Goal: Task Accomplishment & Management: Complete application form

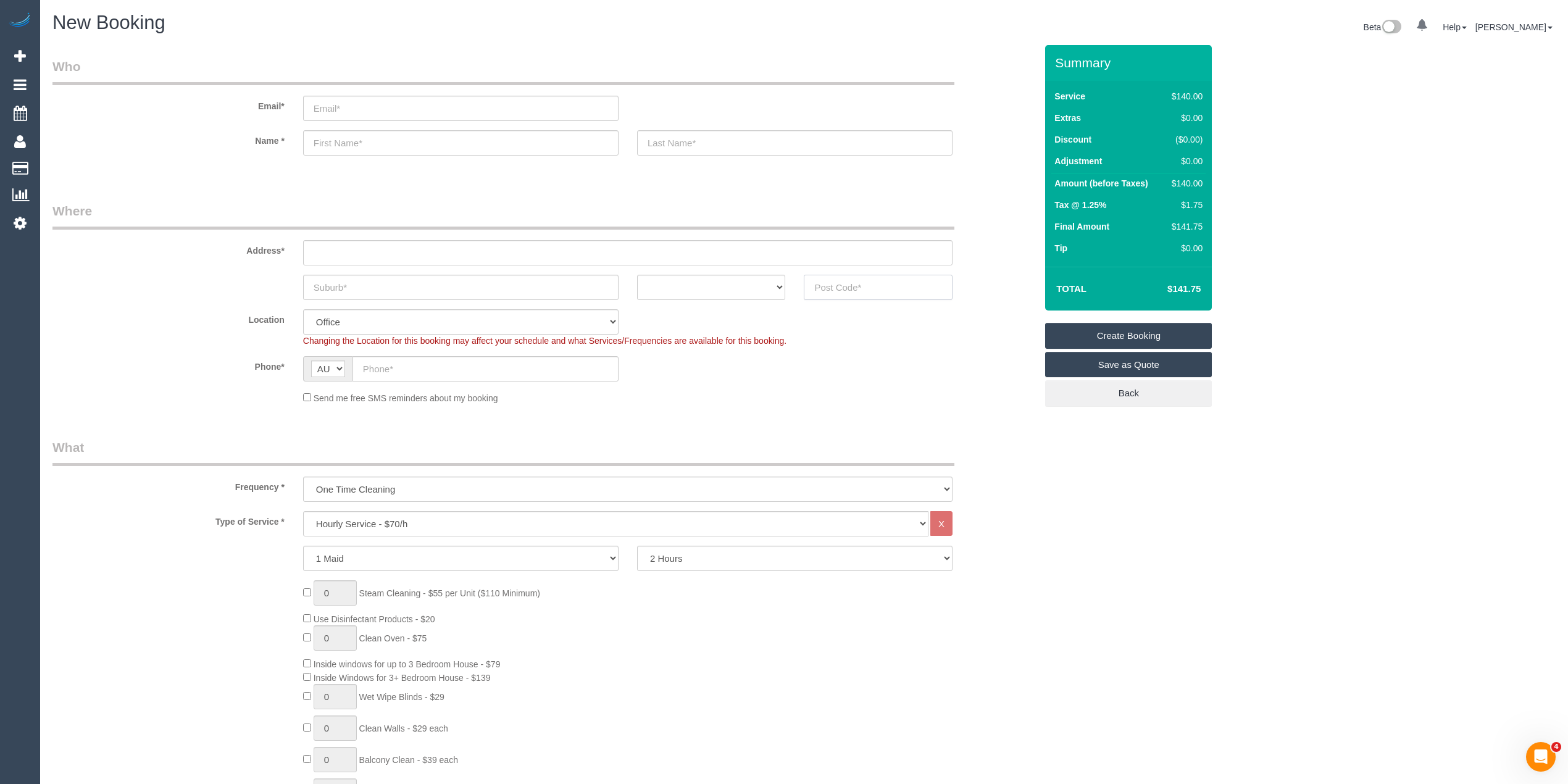
click at [898, 287] on input "text" at bounding box center [878, 287] width 149 height 25
type input "3057"
click at [423, 263] on input "text" at bounding box center [628, 253] width 649 height 25
type input "-"
click at [425, 514] on select "Hourly Service - $70/h Hourly Service - $65/h Hourly Service - $60/h Hourly Ser…" at bounding box center [615, 523] width 625 height 25
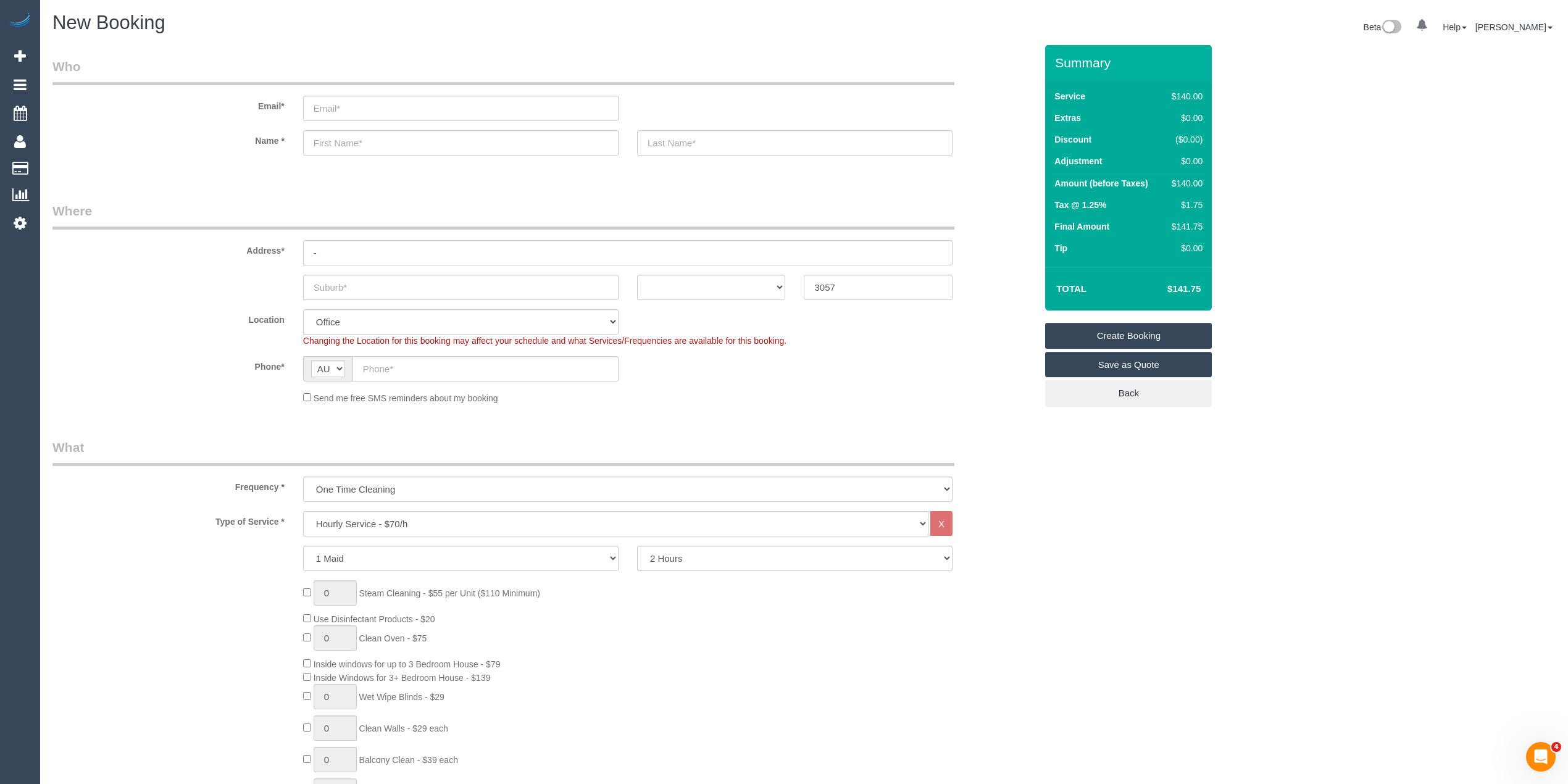
select select "211"
click at [303, 511] on select "Hourly Service - $70/h Hourly Service - $65/h Hourly Service - $60/h Hourly Ser…" at bounding box center [615, 523] width 625 height 25
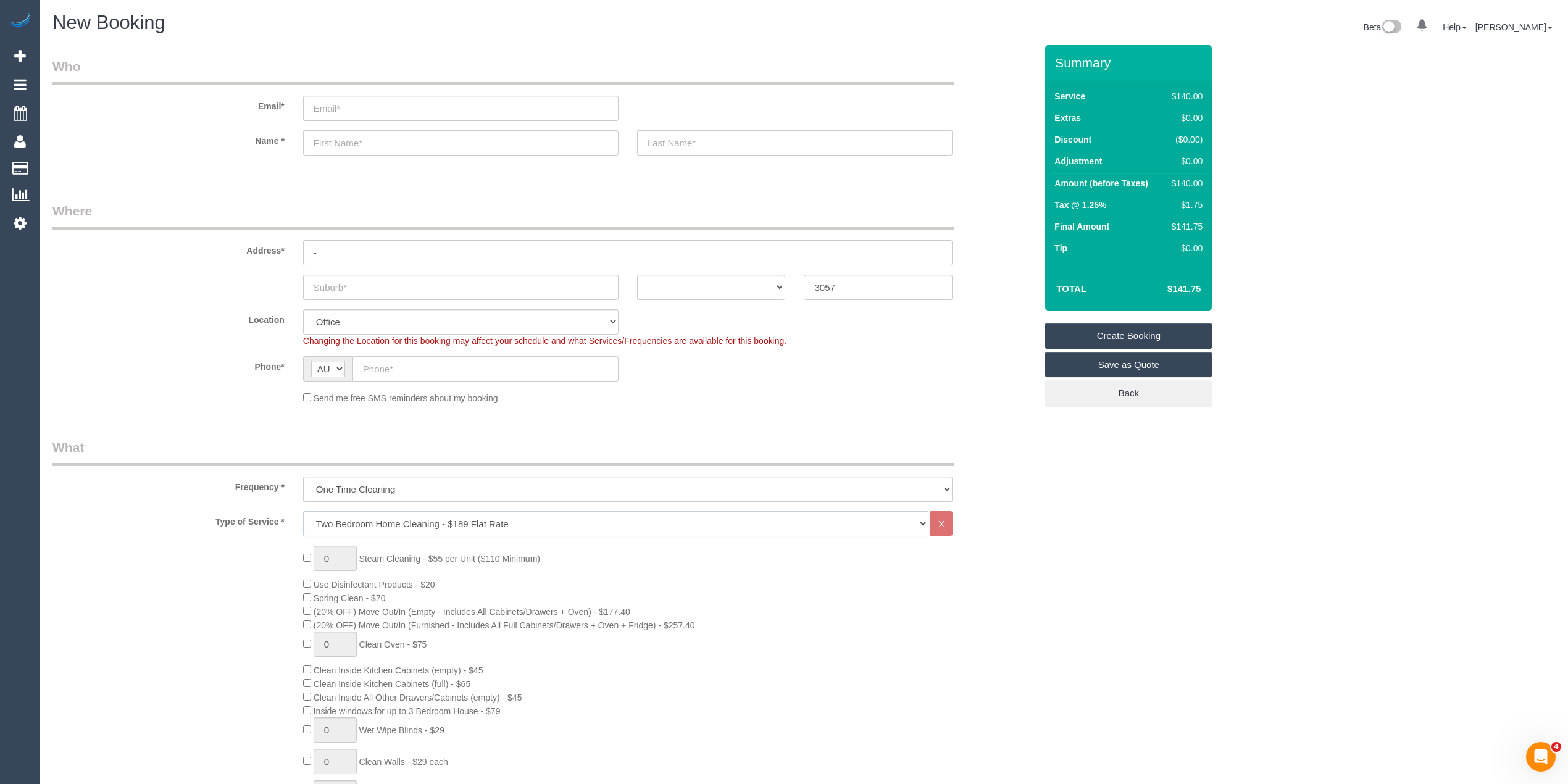
select select "88"
select select "object:2207"
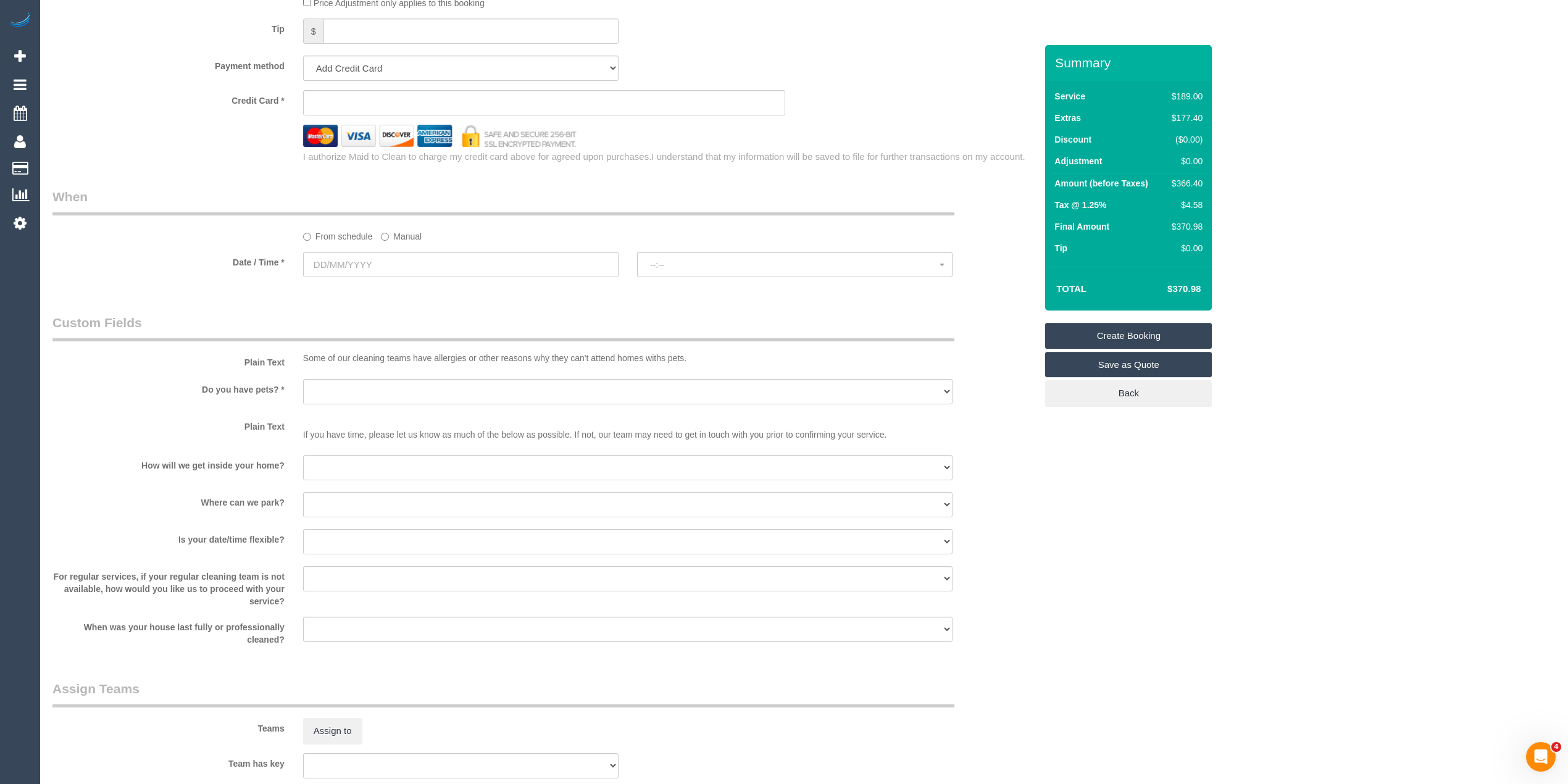
scroll to position [1234, 0]
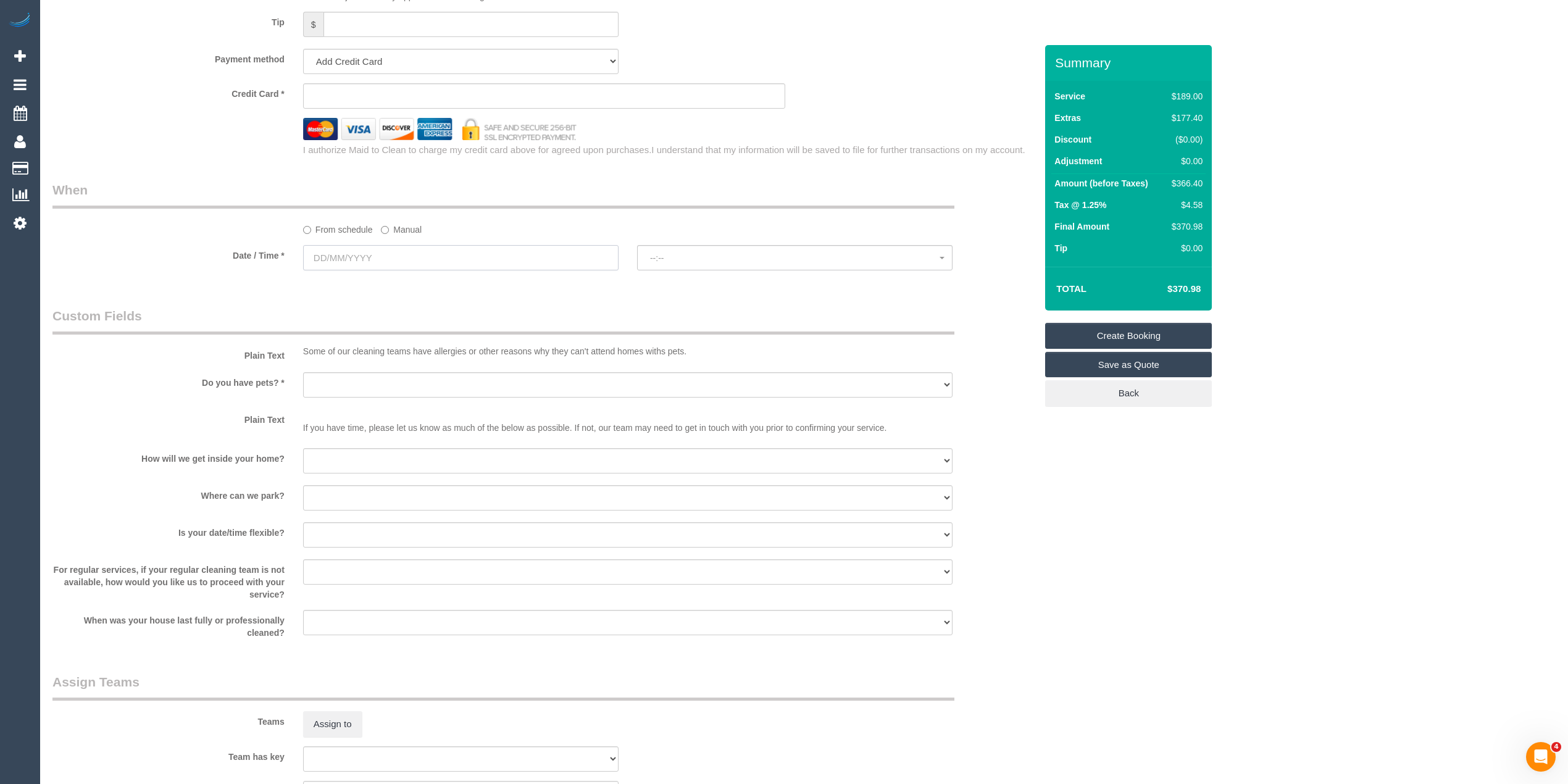
click at [331, 253] on input "text" at bounding box center [461, 258] width 316 height 25
click at [452, 280] on span "Next" at bounding box center [452, 285] width 10 height 10
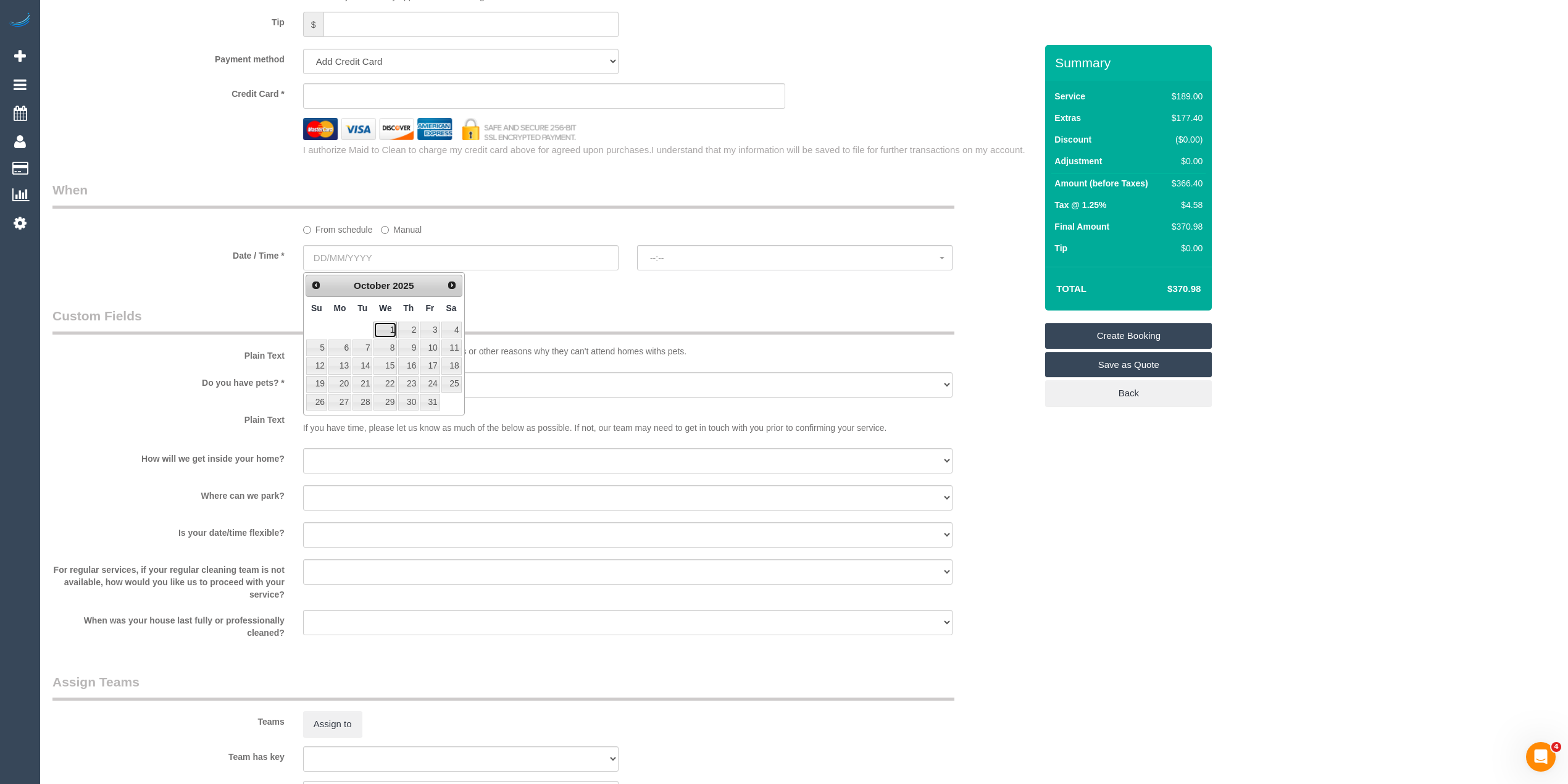
click at [391, 331] on link "1" at bounding box center [385, 329] width 23 height 16
type input "01/10/2025"
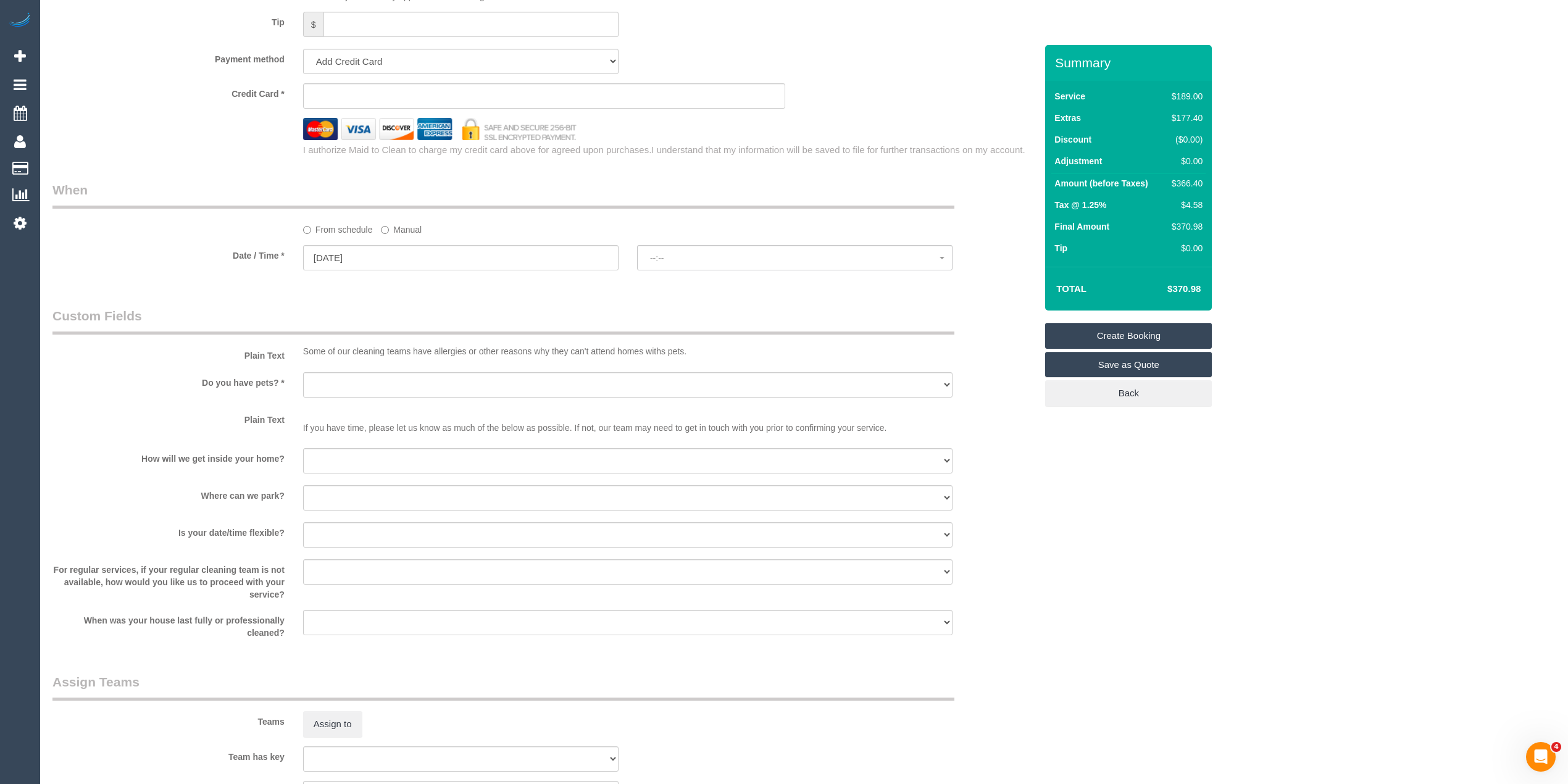
click at [675, 245] on sui-booking-spot "From schedule Manual Date / Time * 01/10/2025 --:-- --:--" at bounding box center [544, 226] width 984 height 92
select select "spot1"
click at [672, 248] on button "07:00 - 09:00" at bounding box center [795, 258] width 316 height 25
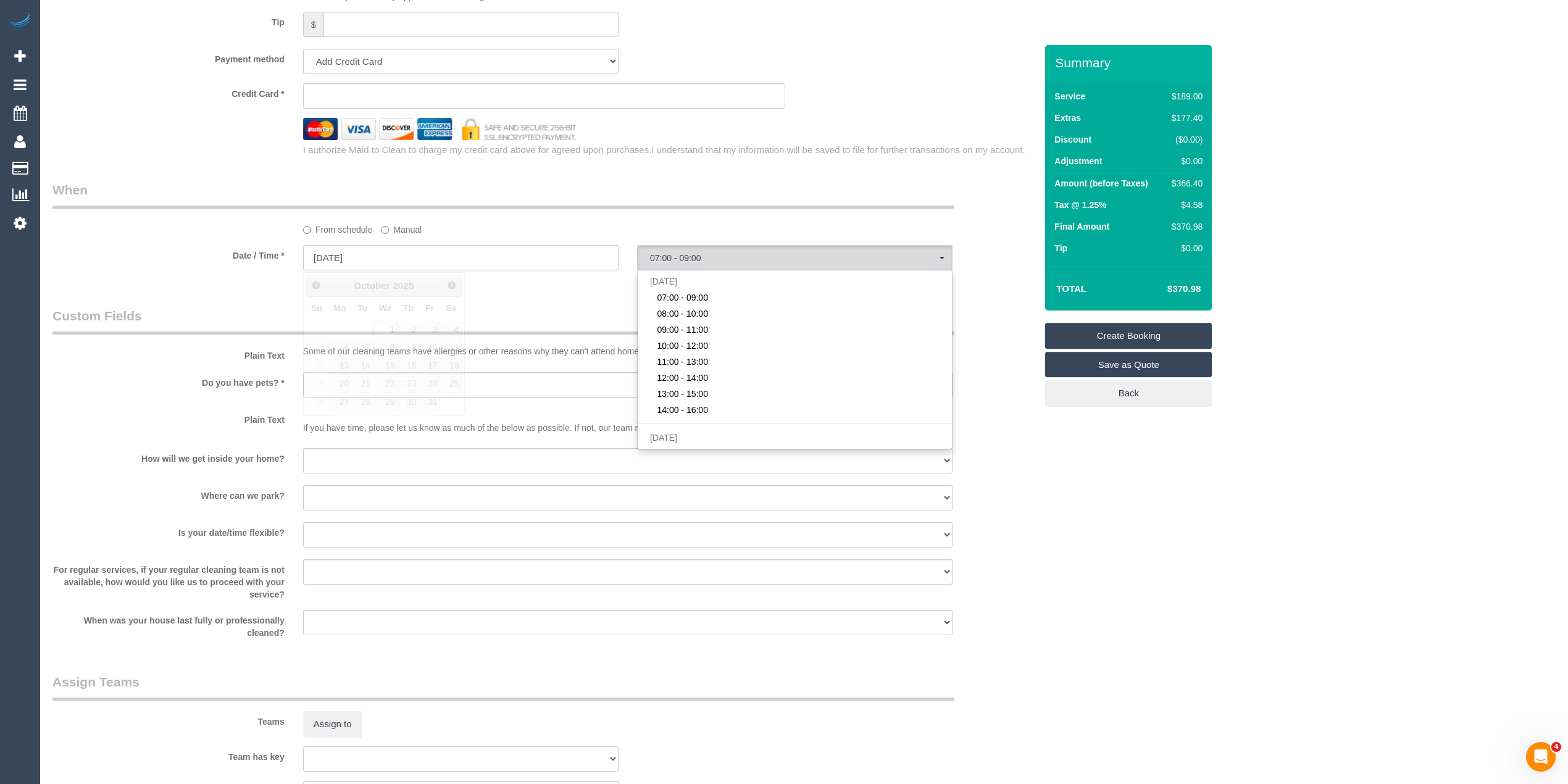
click at [355, 256] on input "01/10/2025" at bounding box center [461, 258] width 316 height 25
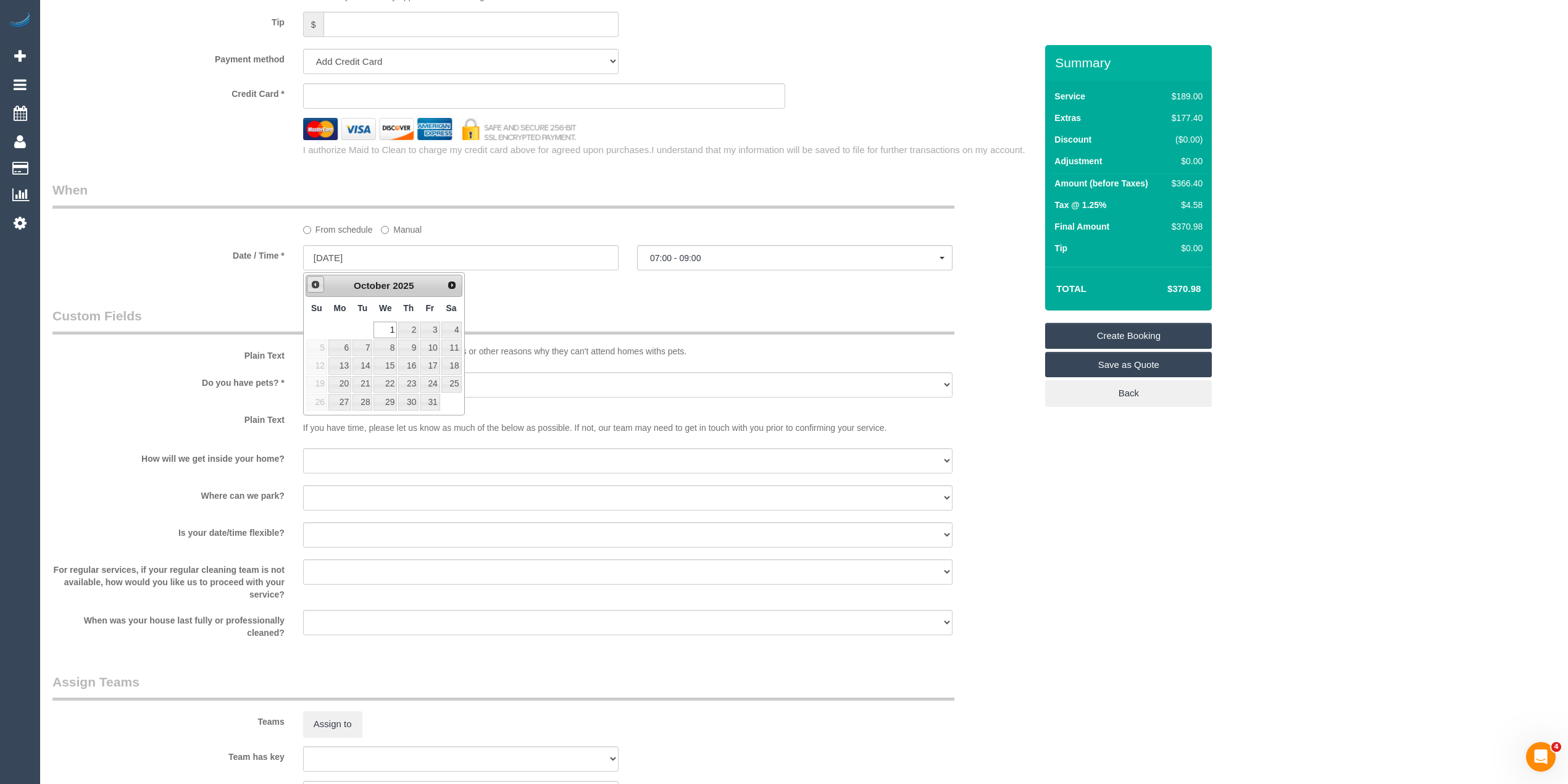
click at [322, 287] on link "Prev" at bounding box center [316, 285] width 17 height 17
click at [951, 185] on legend "When" at bounding box center [503, 194] width 902 height 28
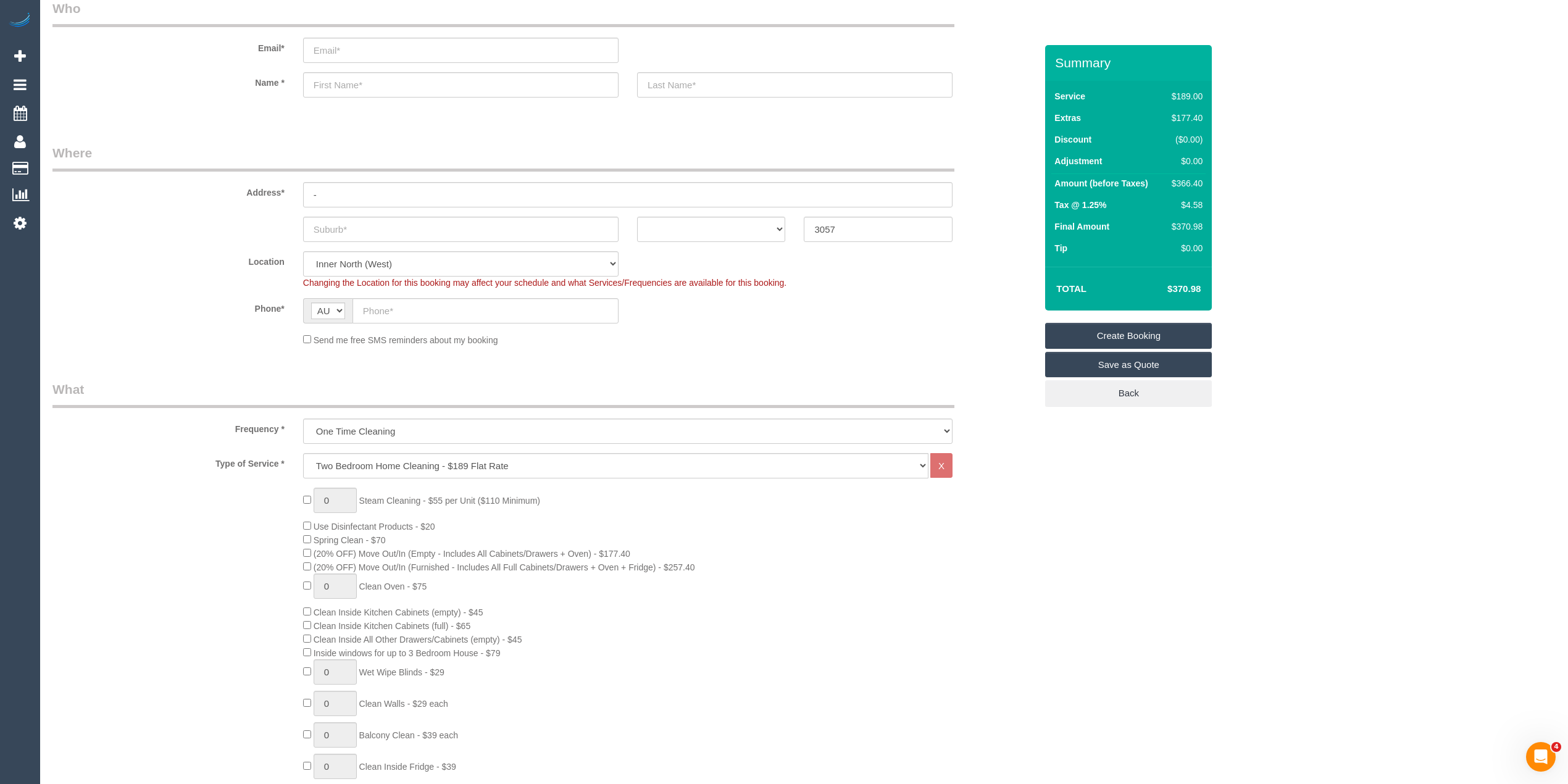
scroll to position [0, 0]
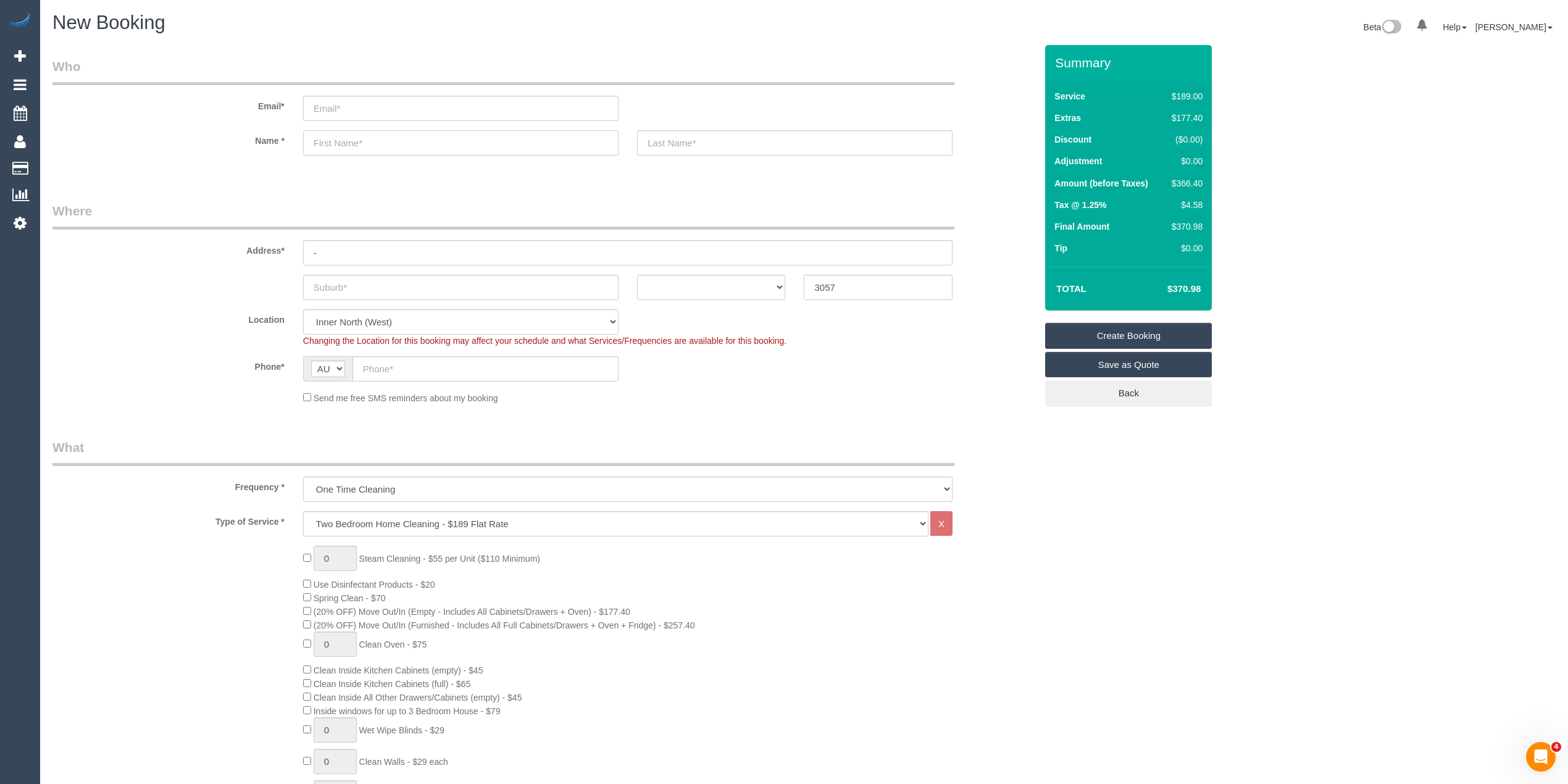
click at [347, 149] on input "text" at bounding box center [461, 143] width 316 height 25
paste input "61417471942"
drag, startPoint x: 327, startPoint y: 139, endPoint x: 297, endPoint y: 139, distance: 30.0
click at [298, 139] on div "61417471942" at bounding box center [461, 143] width 334 height 25
type input "0417471942"
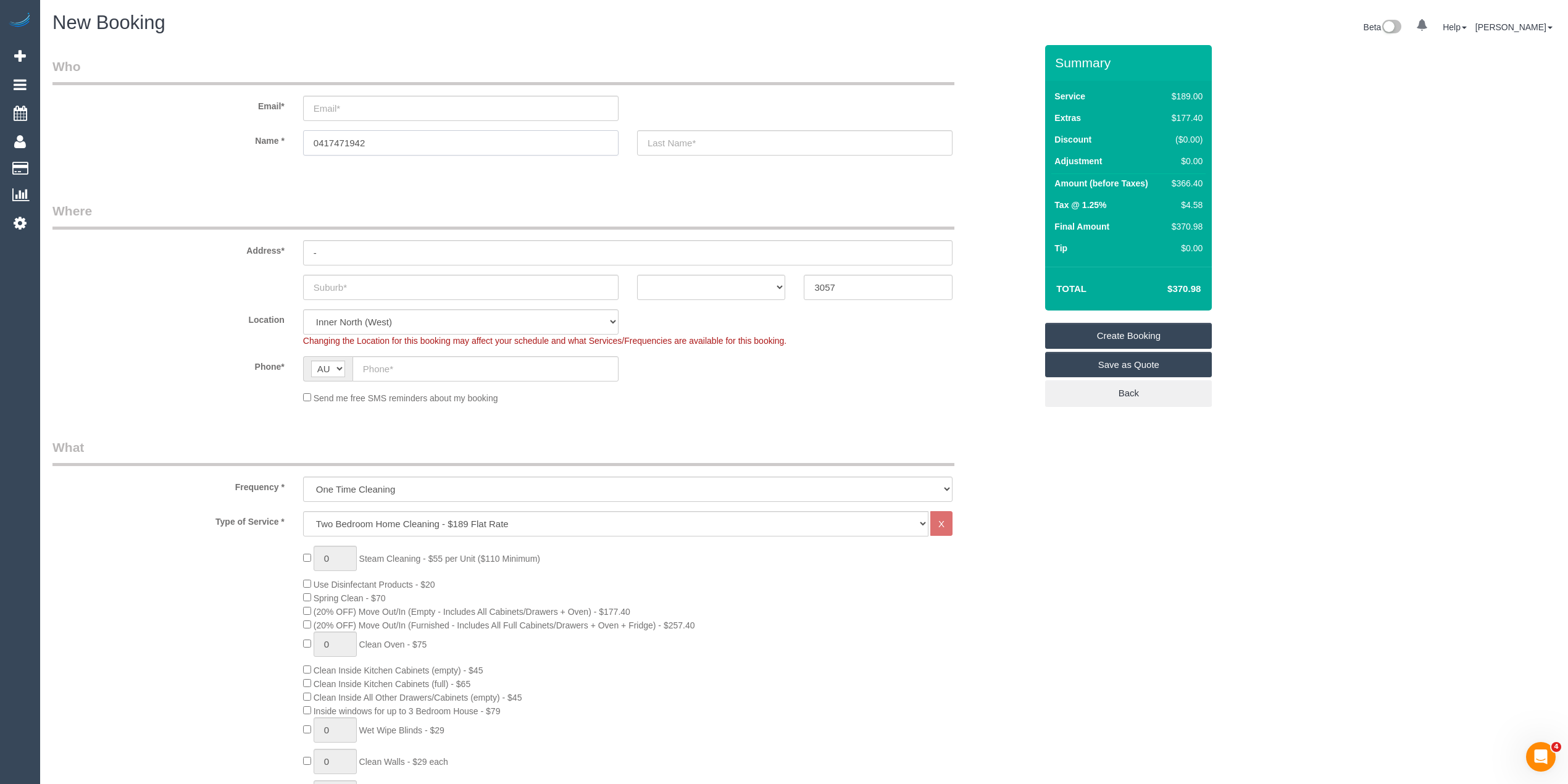
drag, startPoint x: 379, startPoint y: 139, endPoint x: 275, endPoint y: 141, distance: 104.0
click at [275, 141] on div "Name * 0417471942" at bounding box center [544, 143] width 1002 height 25
click at [377, 365] on input "text" at bounding box center [485, 369] width 266 height 25
paste input "0417 471 942"
type input "0417 471 942"
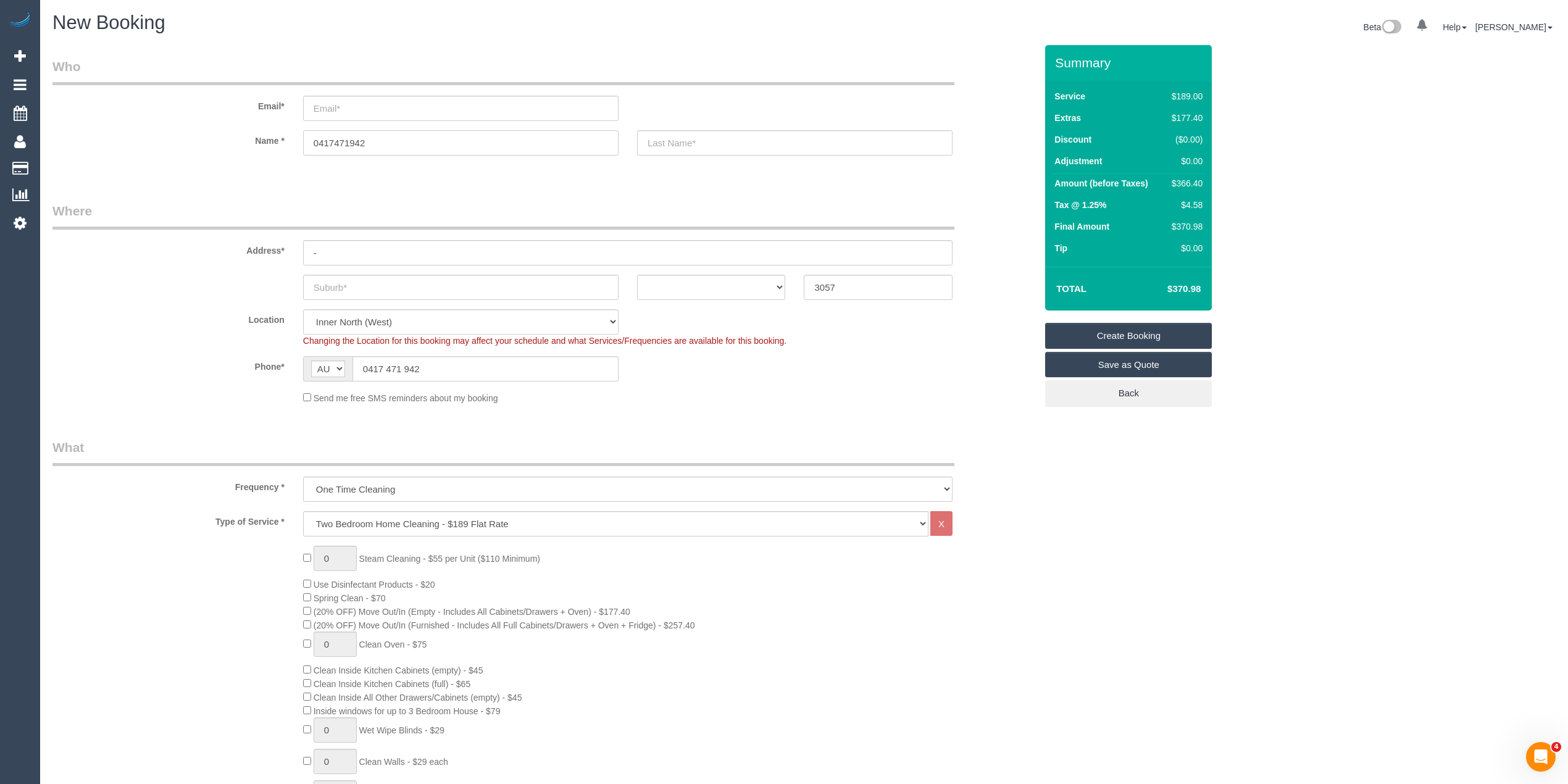
drag, startPoint x: 386, startPoint y: 134, endPoint x: 214, endPoint y: 126, distance: 172.2
click at [214, 126] on sui-booking-customer "Email* Name * 0417471942" at bounding box center [544, 112] width 984 height 110
click at [352, 283] on input "text" at bounding box center [461, 287] width 316 height 25
type input "Brunswick East"
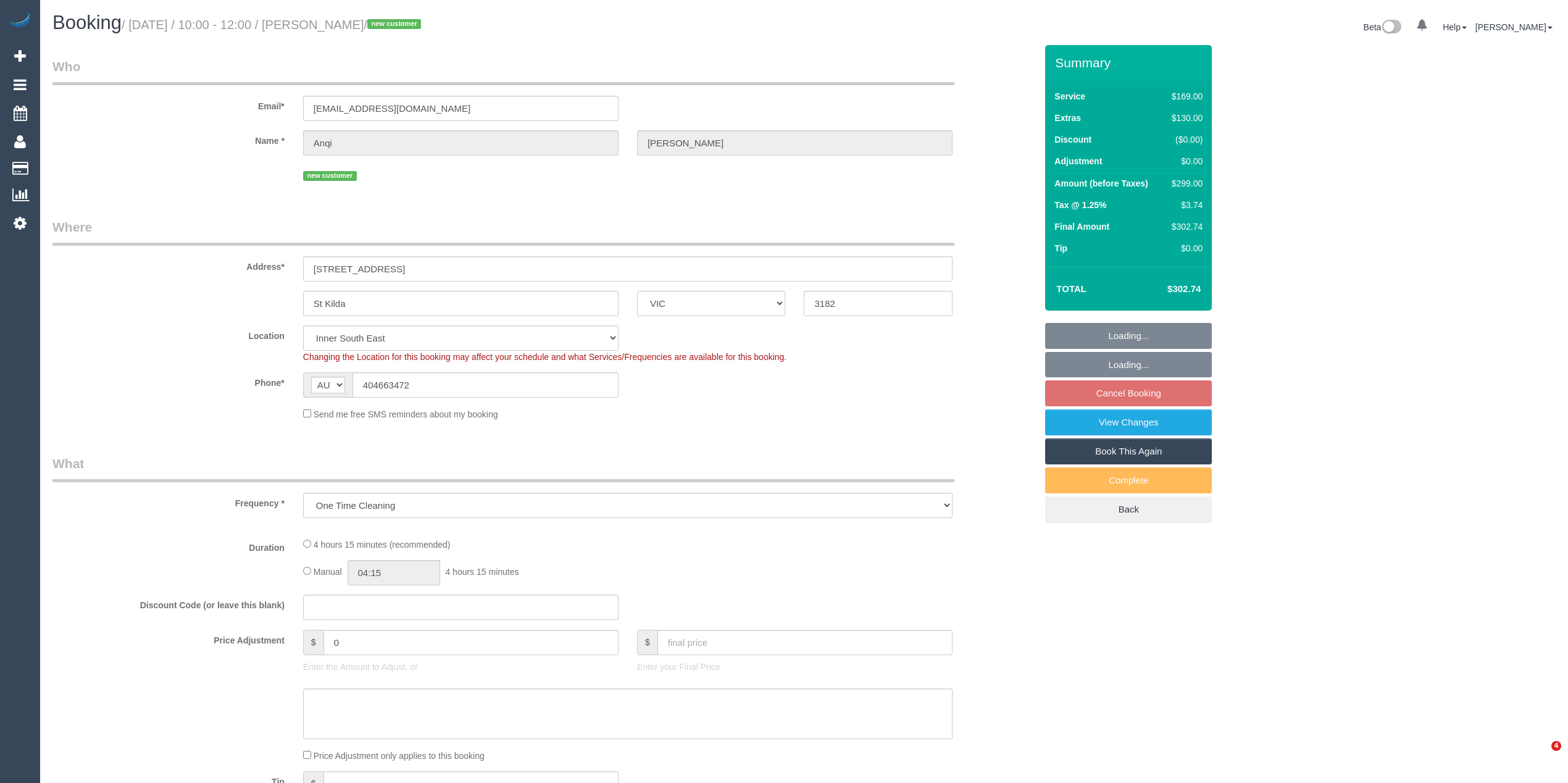
select select "VIC"
select select "number:28"
select select "number:17"
select select "number:19"
select select "number:22"
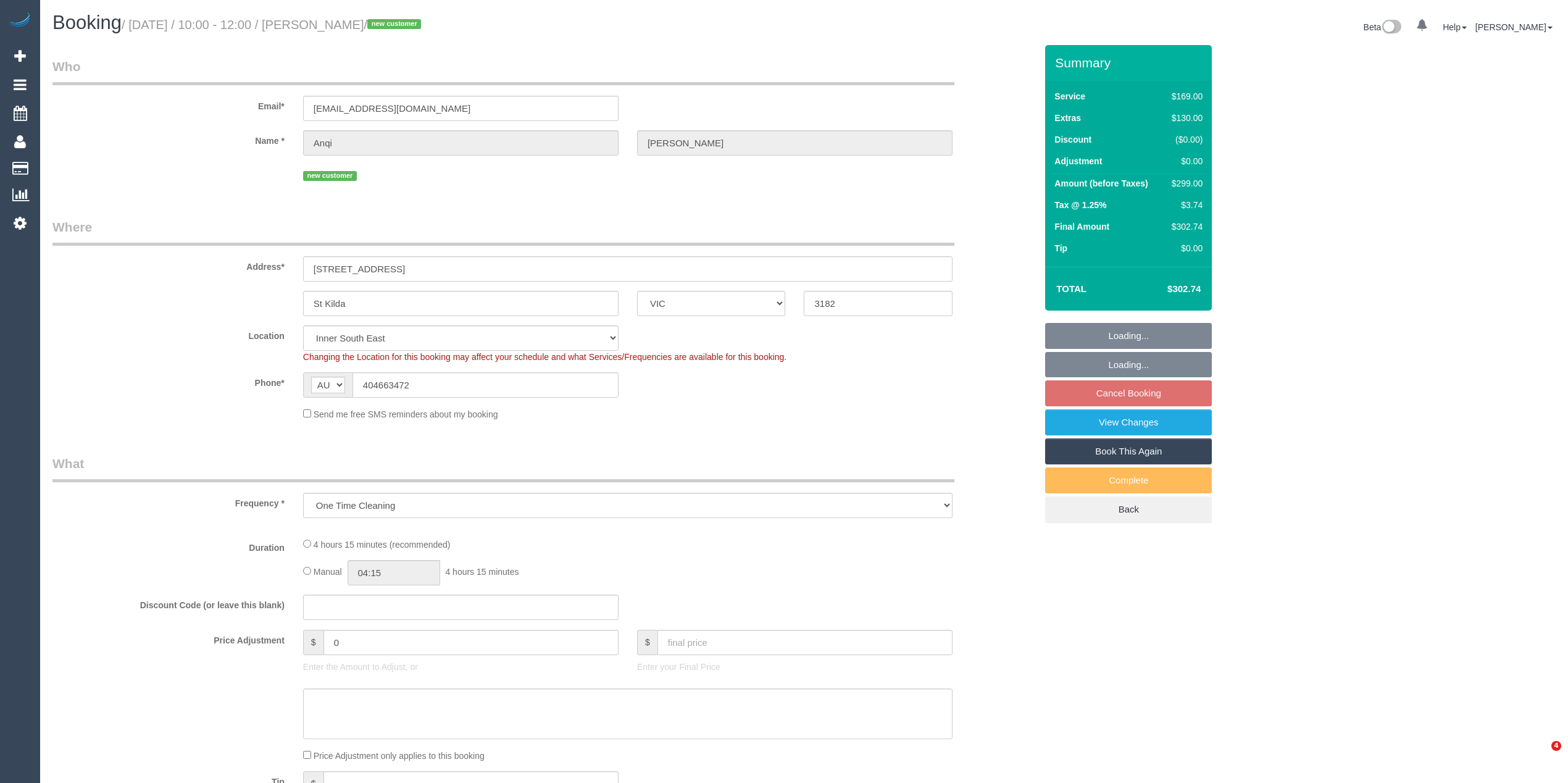
select select "number:26"
select select "spot1"
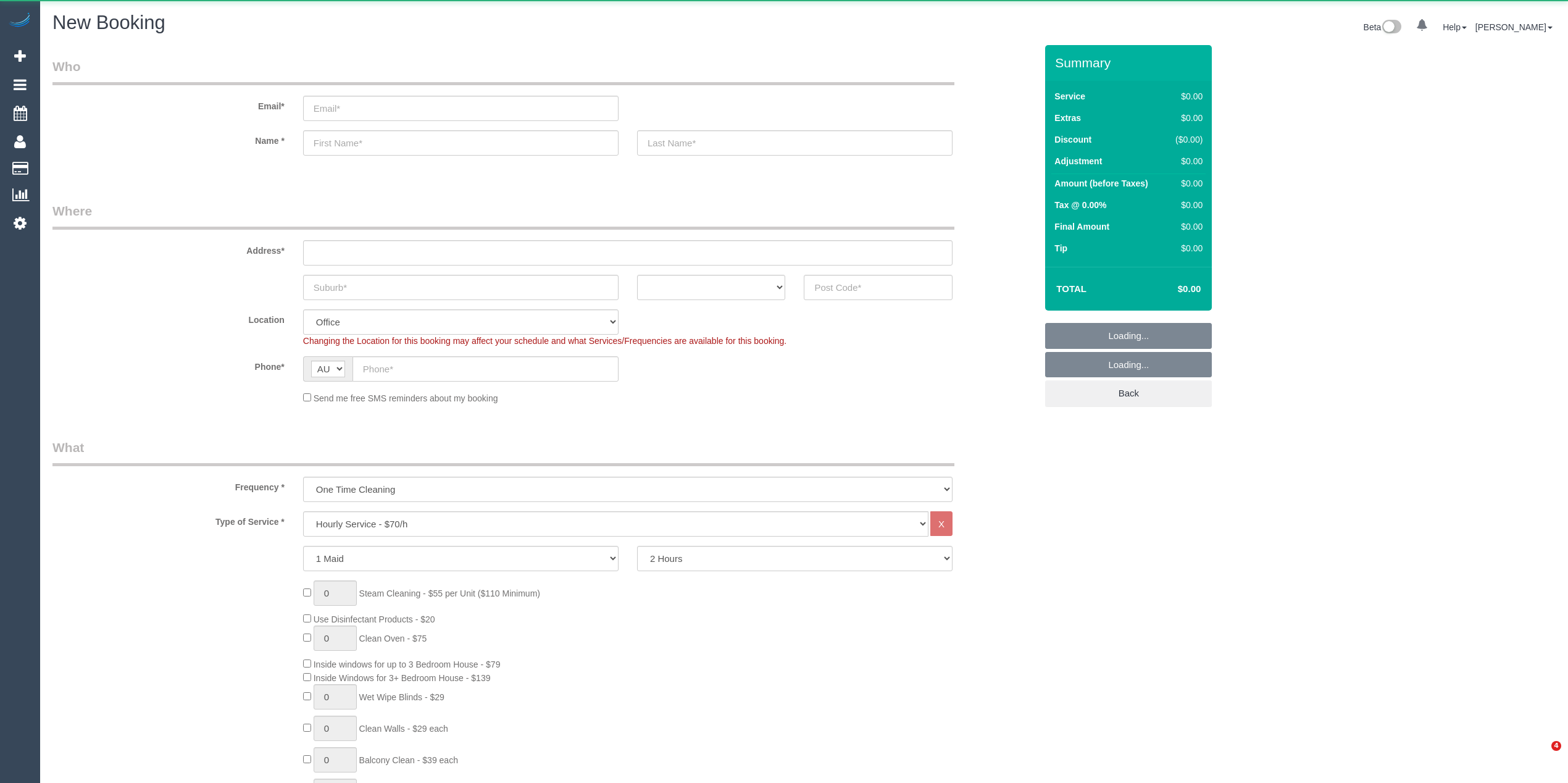
select select "object:813"
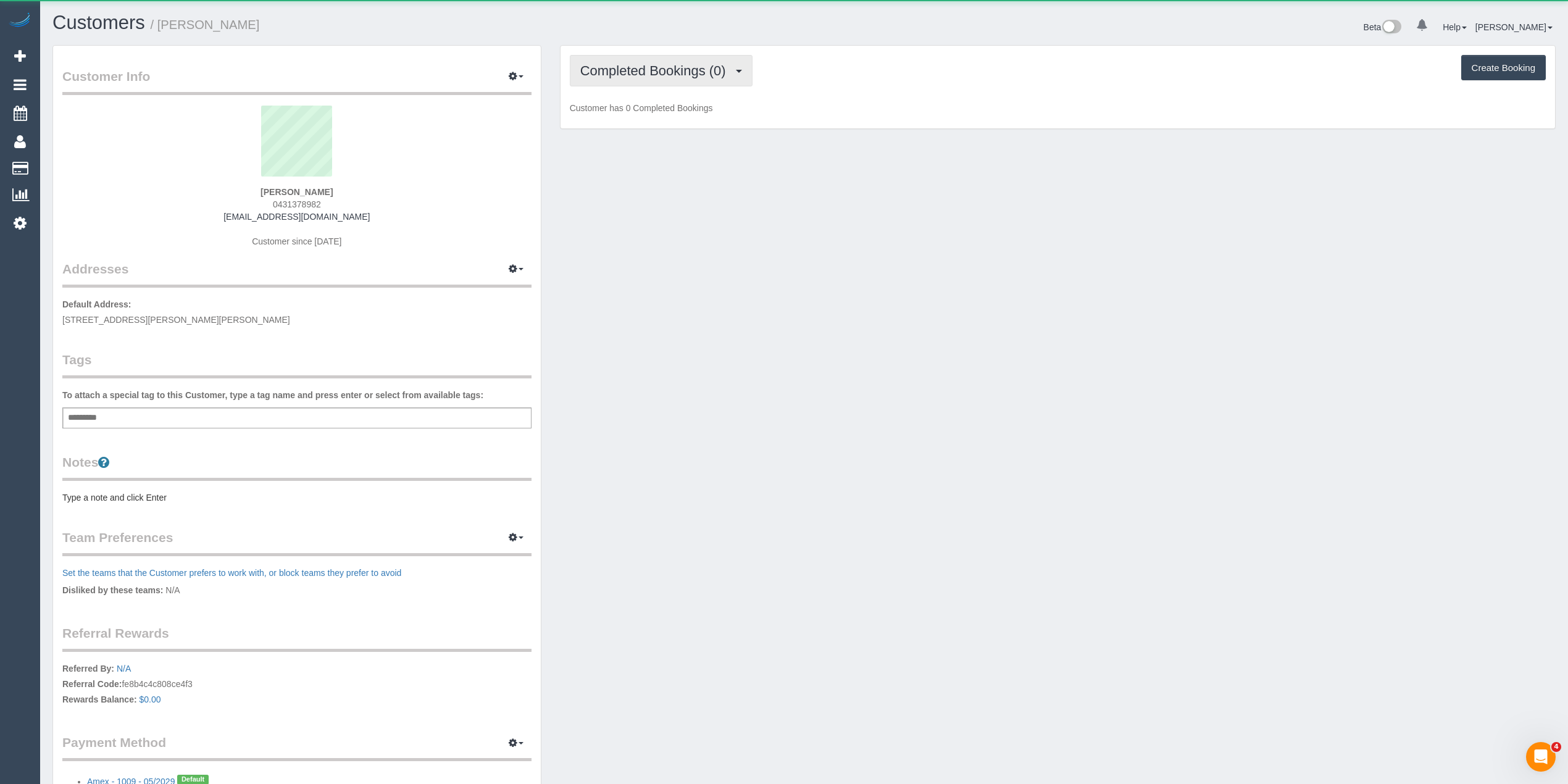
drag, startPoint x: 701, startPoint y: 81, endPoint x: 694, endPoint y: 92, distance: 13.0
click at [699, 80] on button "Completed Bookings (0)" at bounding box center [661, 70] width 183 height 32
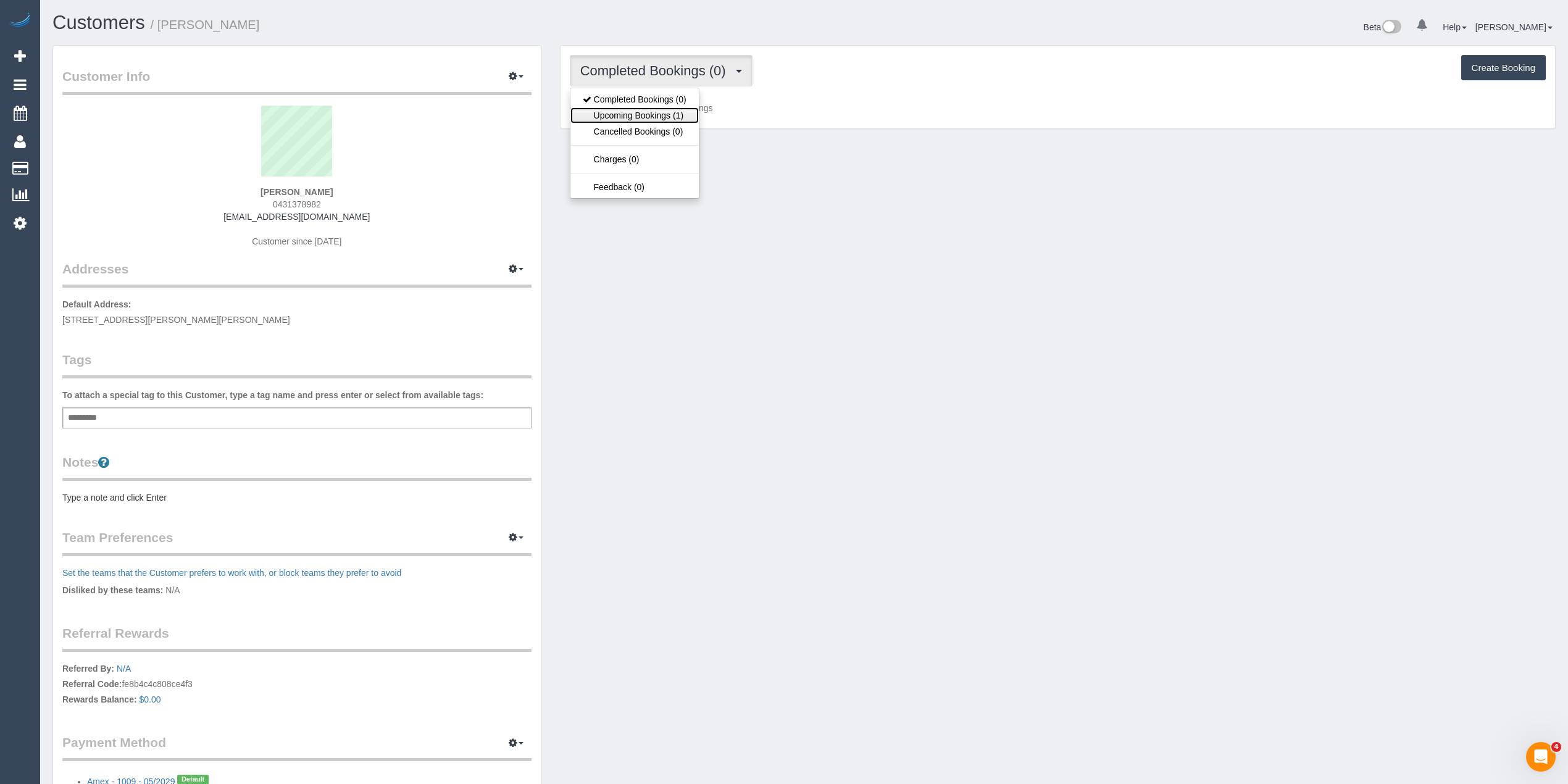
click at [680, 111] on link "Upcoming Bookings (1)" at bounding box center [635, 115] width 128 height 16
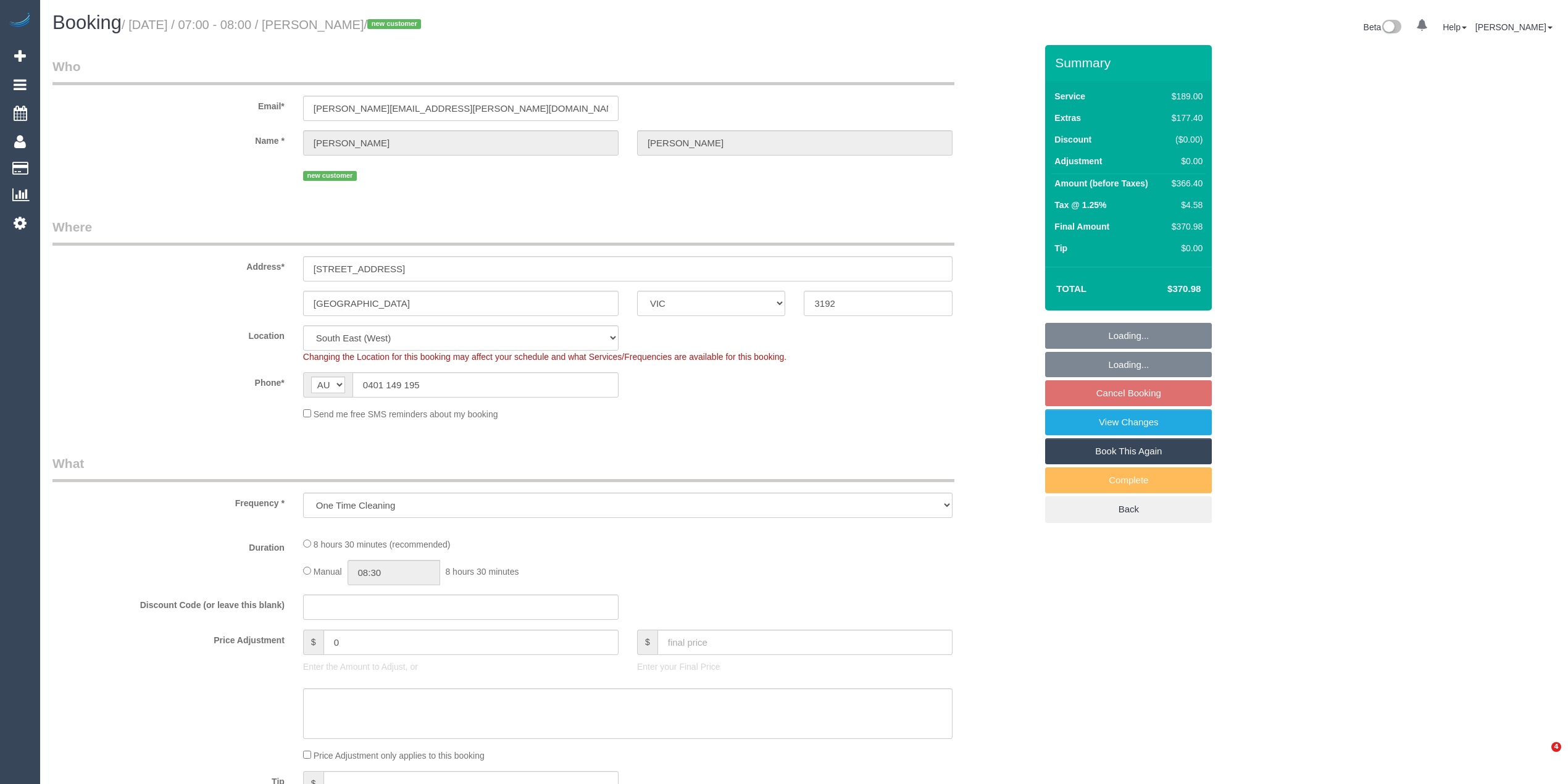
select select "VIC"
select select "object:559"
select select "string:stripe-pm_1S8b9Z2GScqysDRV3JONTb6N"
select select "number:28"
select select "number:17"
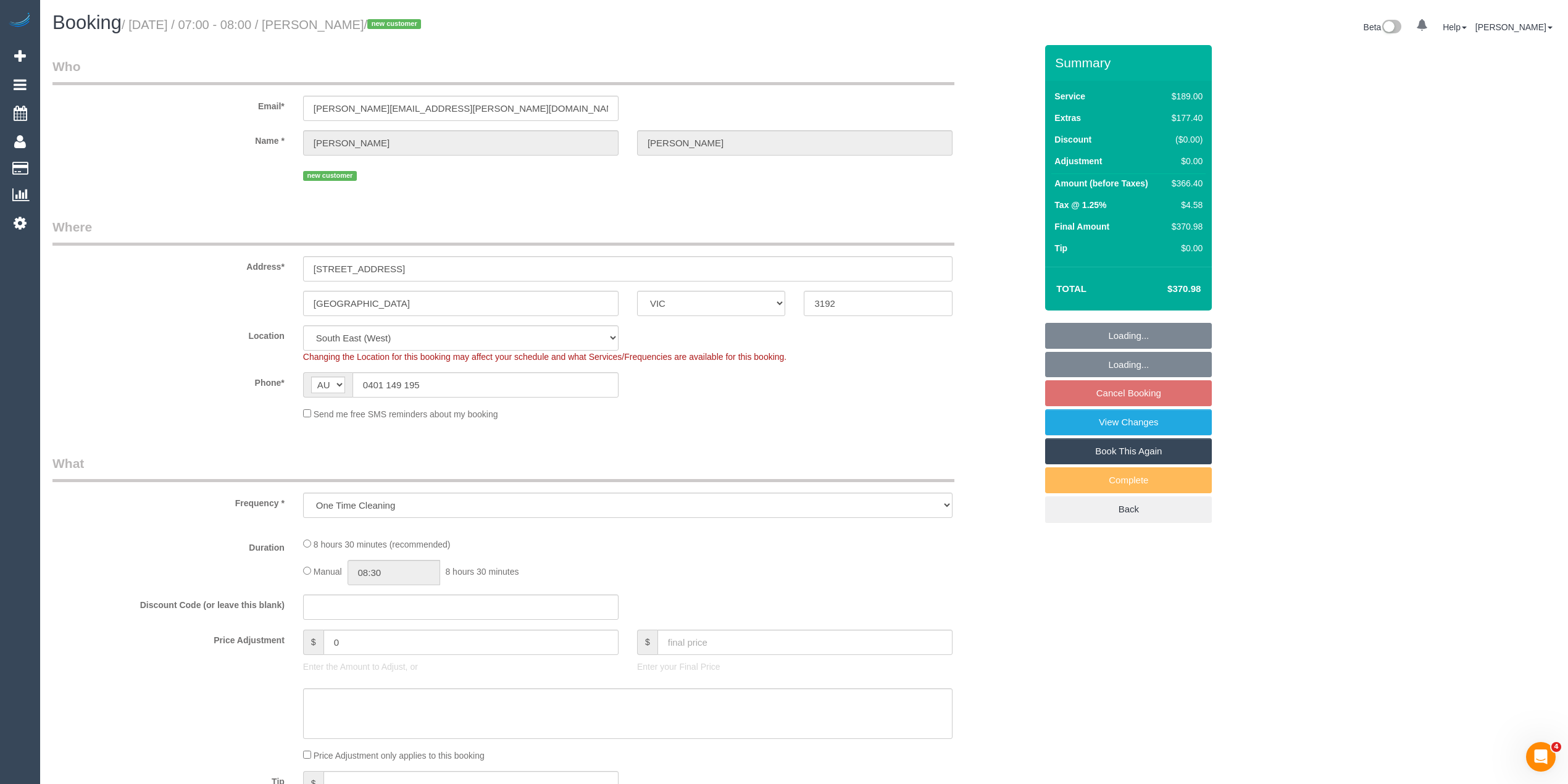
select select "number:19"
select select "number:36"
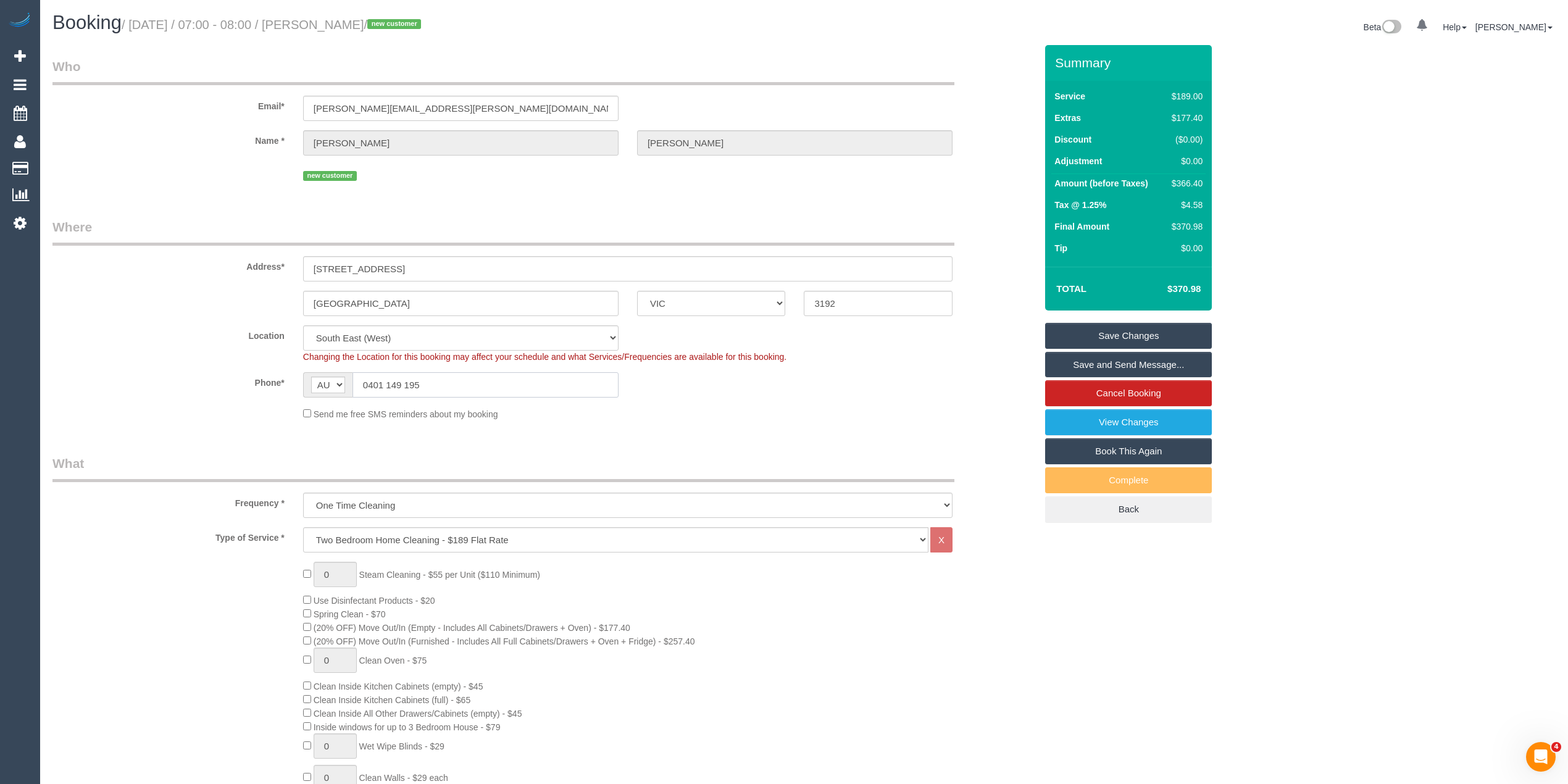
drag, startPoint x: 438, startPoint y: 374, endPoint x: 293, endPoint y: 376, distance: 145.0
click at [298, 374] on div "AF AL DZ AD AO AI AQ AG AR AM AW AU AT AZ BS BH BD BB BY BE BZ BJ BM BT BO BA B…" at bounding box center [461, 384] width 334 height 25
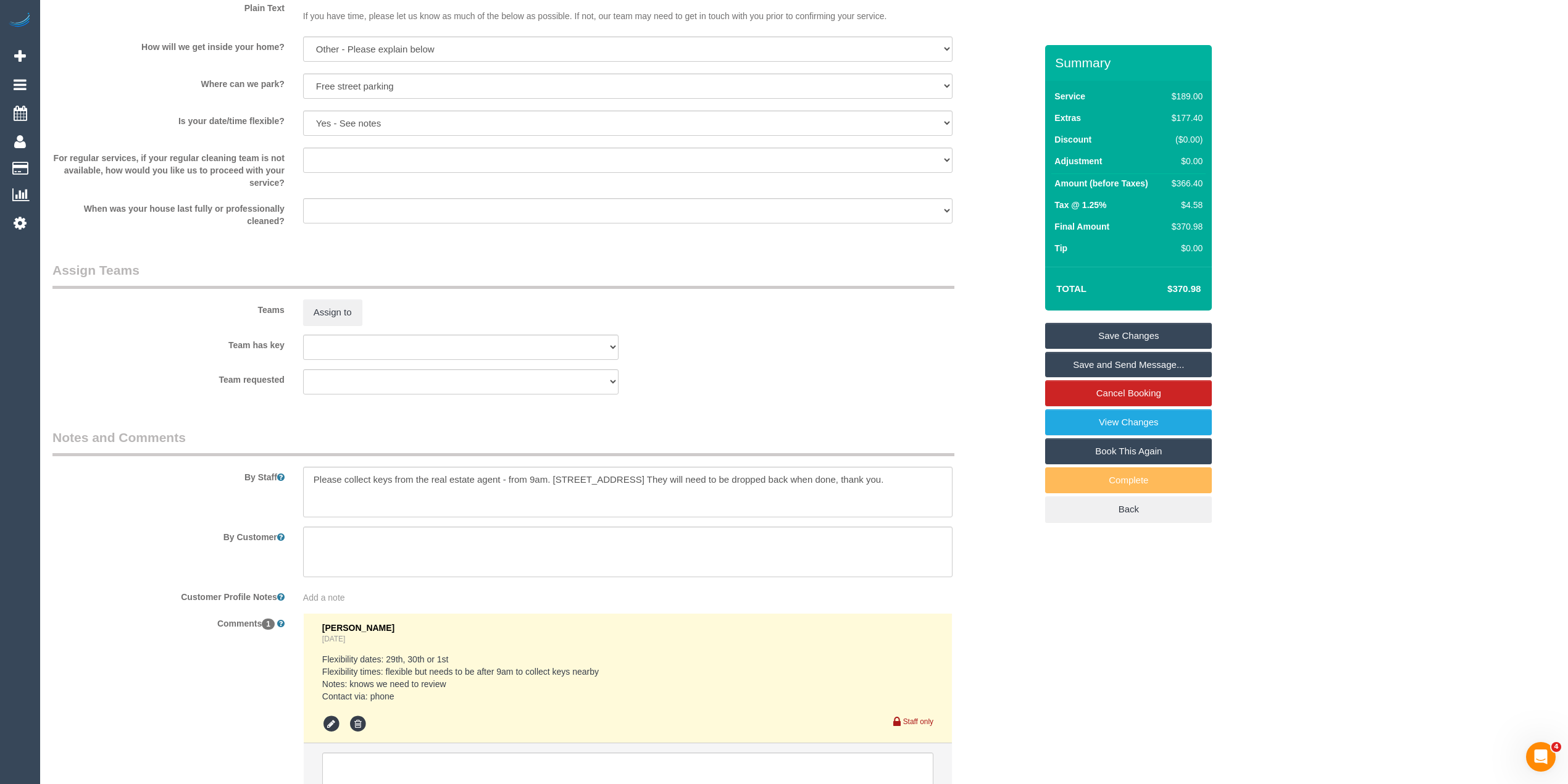
scroll to position [1765, 0]
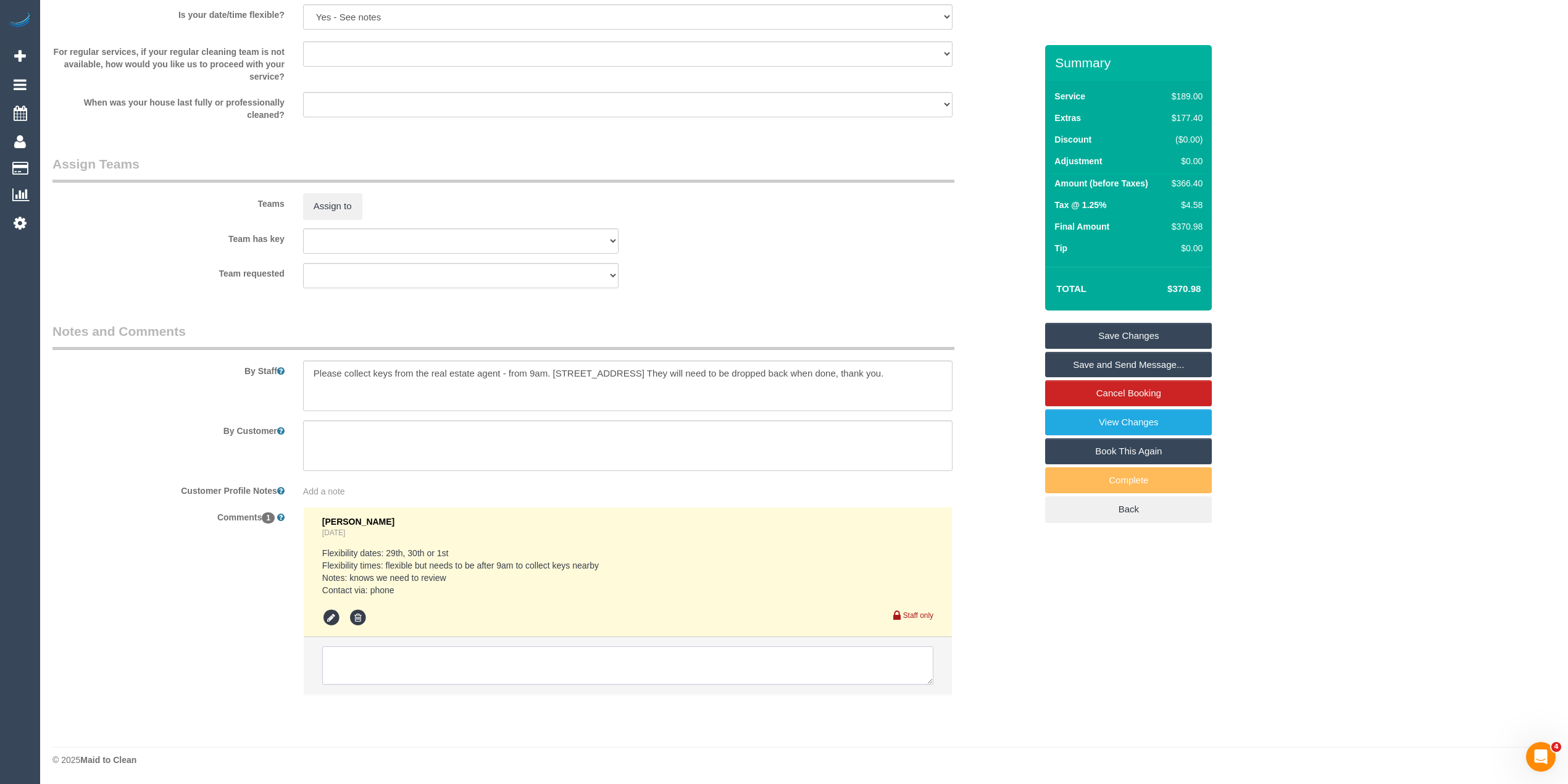
click at [423, 662] on textarea at bounding box center [628, 665] width 612 height 39
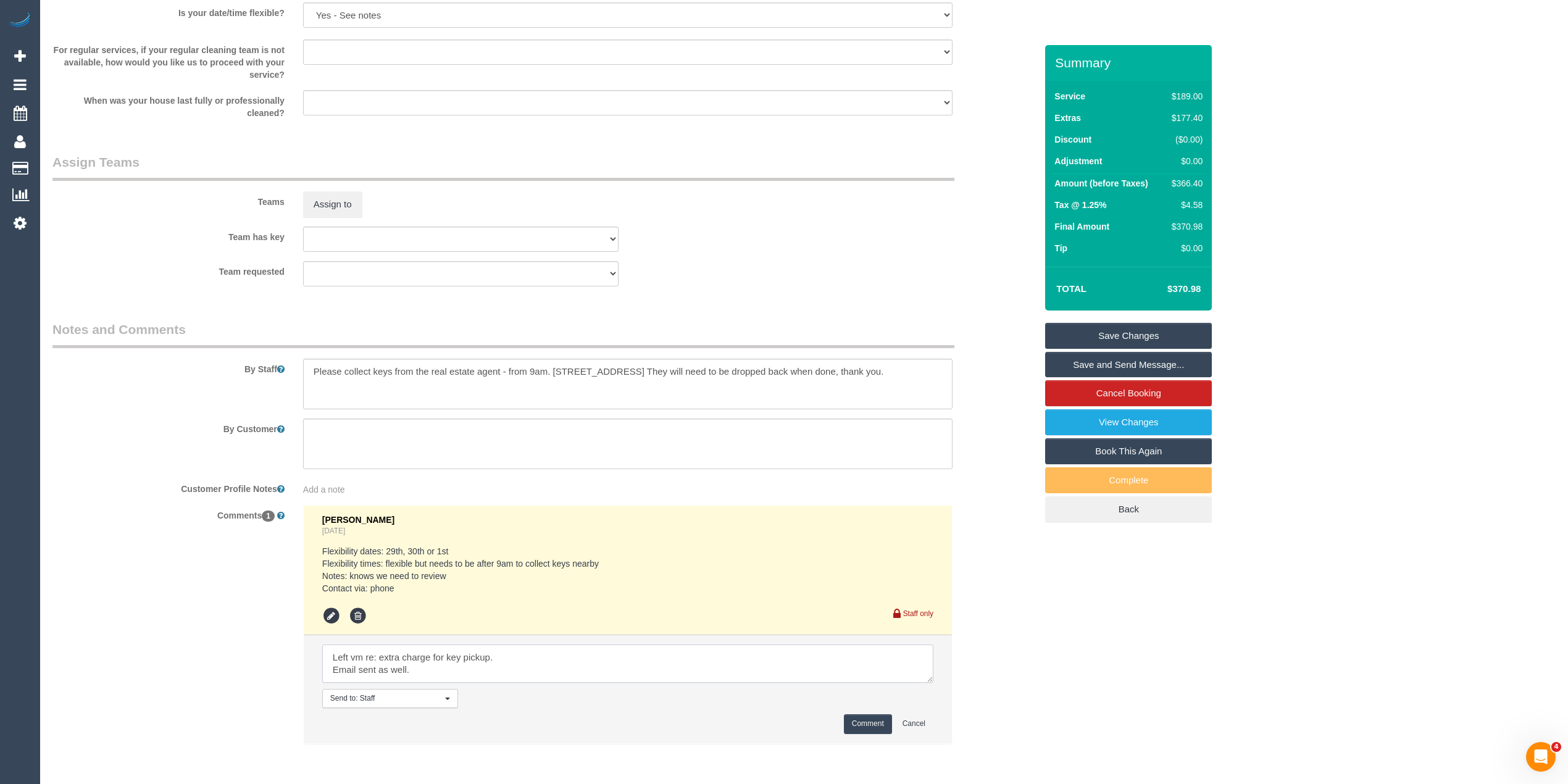
type textarea "Left vm re: extra charge for key pickup. Email sent as well."
click at [870, 719] on button "Comment" at bounding box center [869, 724] width 48 height 19
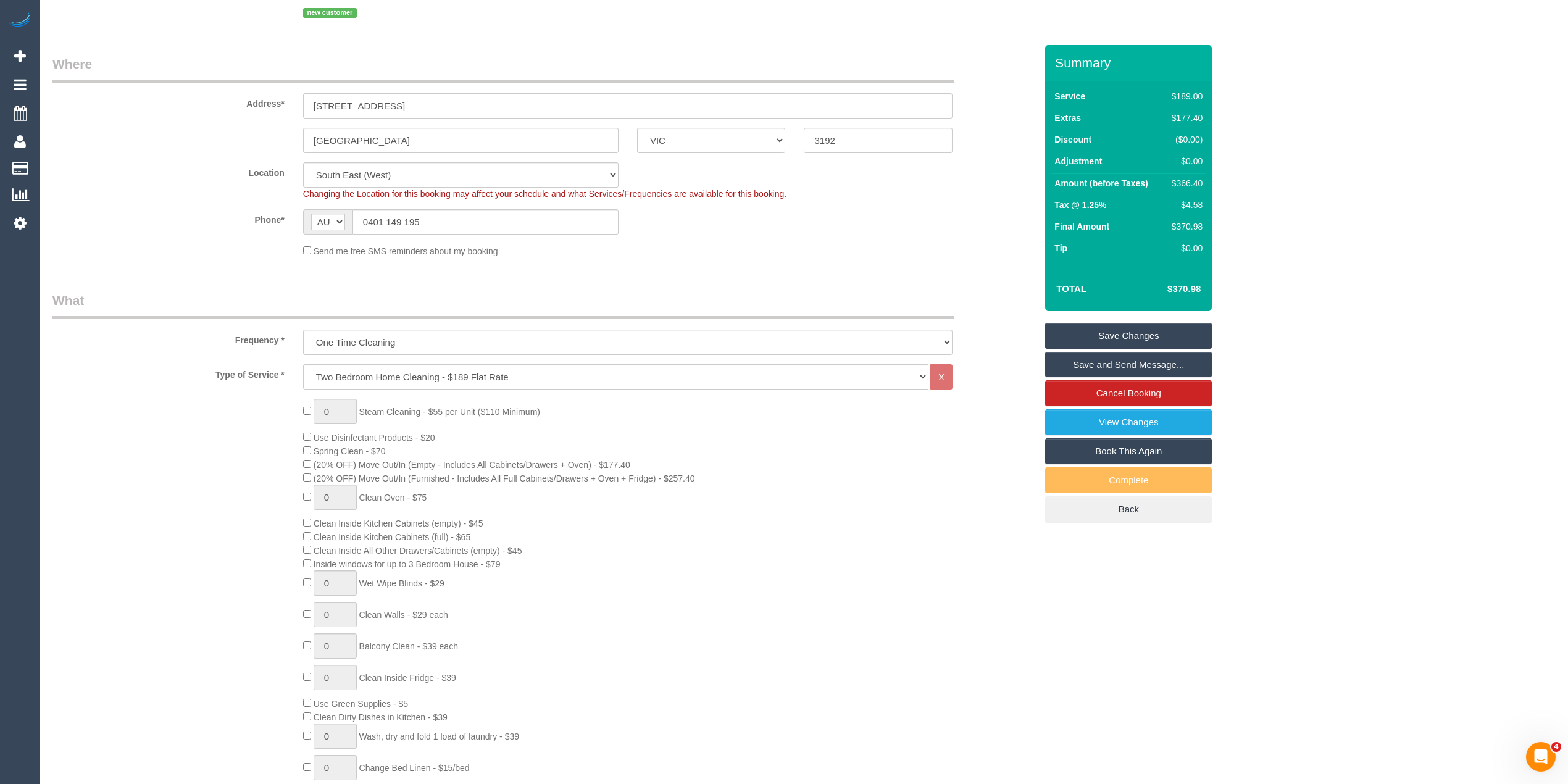
scroll to position [0, 0]
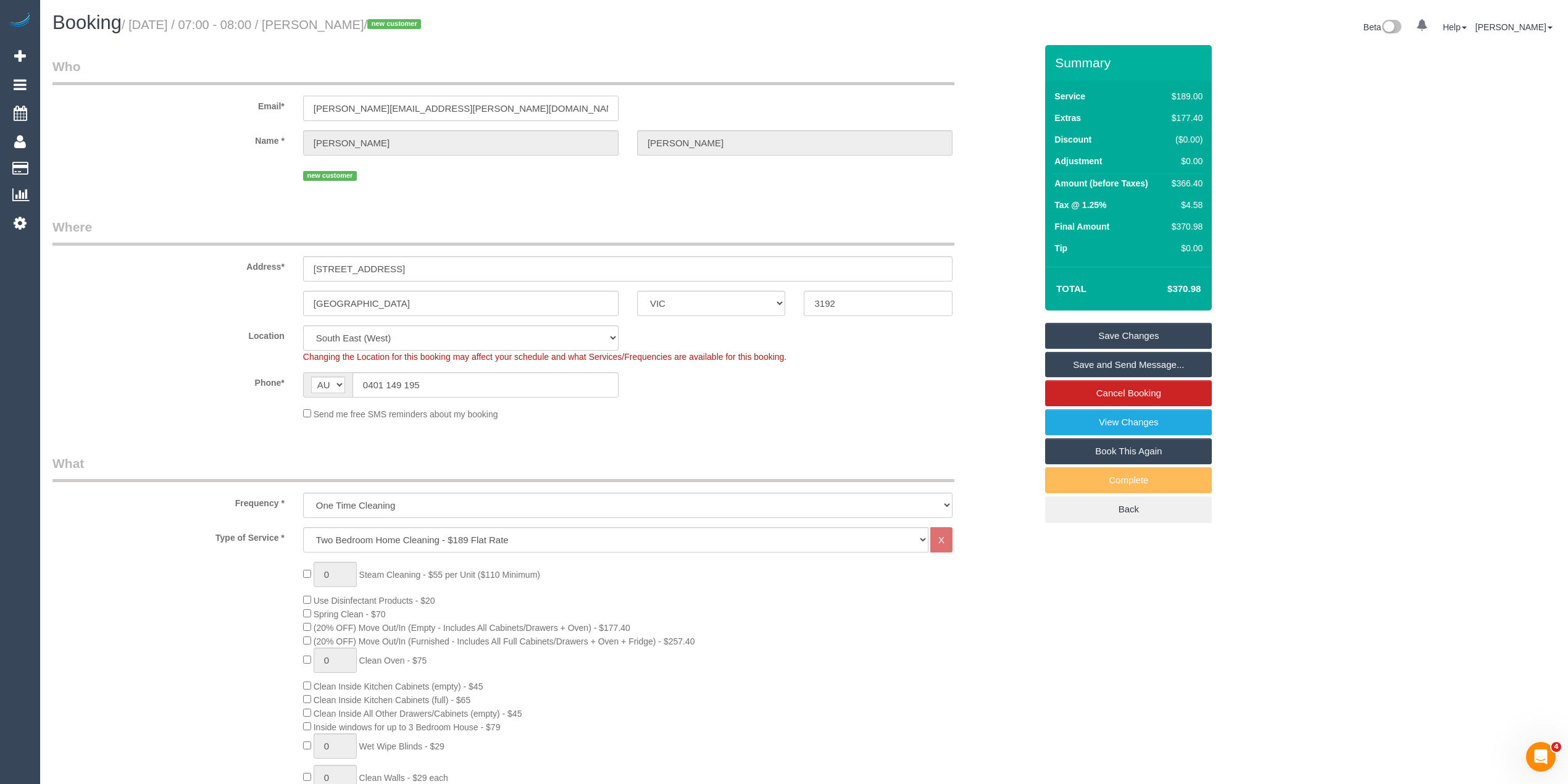
drag, startPoint x: 462, startPoint y: 102, endPoint x: 295, endPoint y: 105, distance: 167.0
click at [295, 105] on div "philip.mcghie@symbion.com.au" at bounding box center [461, 108] width 334 height 25
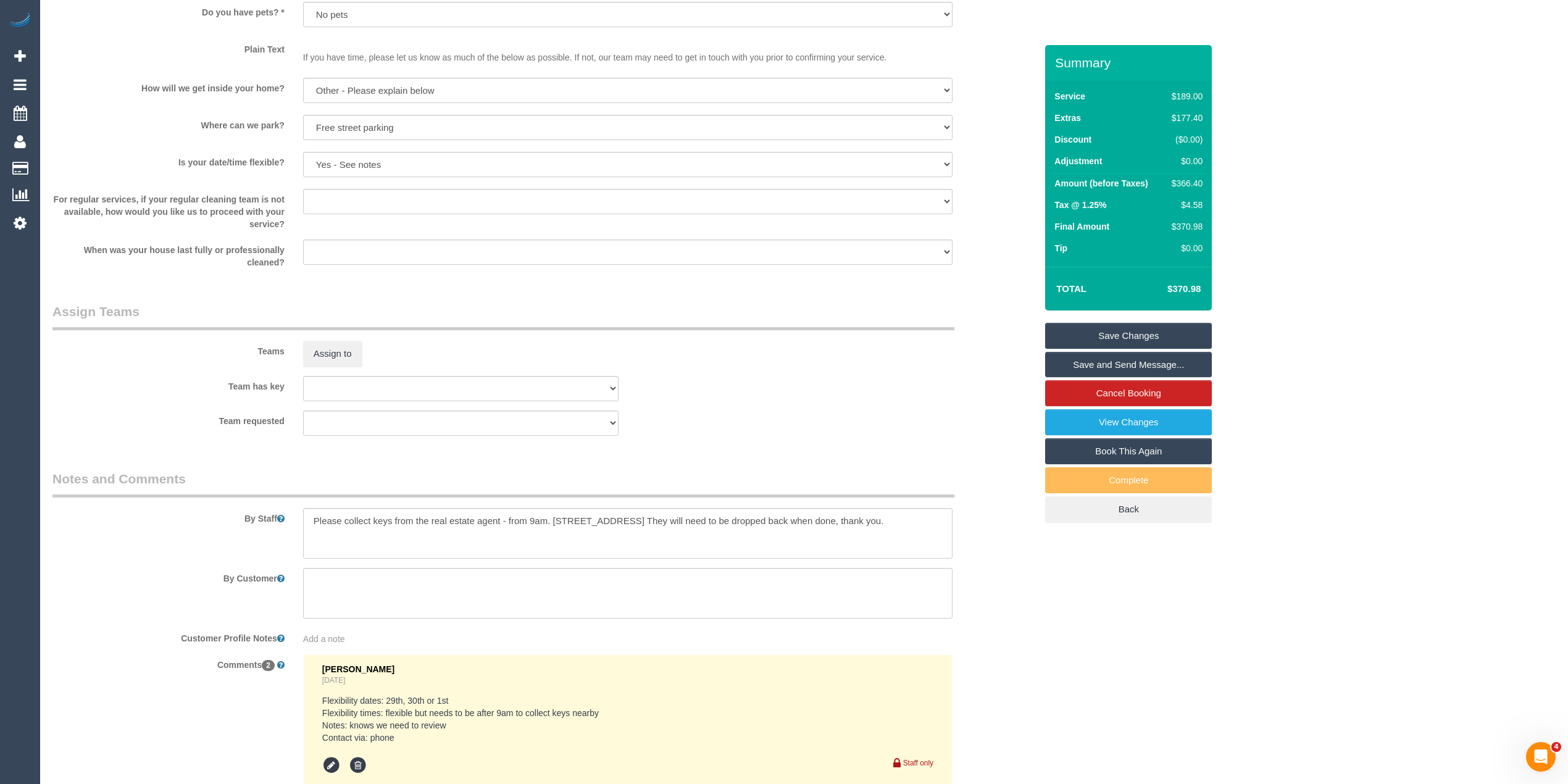
scroll to position [1783, 0]
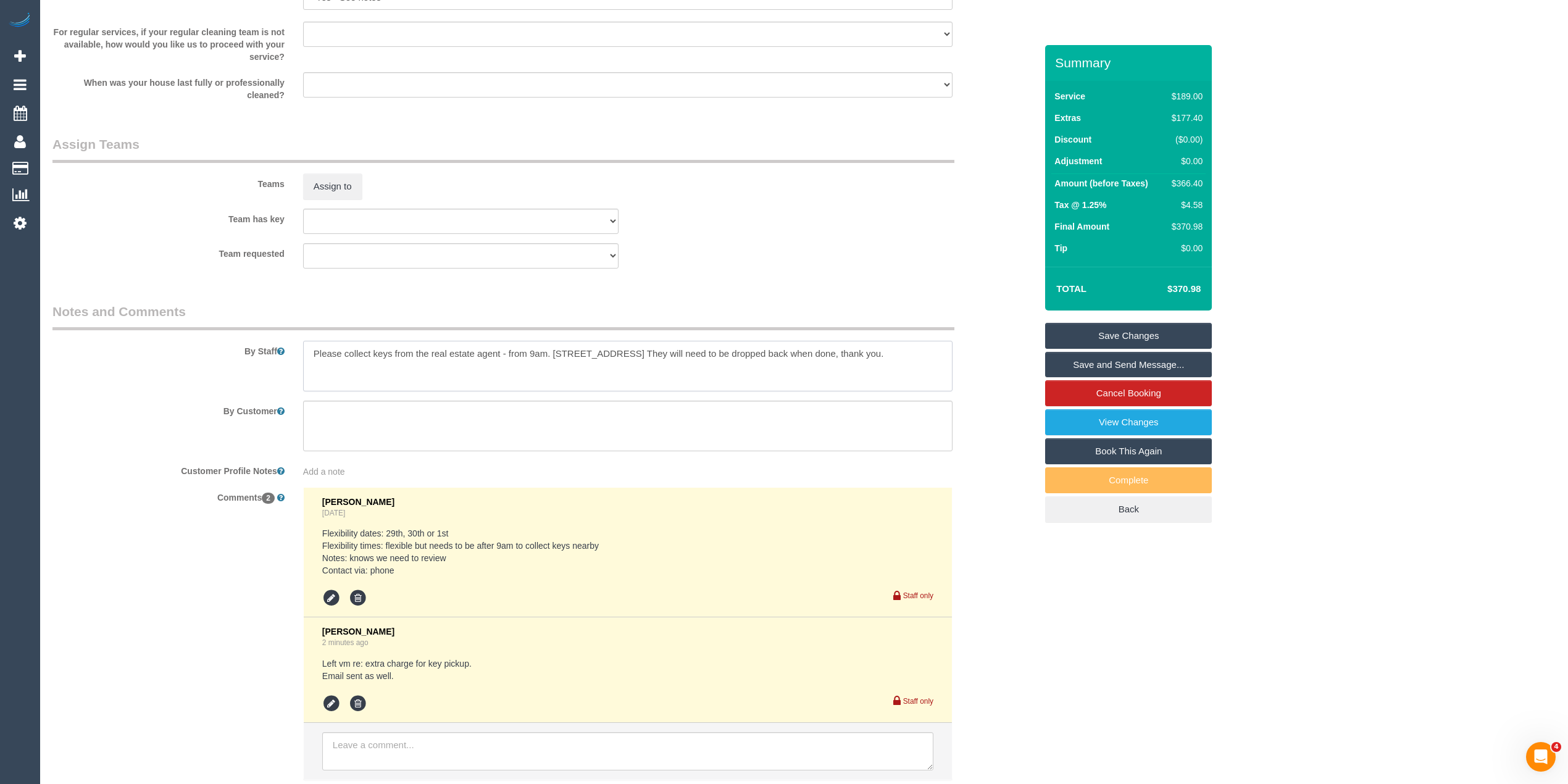
click at [558, 353] on textarea at bounding box center [628, 366] width 649 height 50
click at [631, 353] on textarea at bounding box center [628, 366] width 649 height 50
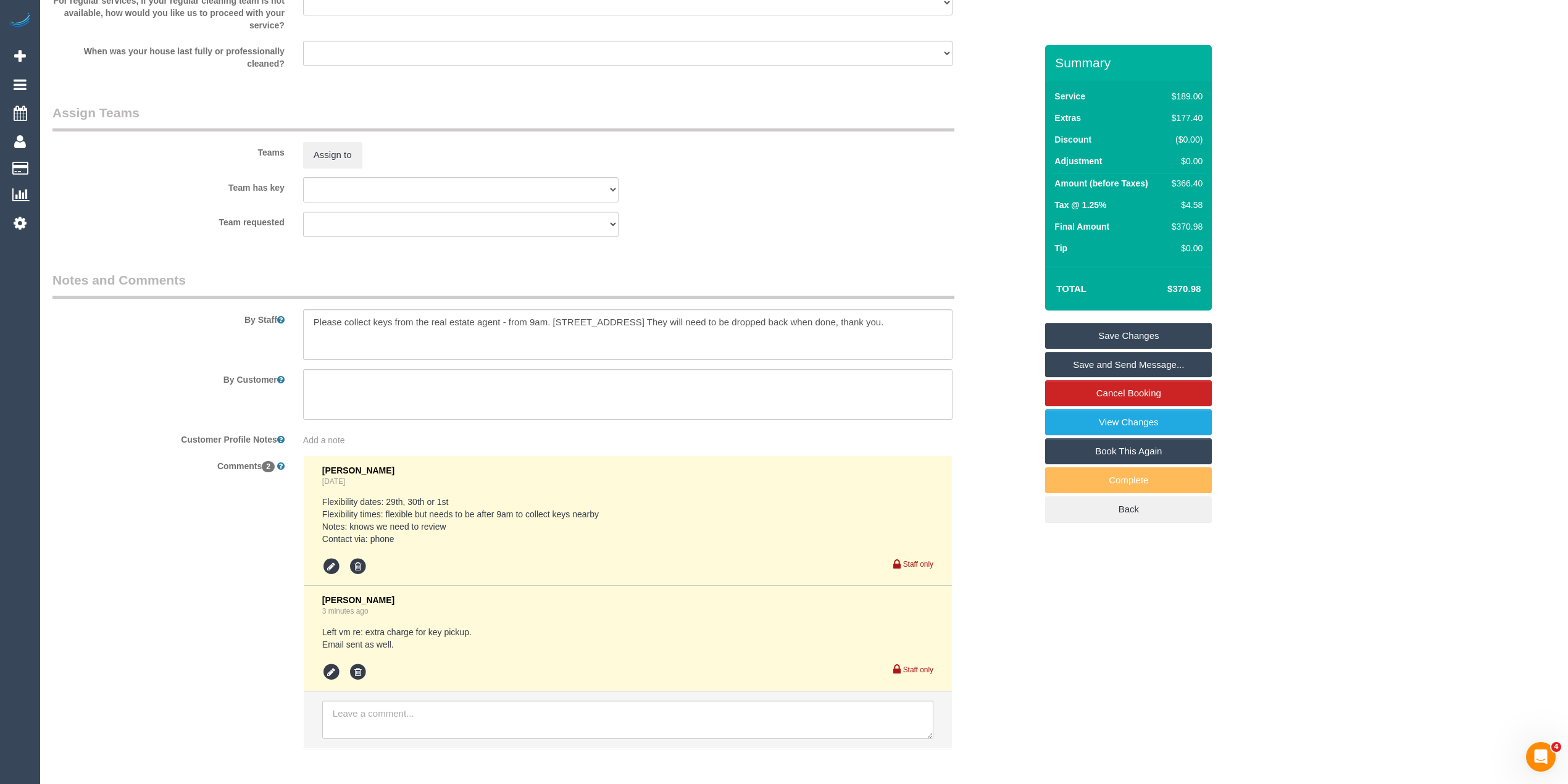
scroll to position [1871, 0]
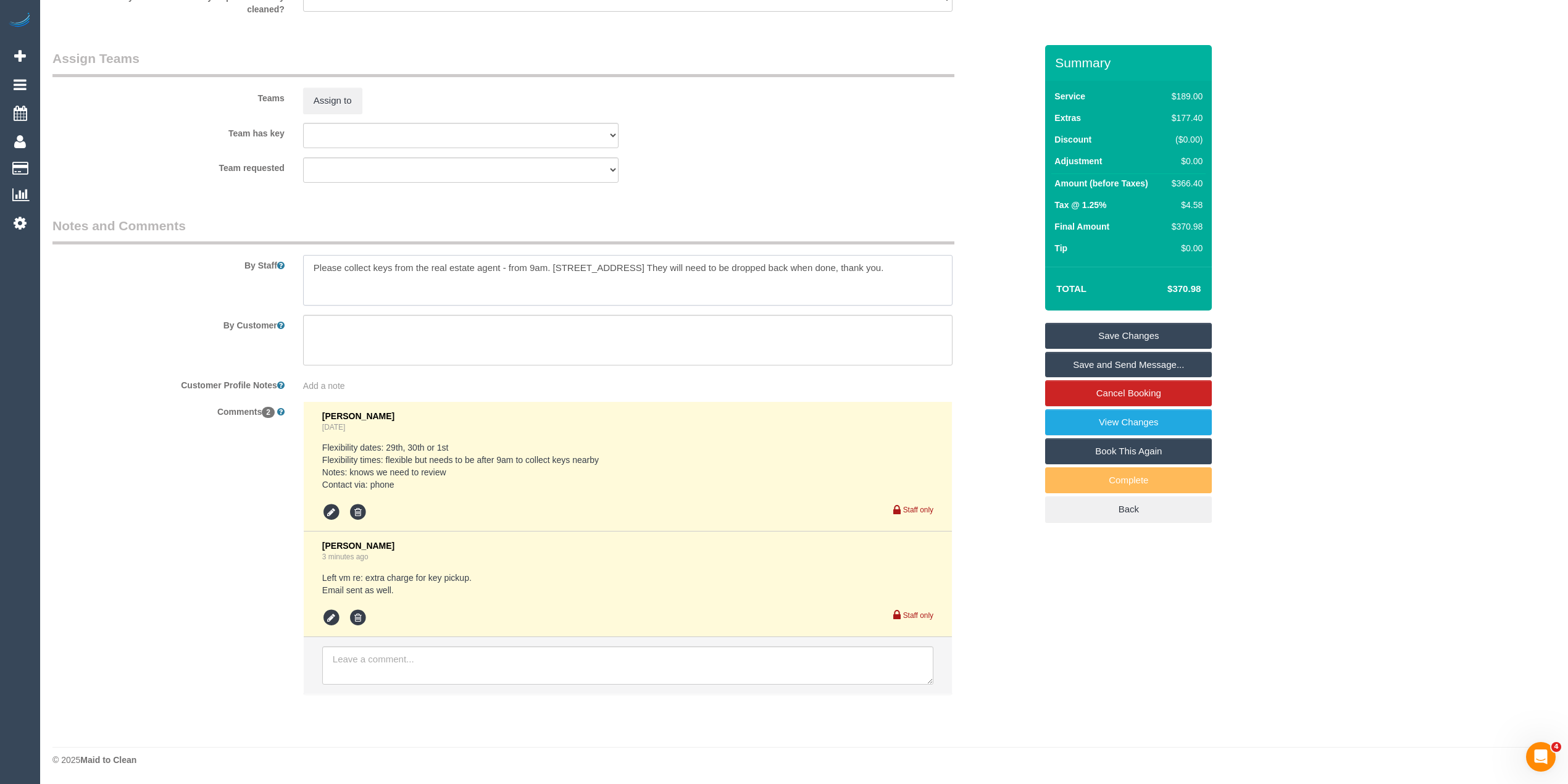
click at [663, 266] on textarea at bounding box center [628, 280] width 649 height 50
click at [722, 265] on textarea at bounding box center [628, 280] width 649 height 50
paste textarea "61421272726"
click at [812, 265] on textarea at bounding box center [628, 280] width 649 height 50
drag, startPoint x: 429, startPoint y: 279, endPoint x: 479, endPoint y: 275, distance: 50.2
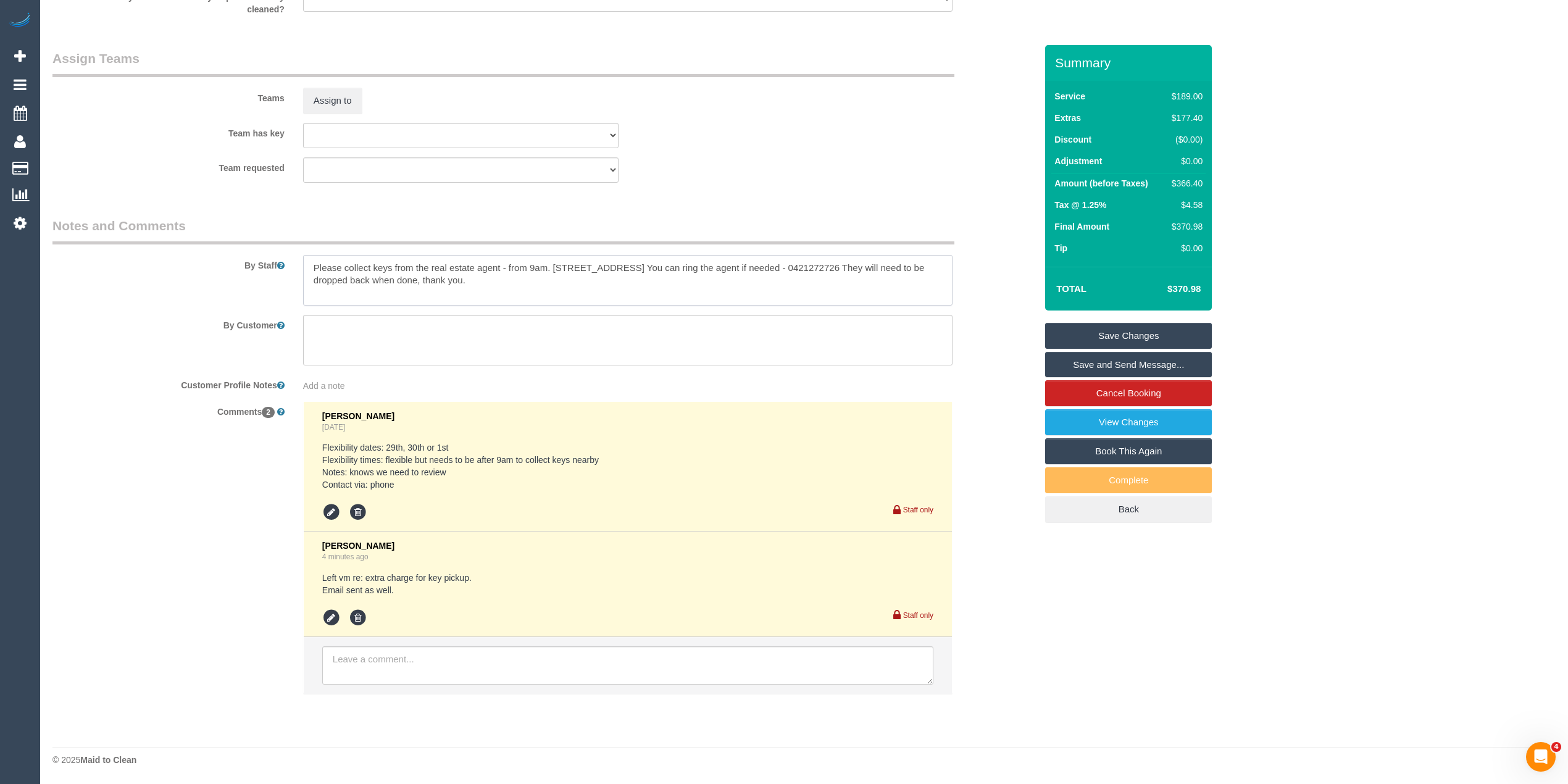
click at [479, 275] on textarea at bounding box center [628, 280] width 649 height 50
type textarea "Please collect keys from the real estate agent - from 9am. 83C Warrigal Rd, Men…"
click at [1126, 334] on link "Save Changes" at bounding box center [1128, 335] width 167 height 26
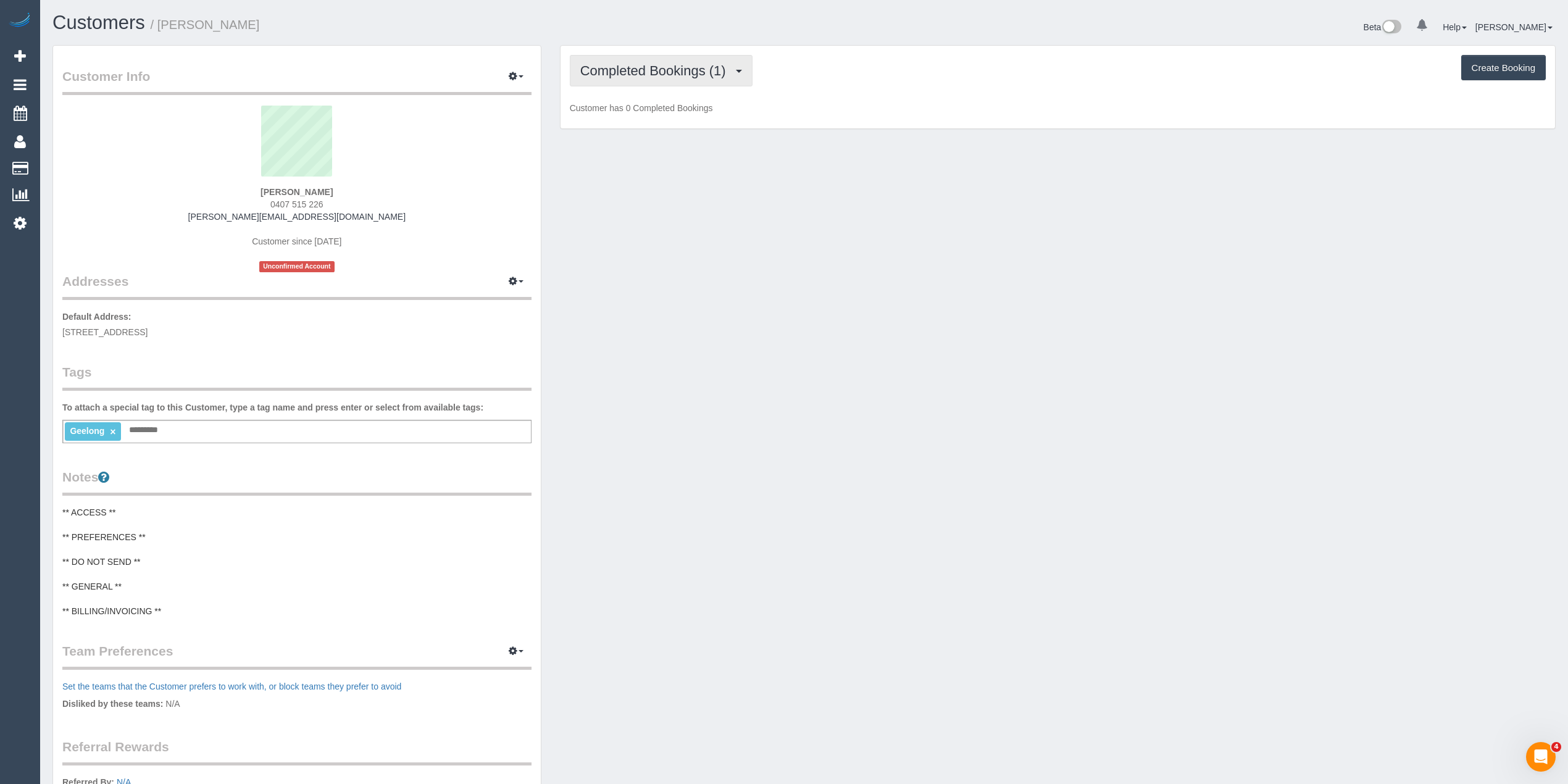
click at [606, 75] on span "Completed Bookings (1)" at bounding box center [656, 70] width 152 height 15
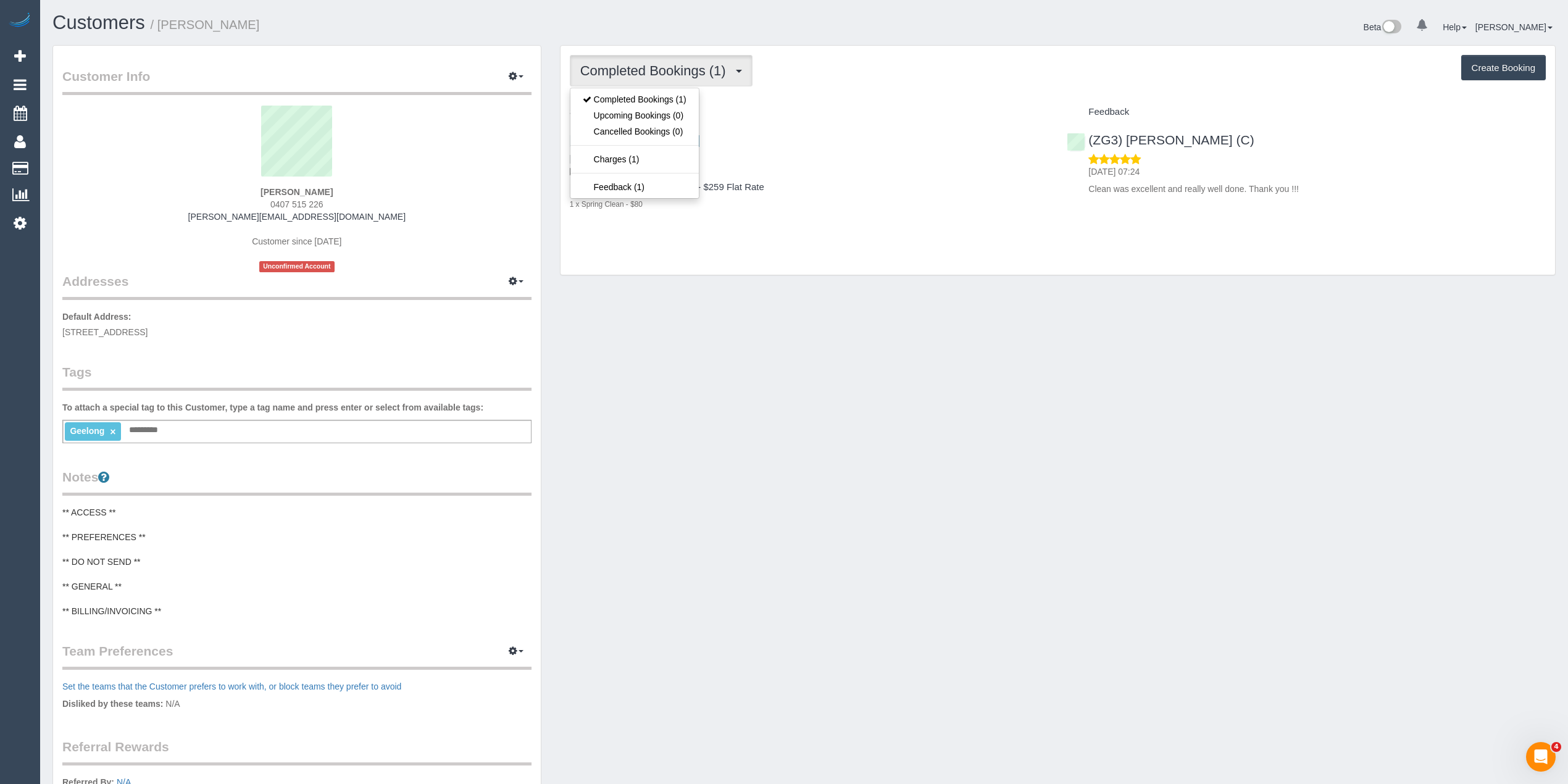
click at [606, 75] on span "Completed Bookings (1)" at bounding box center [656, 70] width 152 height 15
click at [1465, 70] on button "Create Booking" at bounding box center [1504, 68] width 85 height 26
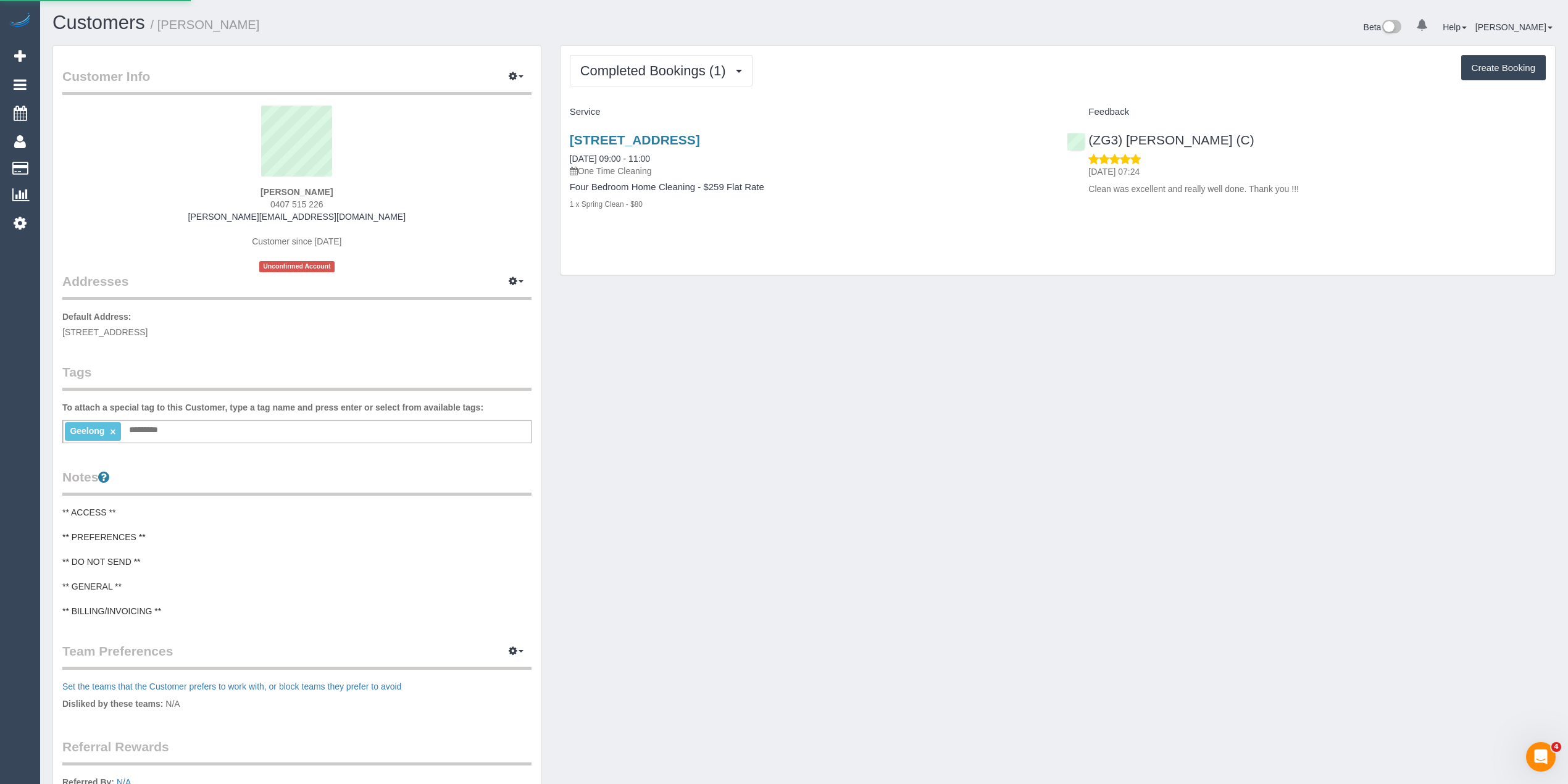
select select "VIC"
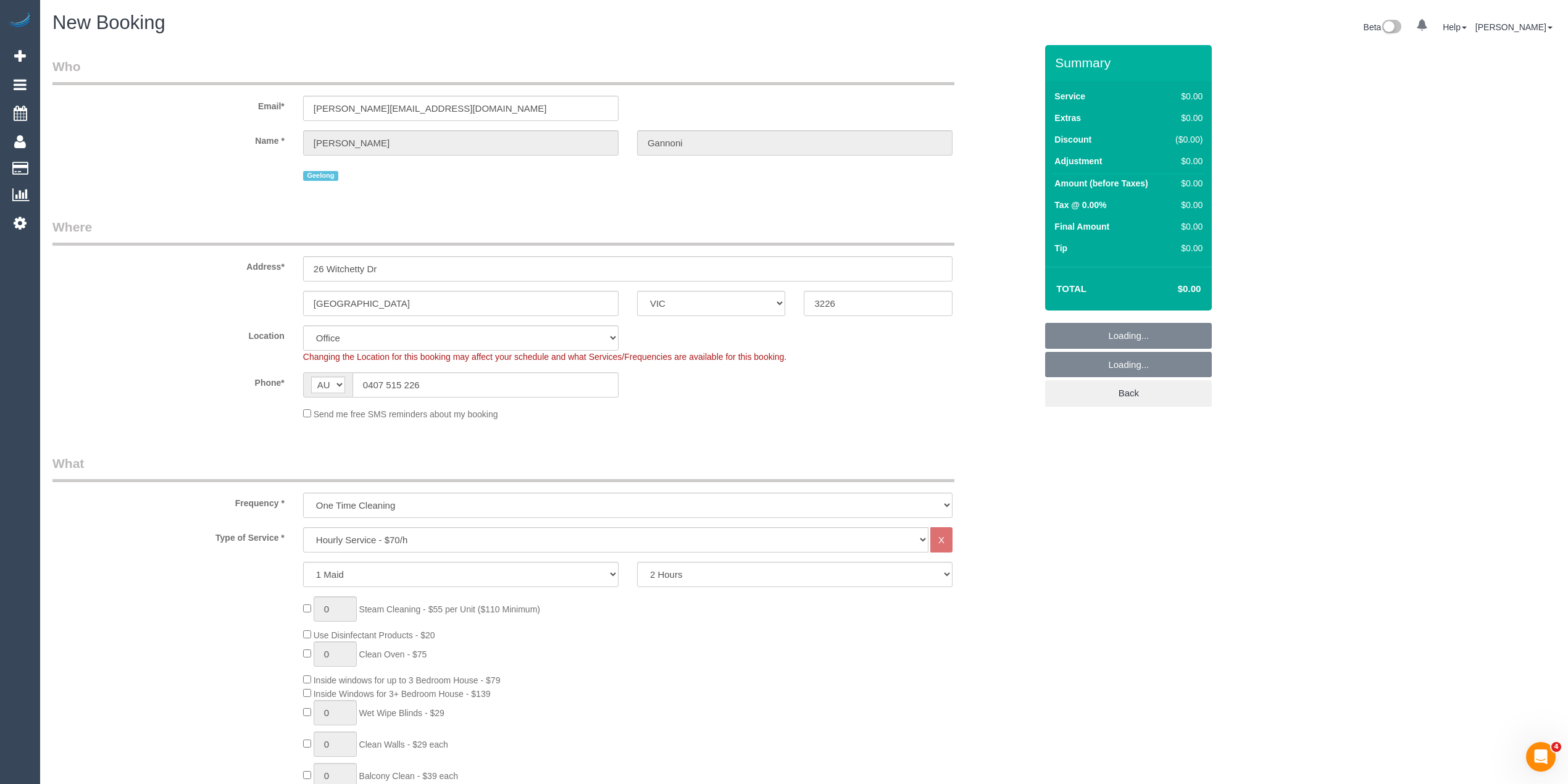
select select "string:AU"
select select "object:1012"
select select "string:stripe-pm_1RgeG72GScqysDRVXMc2TTgI"
click at [426, 534] on select "Hourly Service - $70/h Hourly Service - $65/h Hourly Service - $60/h Hourly Ser…" at bounding box center [615, 540] width 625 height 25
select select "object:2338"
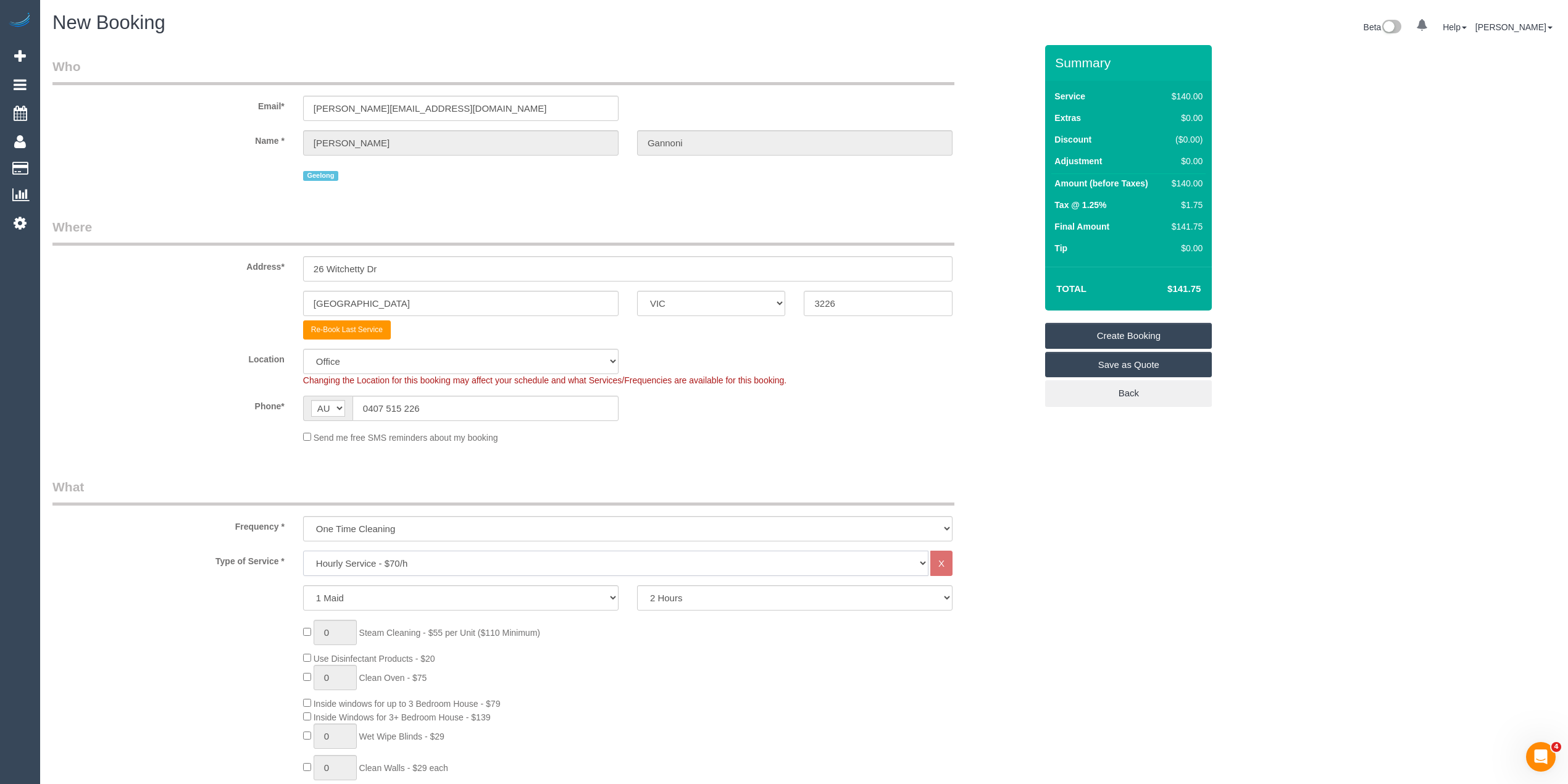
select select "213"
click at [303, 550] on select "Hourly Service - $70/h Hourly Service - $65/h Hourly Service - $60/h Hourly Ser…" at bounding box center [615, 563] width 625 height 25
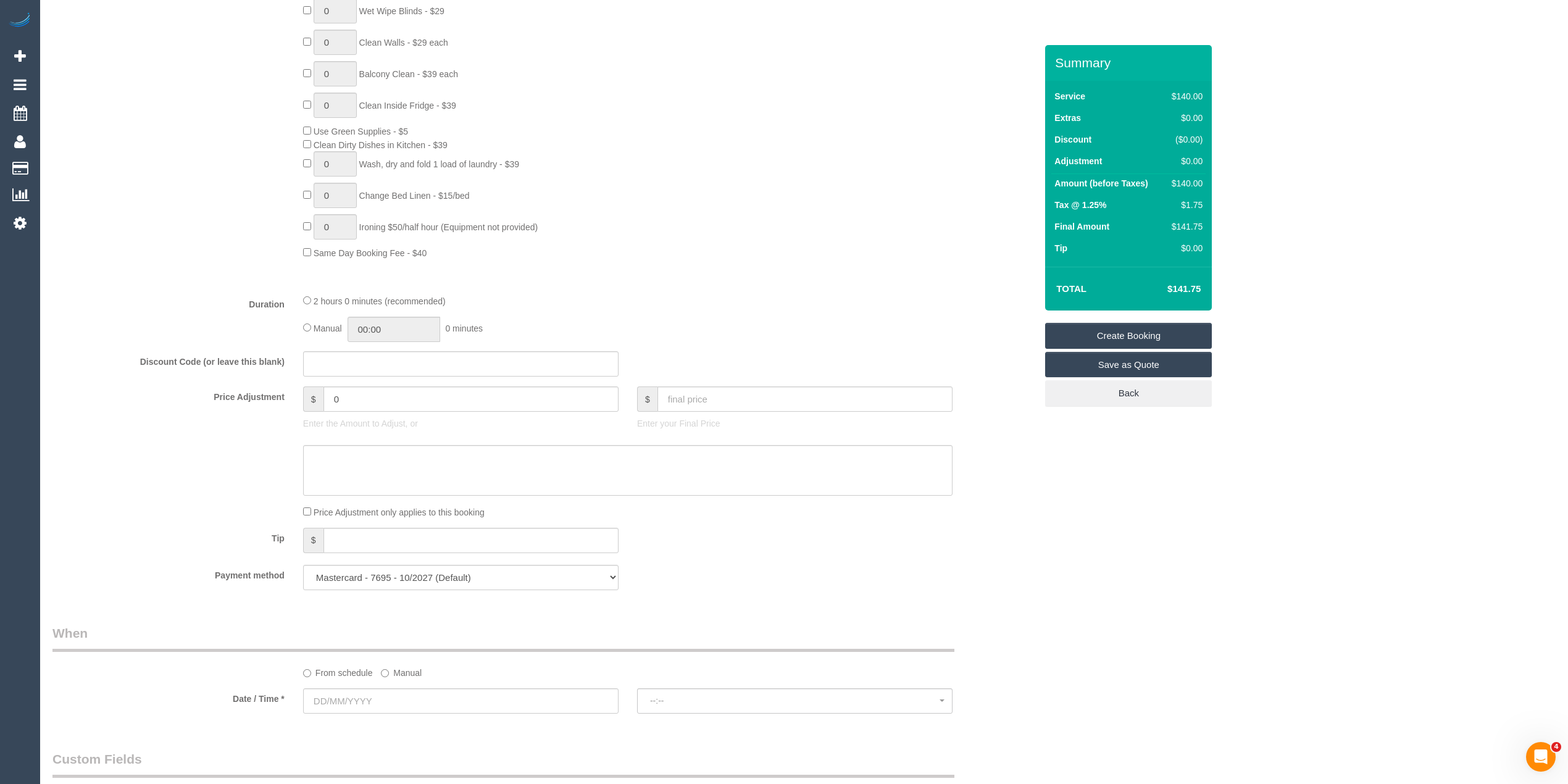
scroll to position [823, 0]
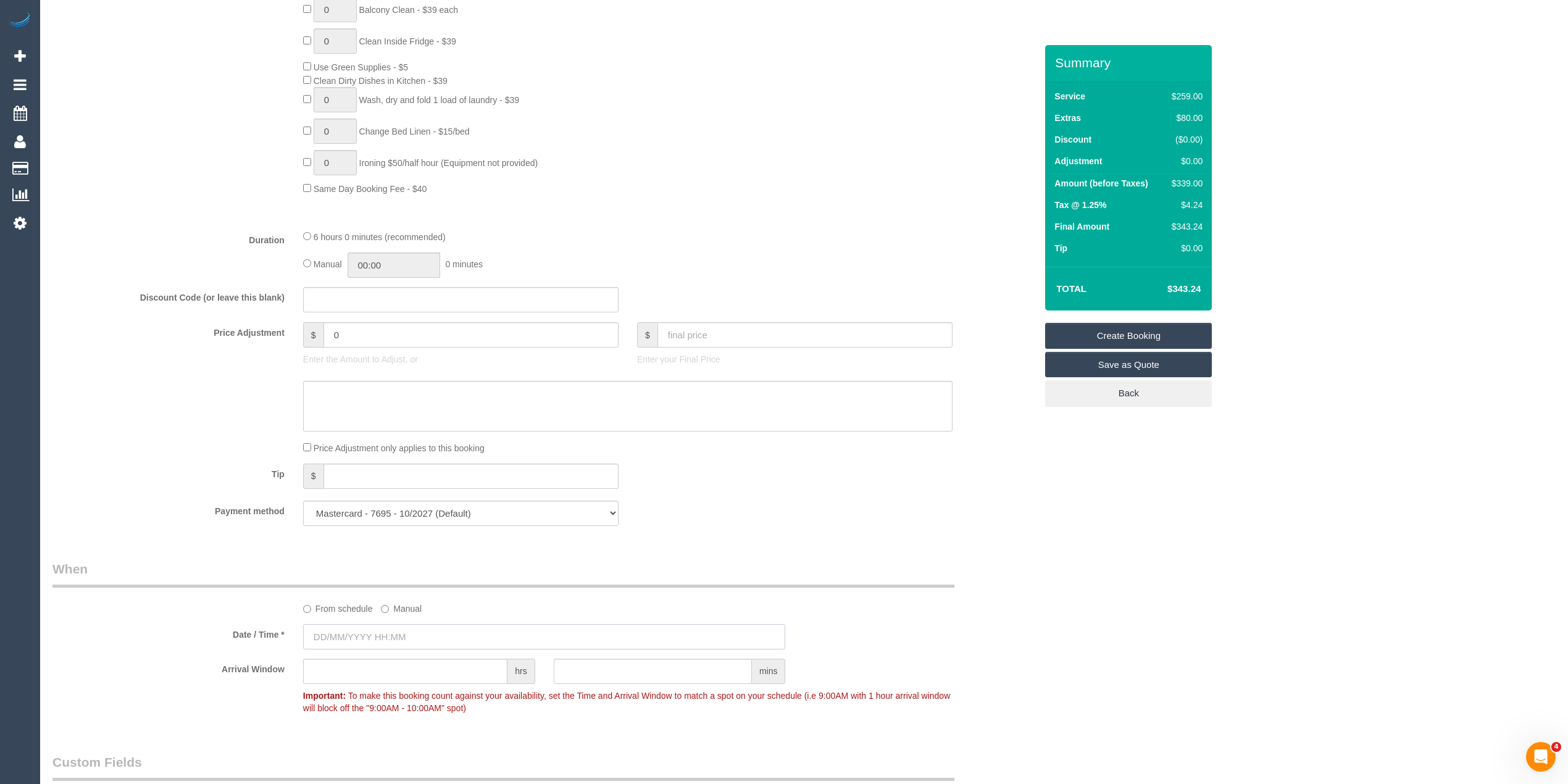
click at [366, 637] on input "text" at bounding box center [545, 636] width 483 height 25
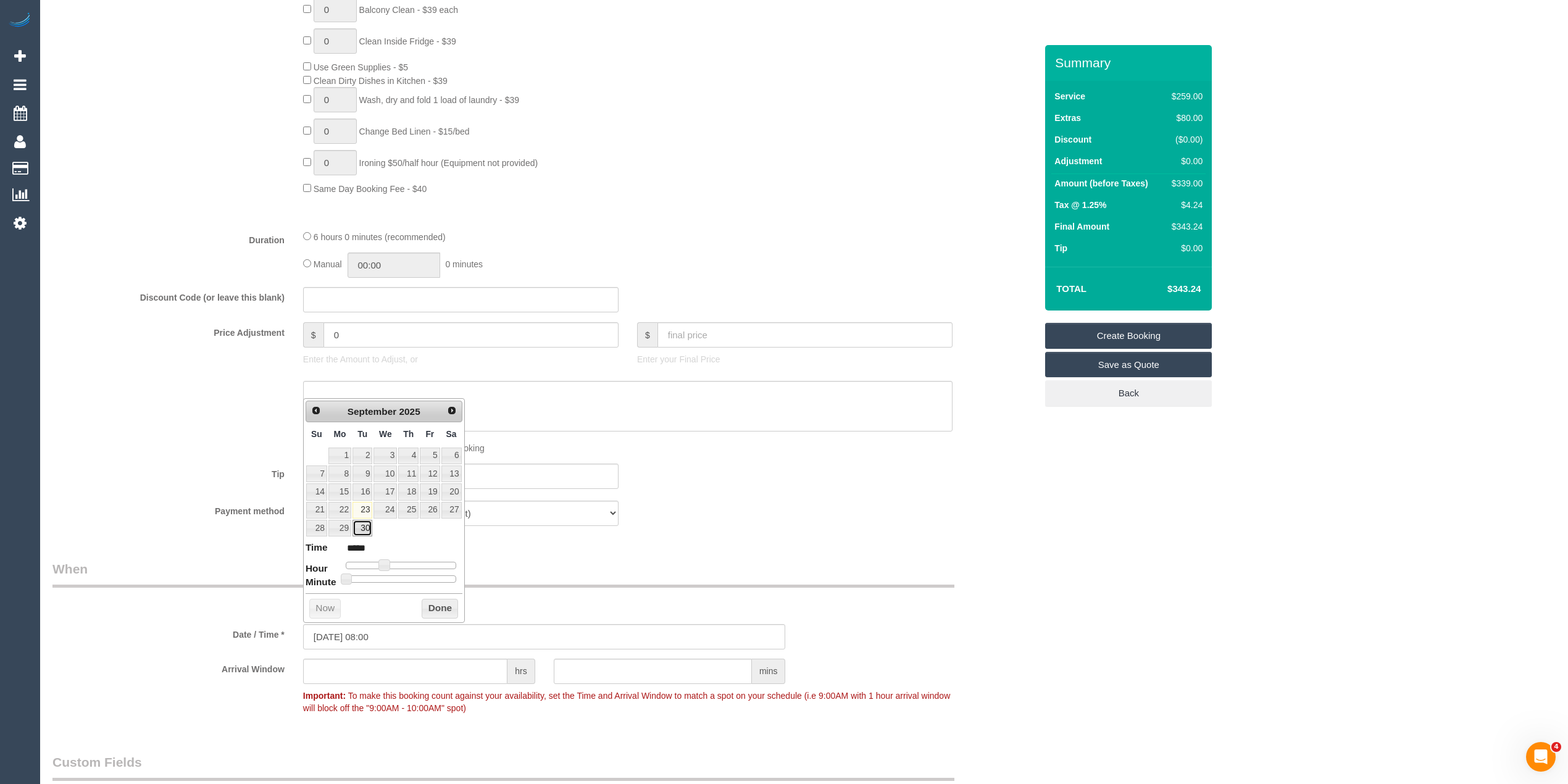
click at [361, 532] on link "30" at bounding box center [362, 527] width 19 height 16
type input "[DATE] 09:00"
type input "*****"
type input "[DATE] 10:00"
type input "*****"
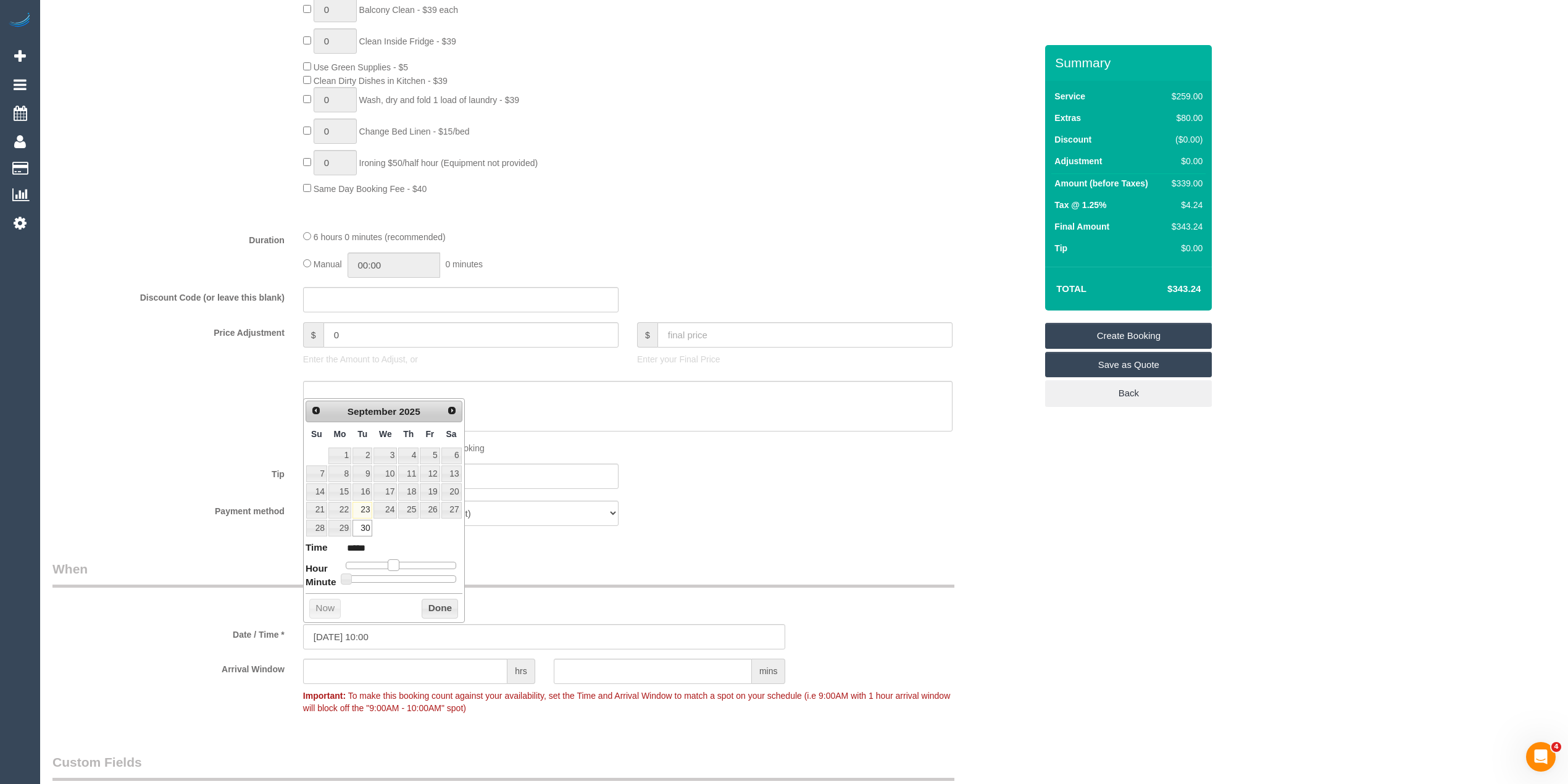
type input "[DATE] 11:00"
type input "*****"
type input "[DATE] 12:00"
type input "*****"
drag, startPoint x: 383, startPoint y: 564, endPoint x: 401, endPoint y: 562, distance: 18.1
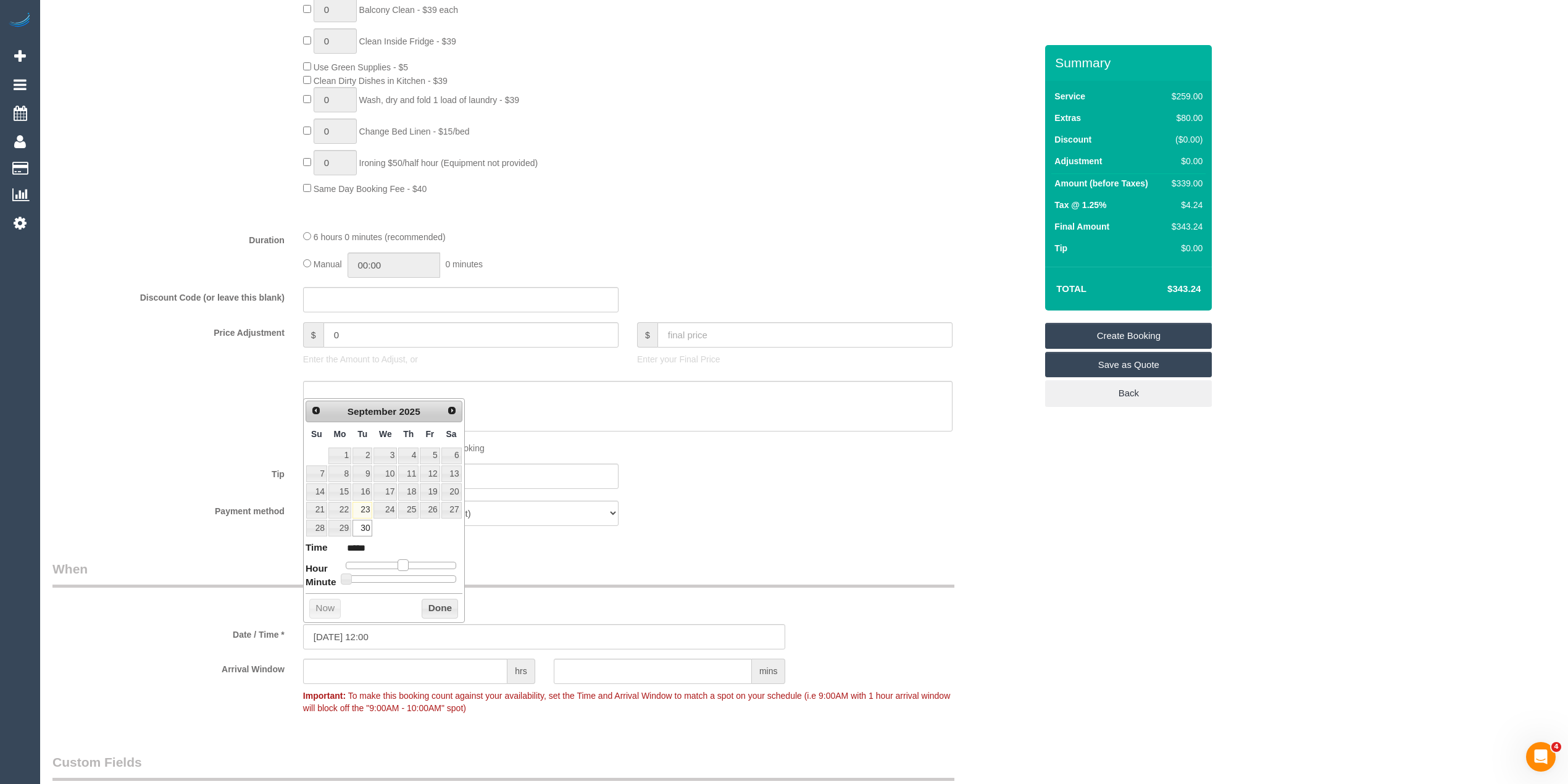
click at [401, 562] on span at bounding box center [404, 565] width 12 height 12
click at [1092, 602] on div "Who Email* katie_gannoni@hotmail.com Name * Kate Gannoni Geelong Where Address*…" at bounding box center [804, 411] width 1503 height 2378
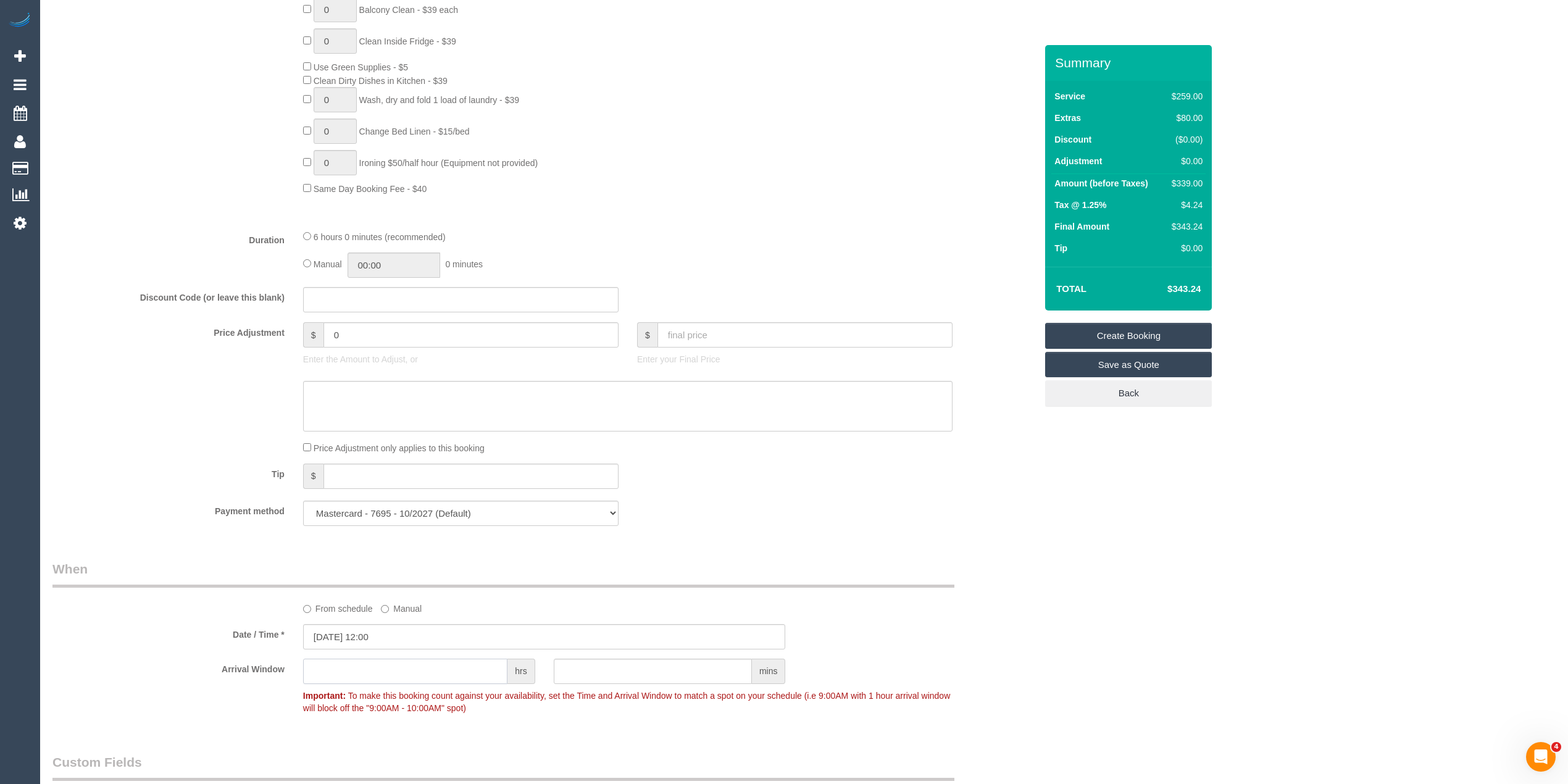
click at [384, 679] on input "text" at bounding box center [406, 671] width 205 height 25
type input "2"
click at [1158, 566] on div "Who Email* katie_gannoni@hotmail.com Name * Kate Gannoni Geelong Where Address*…" at bounding box center [804, 411] width 1503 height 2378
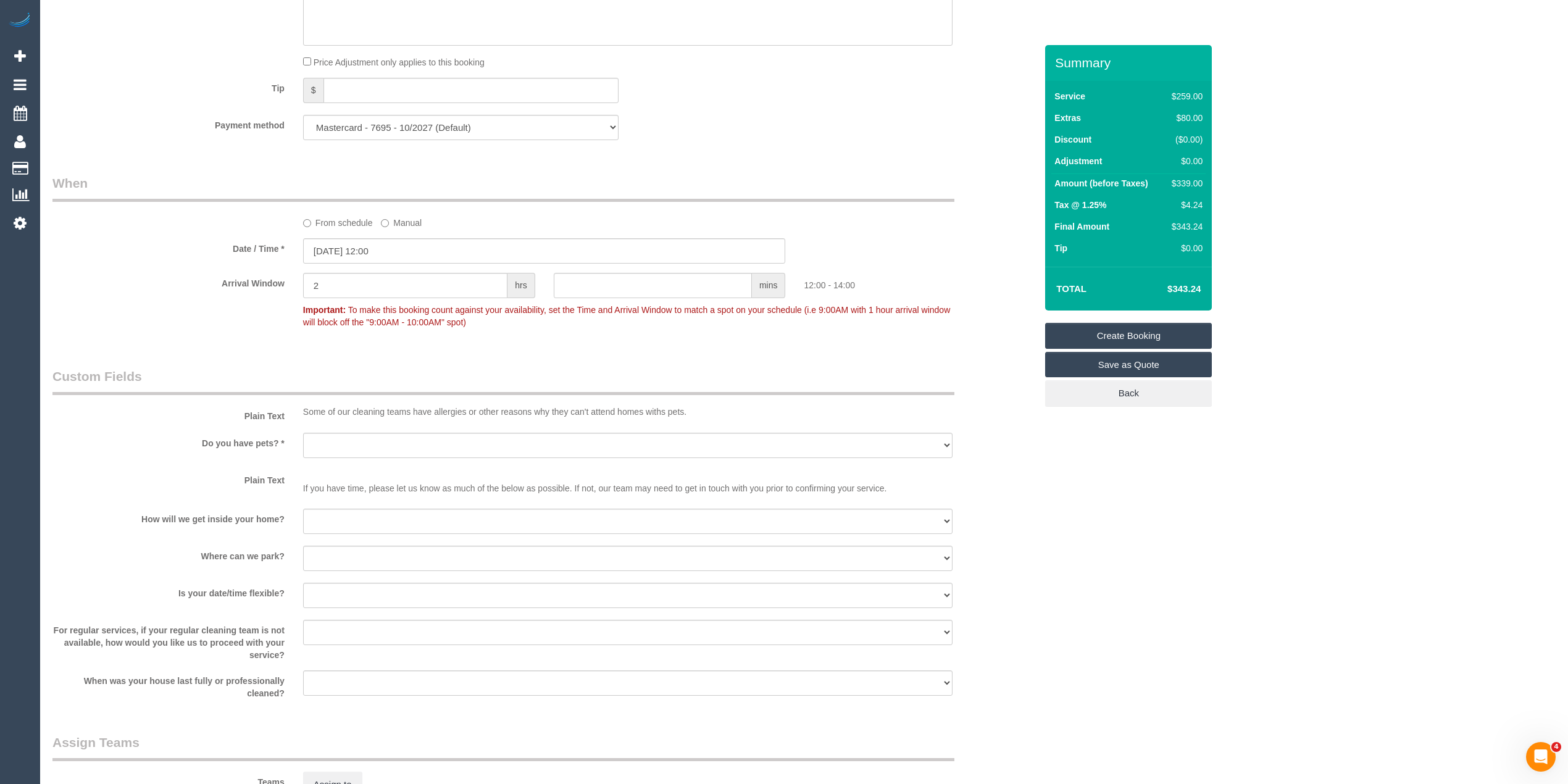
scroll to position [1234, 0]
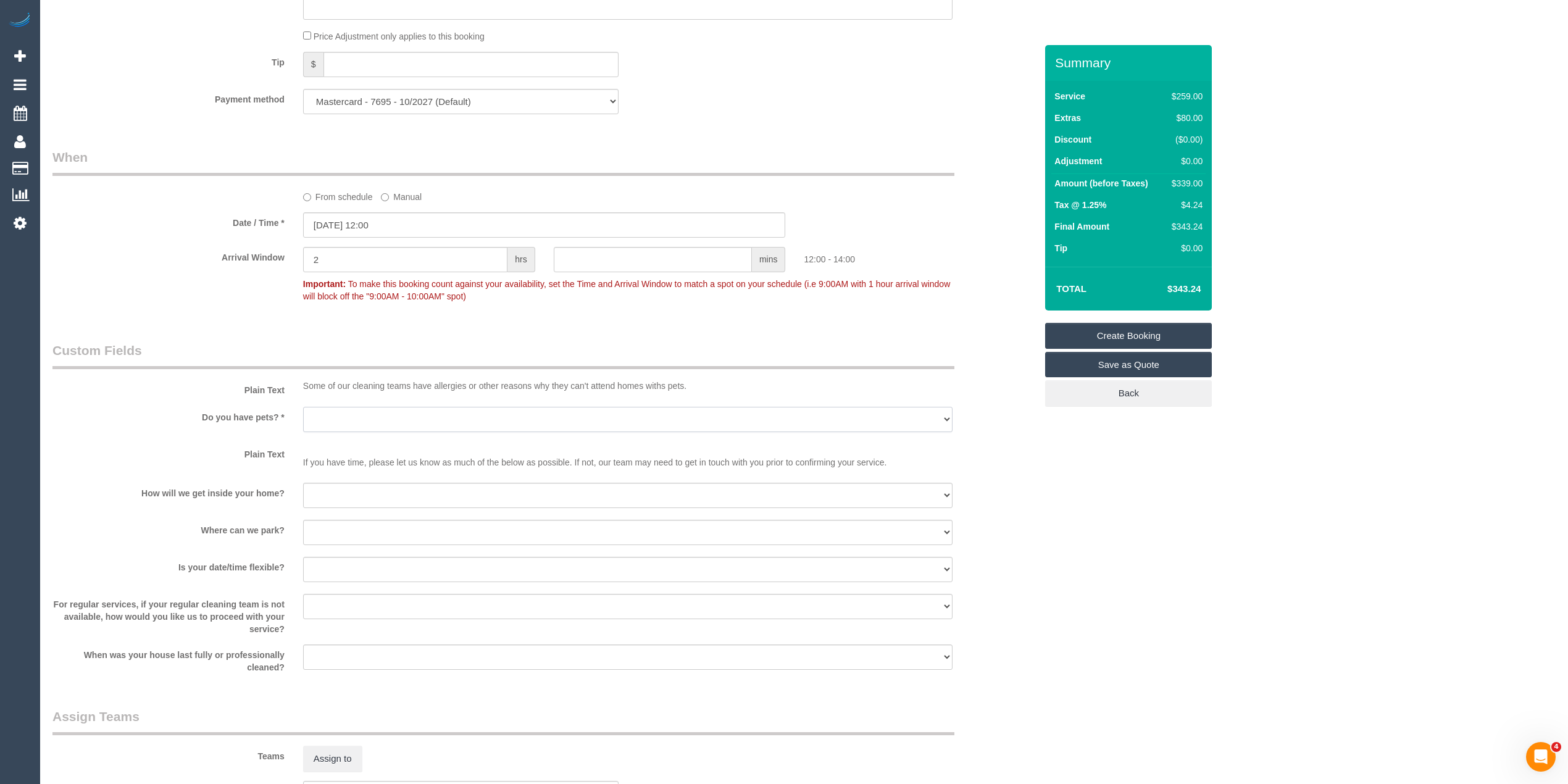
click at [328, 418] on select "Yes - Cats Yes - Dogs No pets Yes - Dogs and Cats Yes - Other" at bounding box center [628, 419] width 649 height 25
select select "number:28"
click at [303, 407] on select "Yes - Cats Yes - Dogs No pets Yes - Dogs and Cats Yes - Other" at bounding box center [628, 419] width 649 height 25
click at [347, 507] on select "I will be home Key will be left (please provide details below) Lock box/Access …" at bounding box center [628, 495] width 649 height 25
select select "number:14"
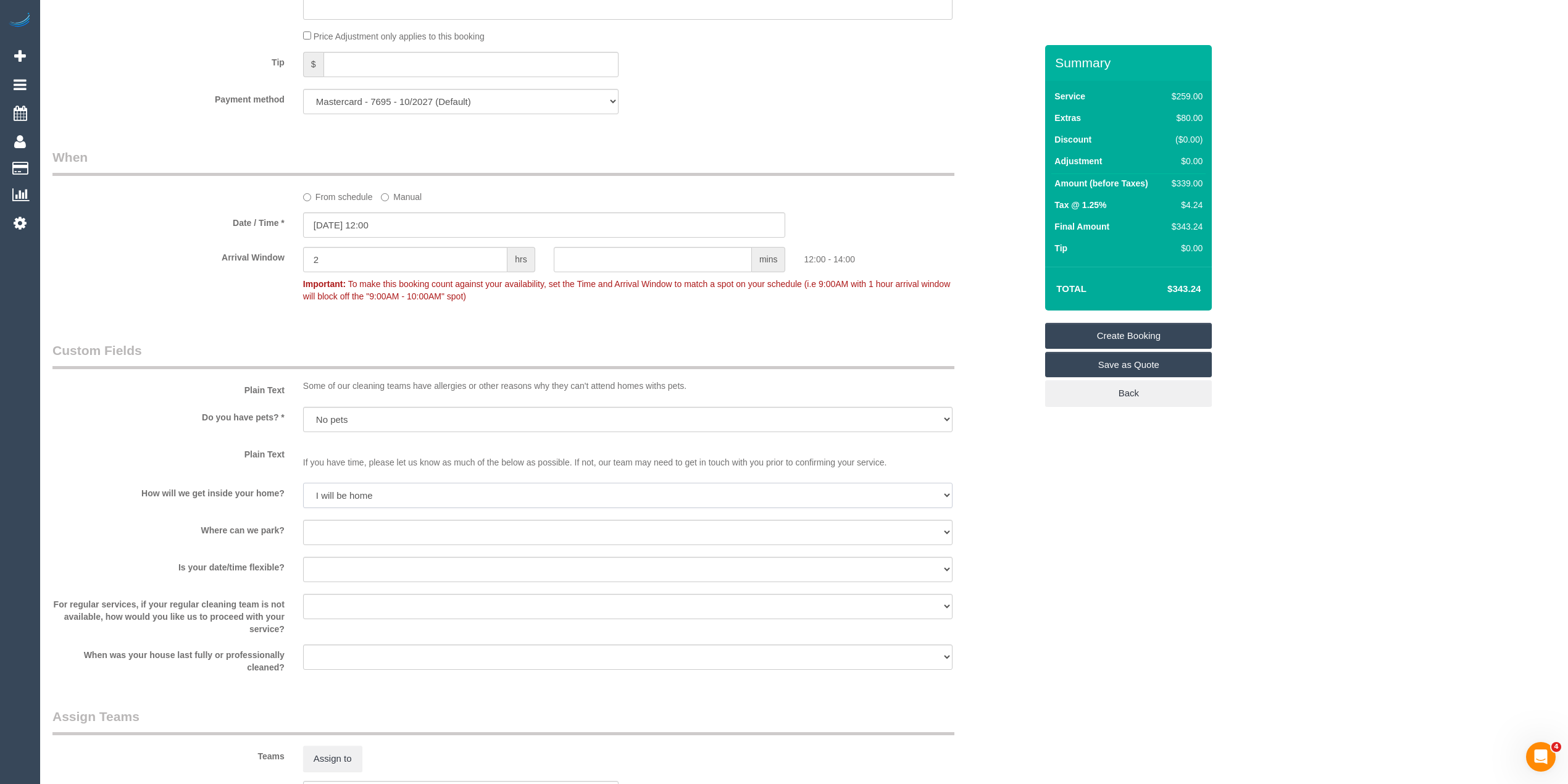
click at [303, 485] on select "I will be home Key will be left (please provide details below) Lock box/Access …" at bounding box center [628, 495] width 649 height 25
click at [344, 536] on select "I will provide parking on-site Free street parking Paid street parking (cost wi…" at bounding box center [628, 532] width 649 height 25
select select "number:18"
click at [303, 521] on select "I will provide parking on-site Free street parking Paid street parking (cost wi…" at bounding box center [628, 532] width 649 height 25
click at [342, 564] on select "Yes - date and time Yes - date but not time Yes - time but not date No - No fle…" at bounding box center [628, 570] width 649 height 25
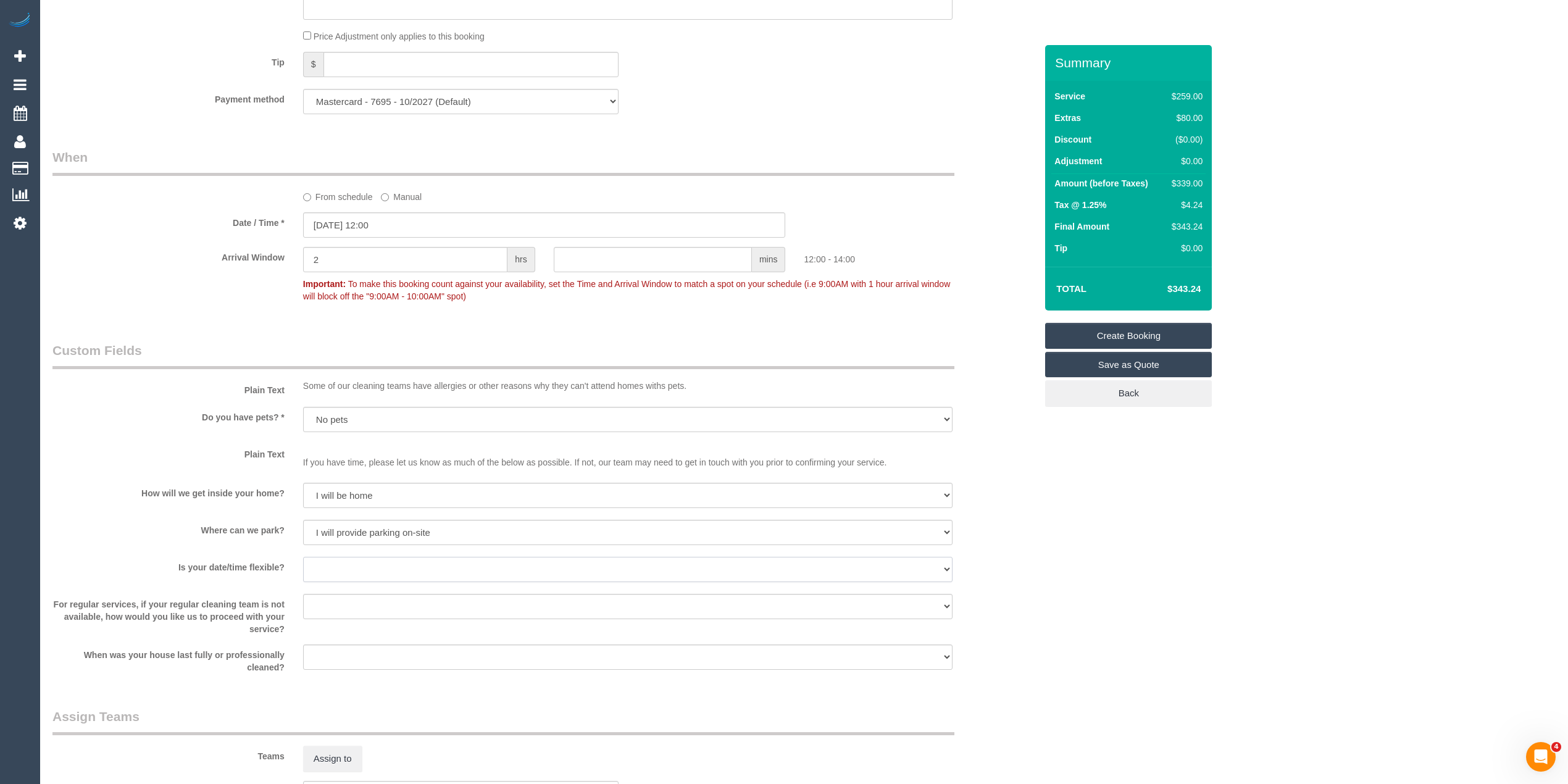
select select "number:24"
click at [303, 558] on select "Yes - date and time Yes - date but not time Yes - time but not date No - No fle…" at bounding box center [628, 570] width 649 height 25
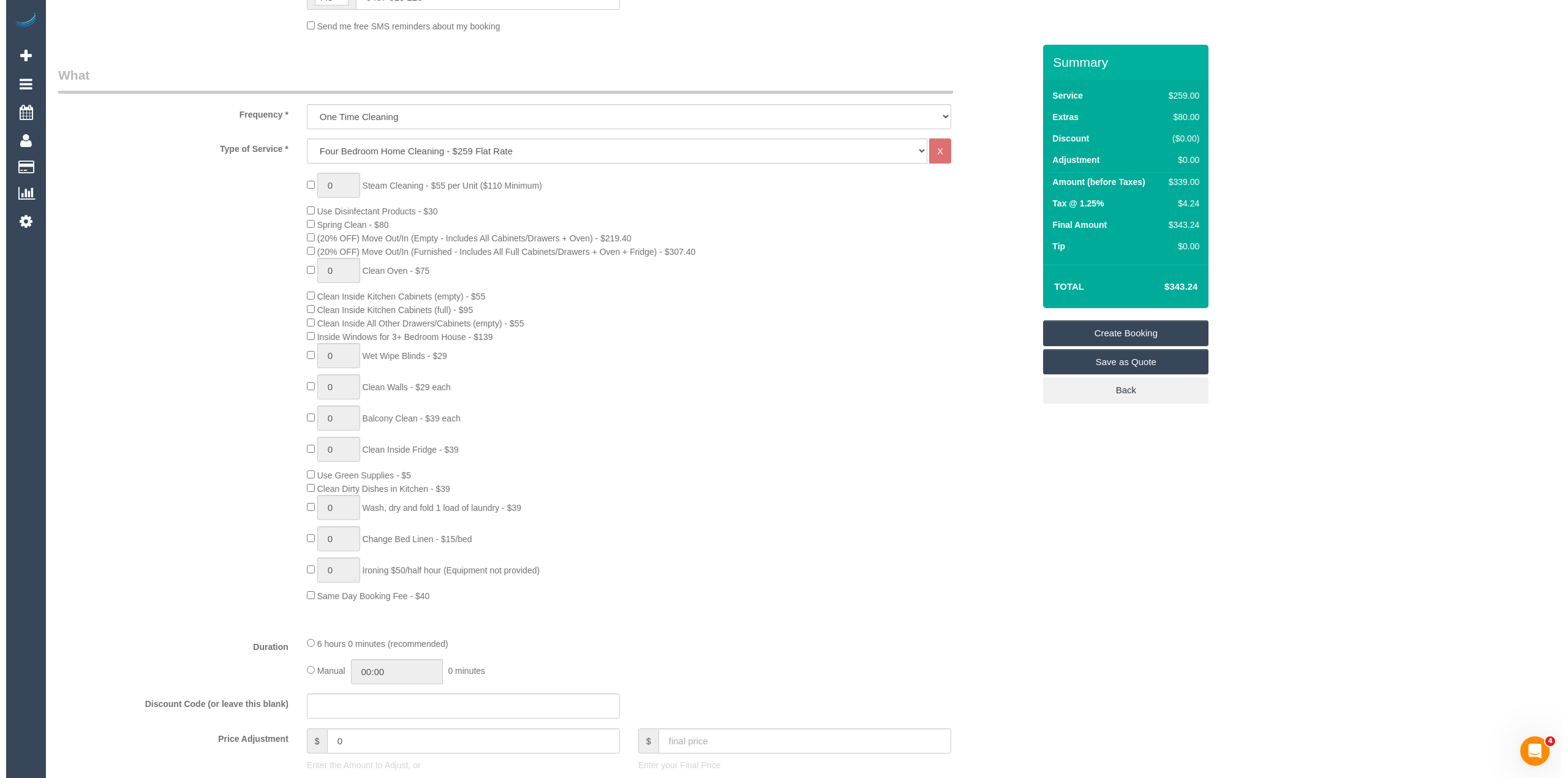
scroll to position [0, 0]
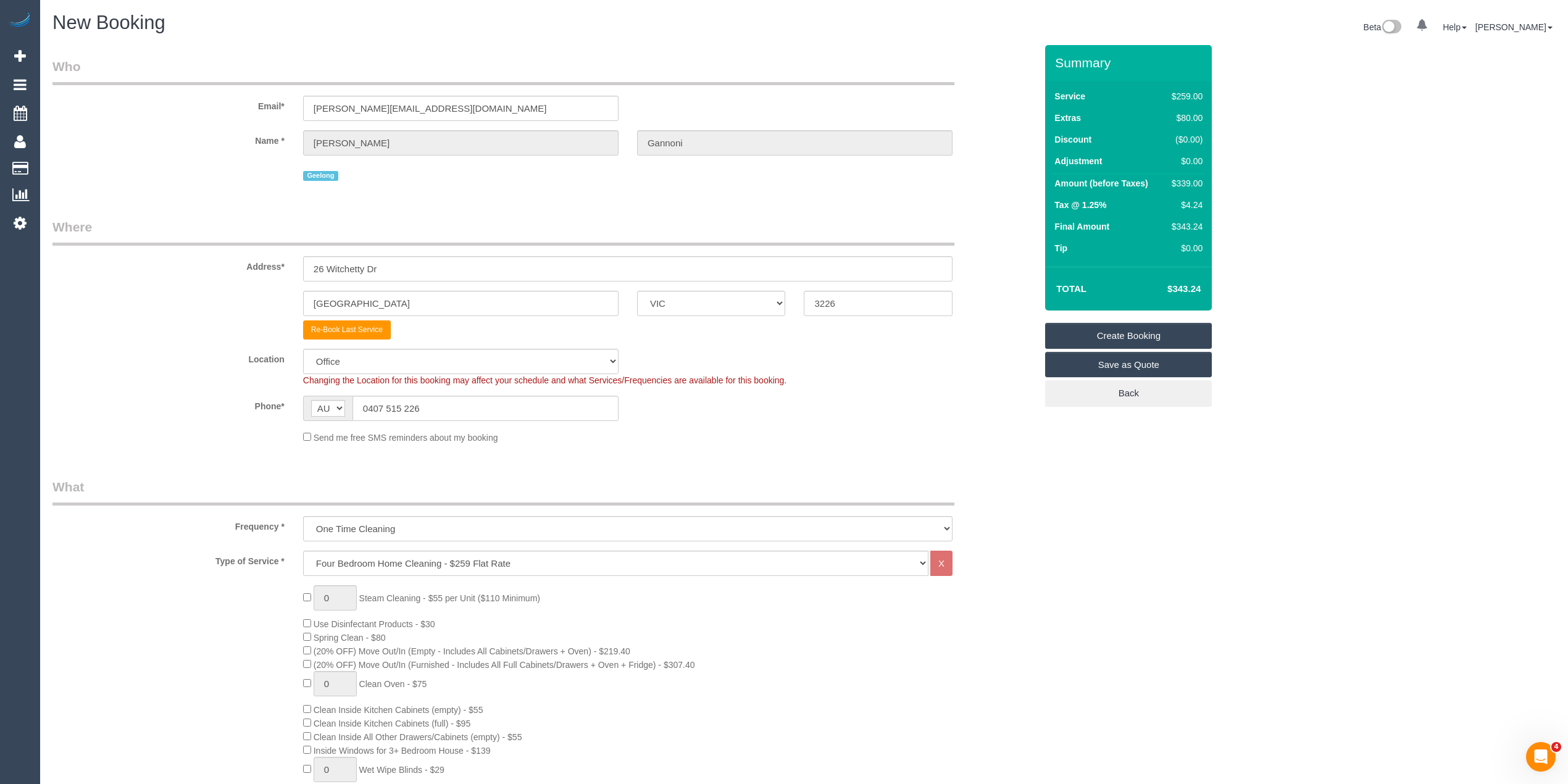
click at [1126, 334] on link "Create Booking" at bounding box center [1128, 335] width 167 height 26
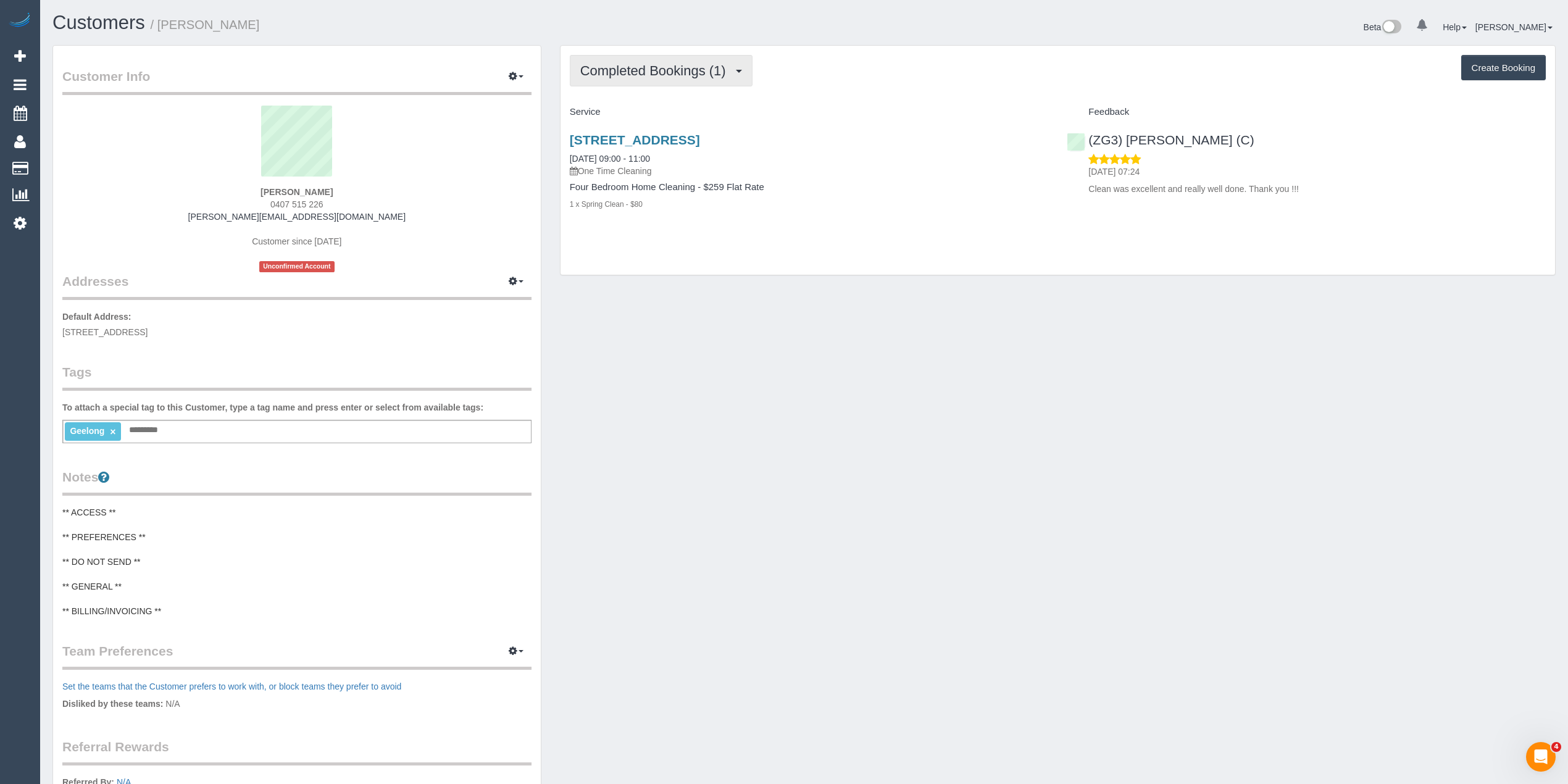
click at [653, 67] on span "Completed Bookings (1)" at bounding box center [656, 70] width 152 height 15
click at [678, 110] on link "Upcoming Bookings (0)" at bounding box center [635, 115] width 128 height 16
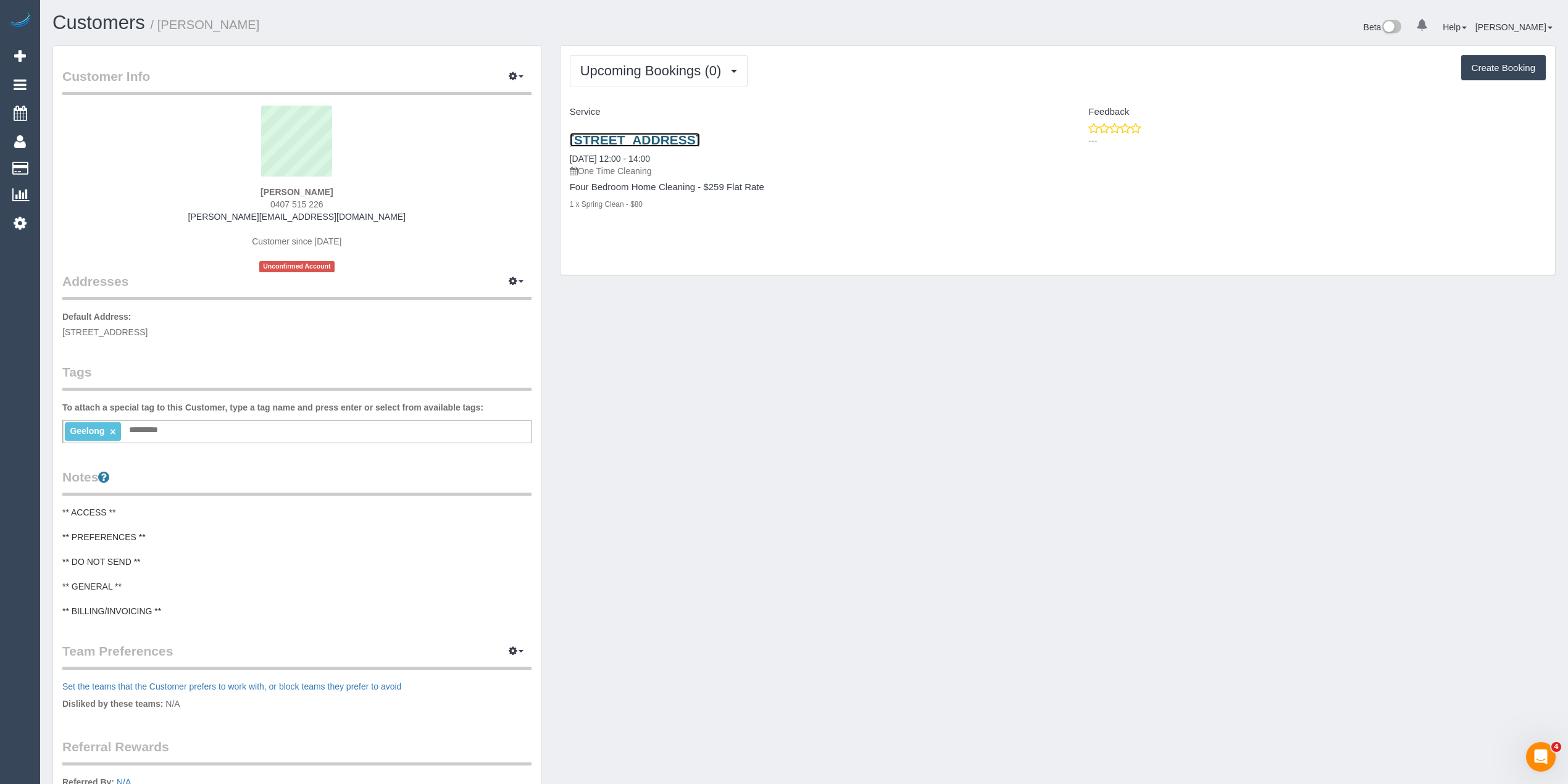
click at [694, 136] on link "26 Witchetty Dr, Ocean Grove, VIC 3226" at bounding box center [635, 139] width 130 height 14
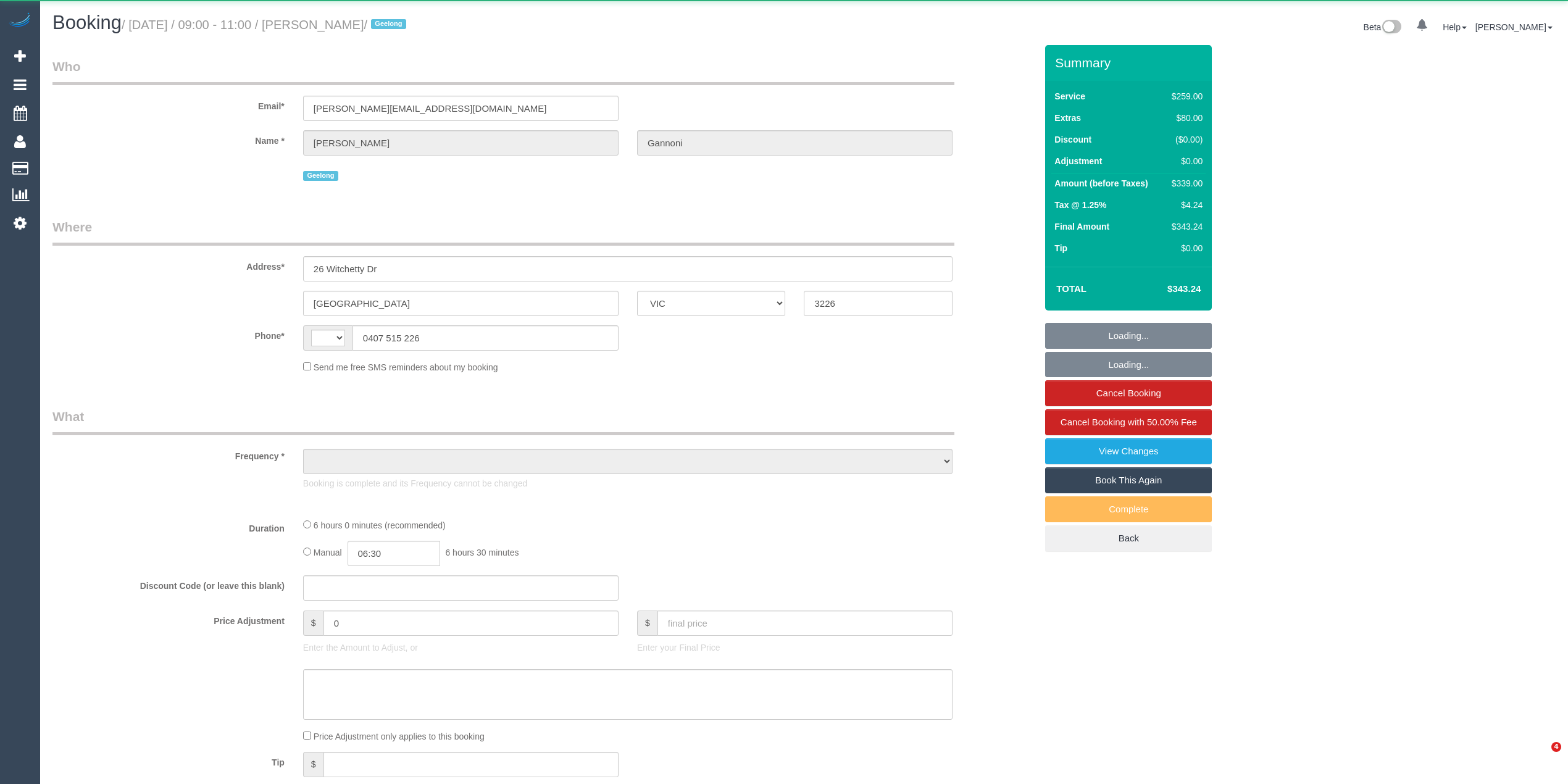
select select "VIC"
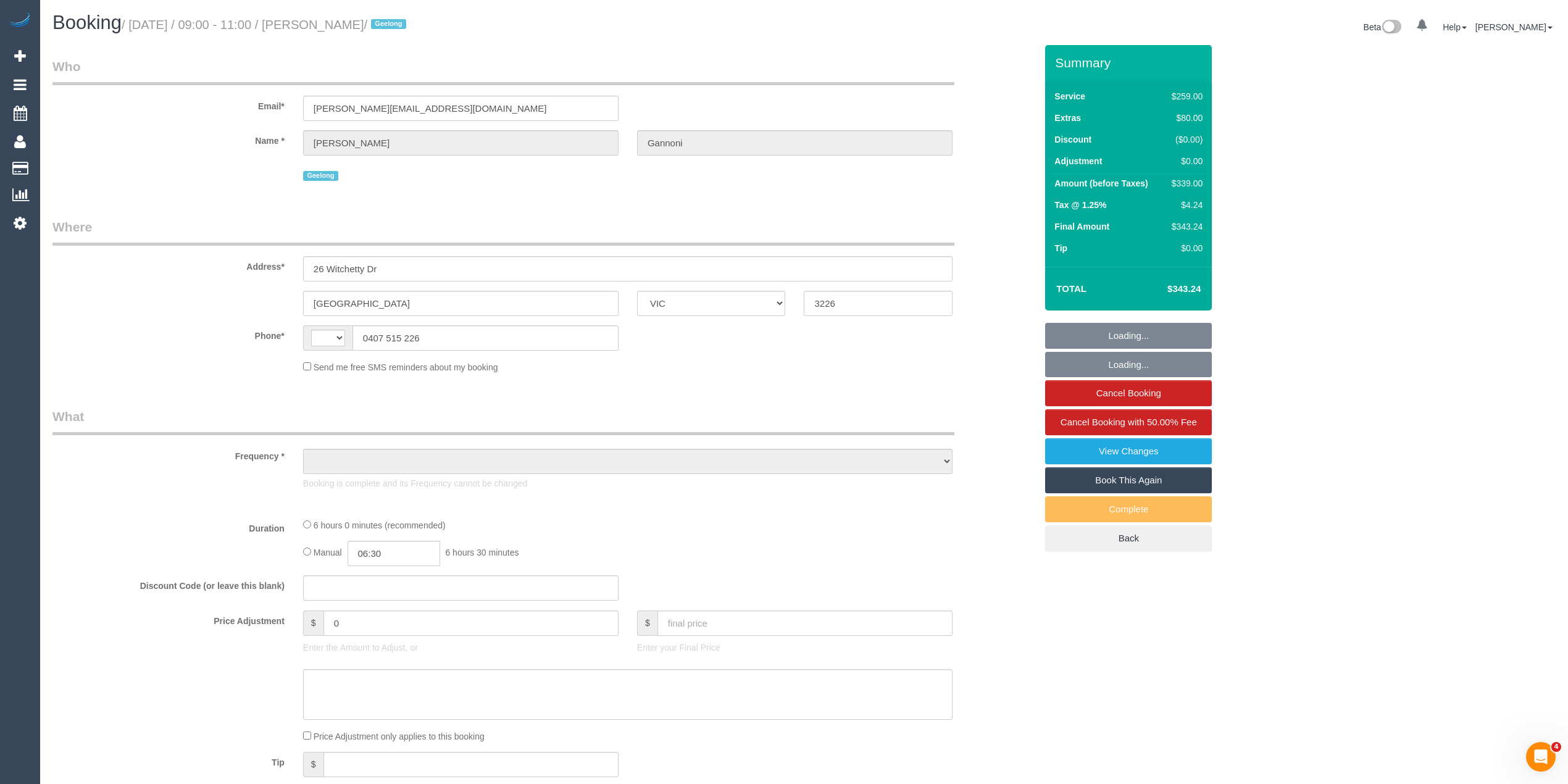
select select "string:AU"
select select "string:stripe-pm_1RgeG72GScqysDRVXMc2TTgI"
select select "number:28"
select select "number:14"
select select "number:18"
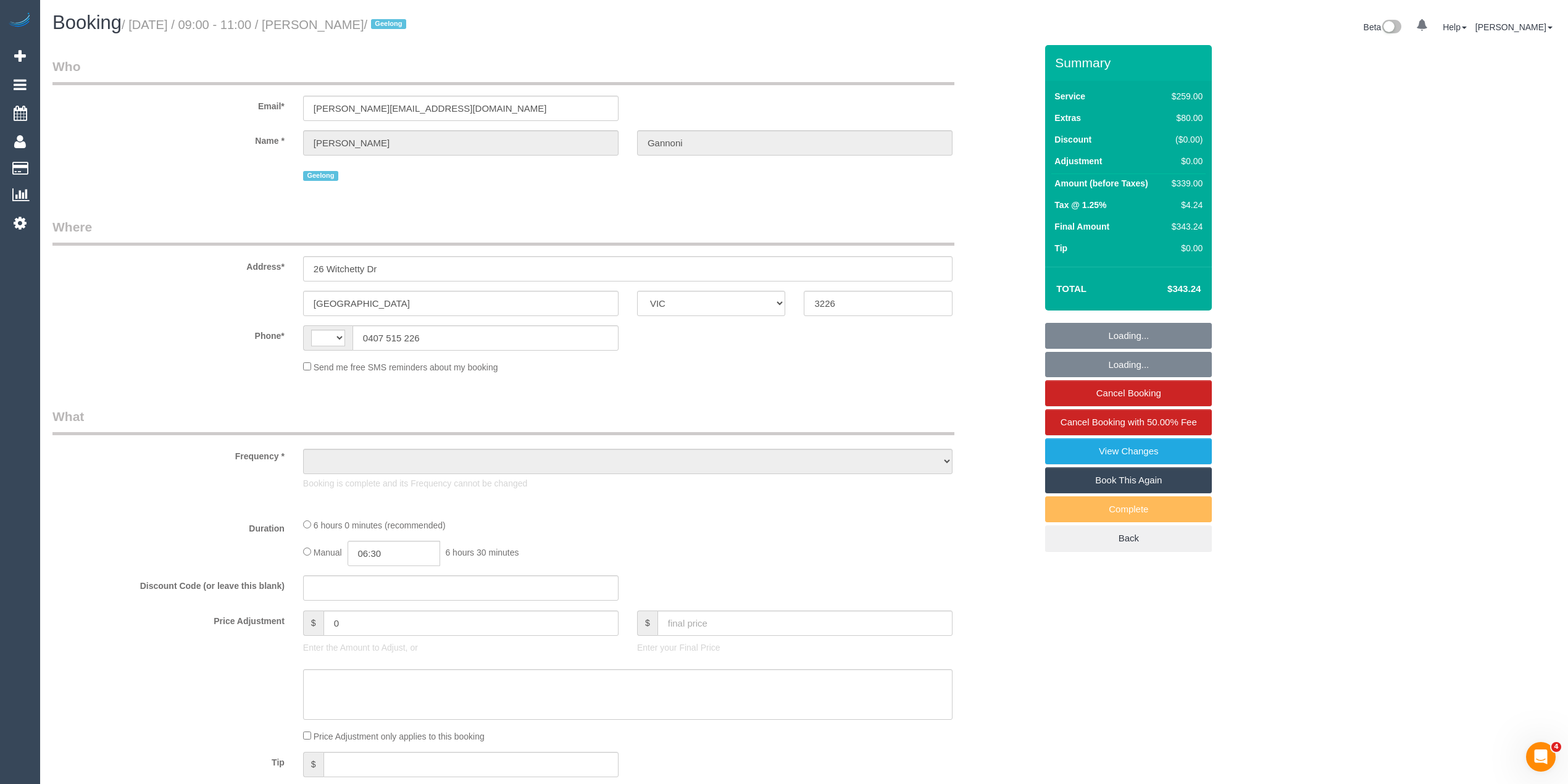
select select "number:36"
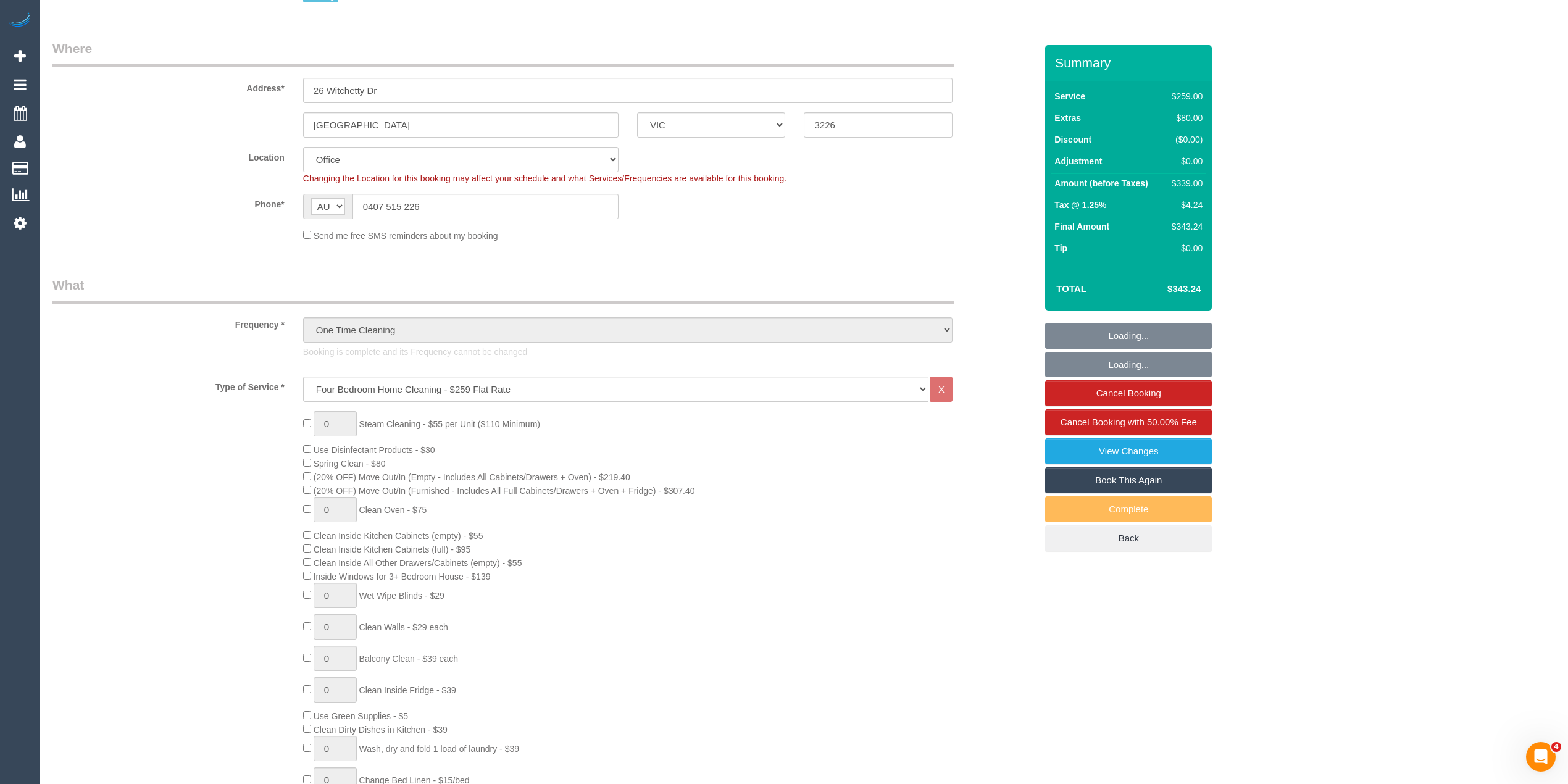
select select "object:2134"
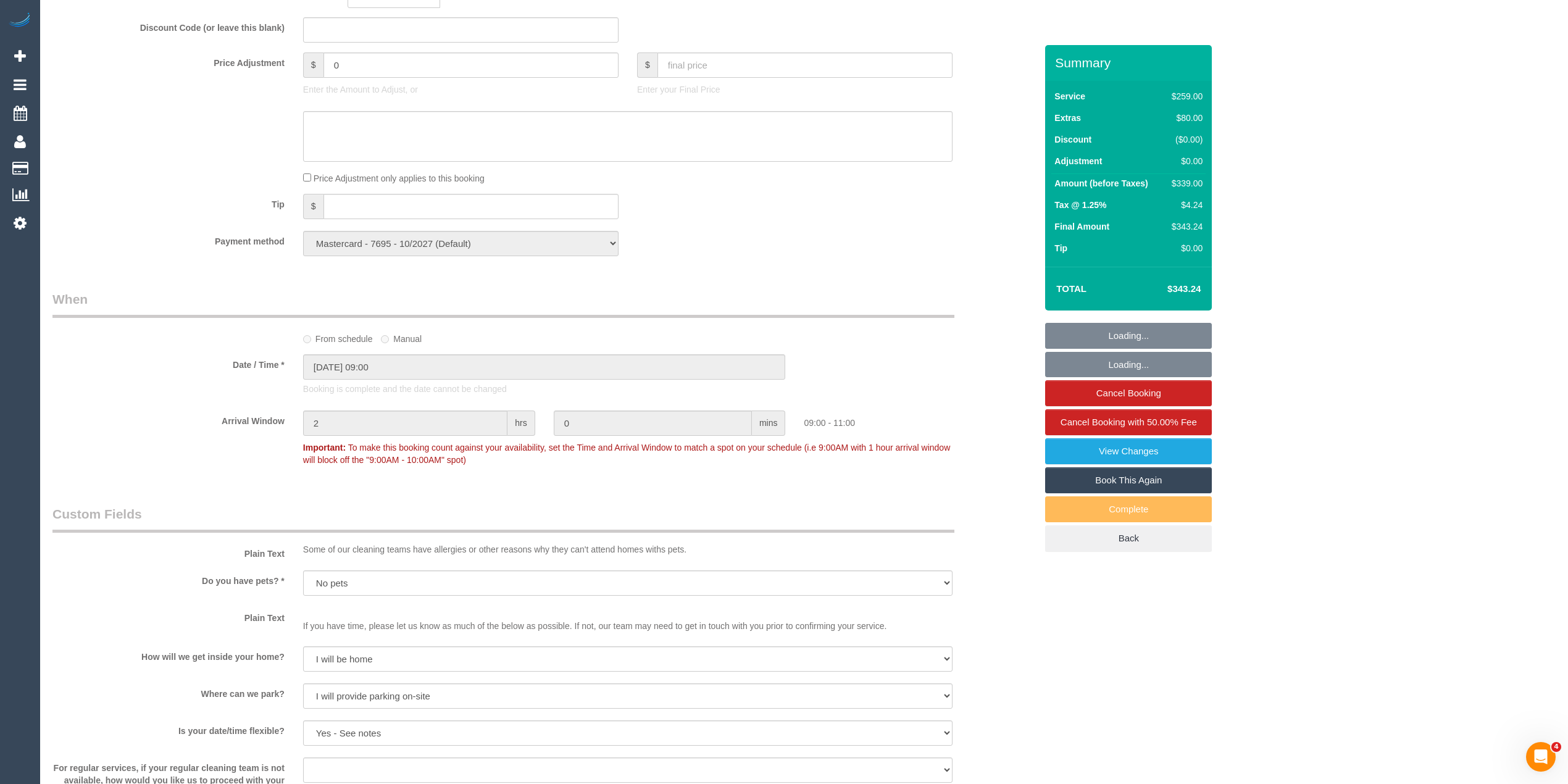
scroll to position [1508, 0]
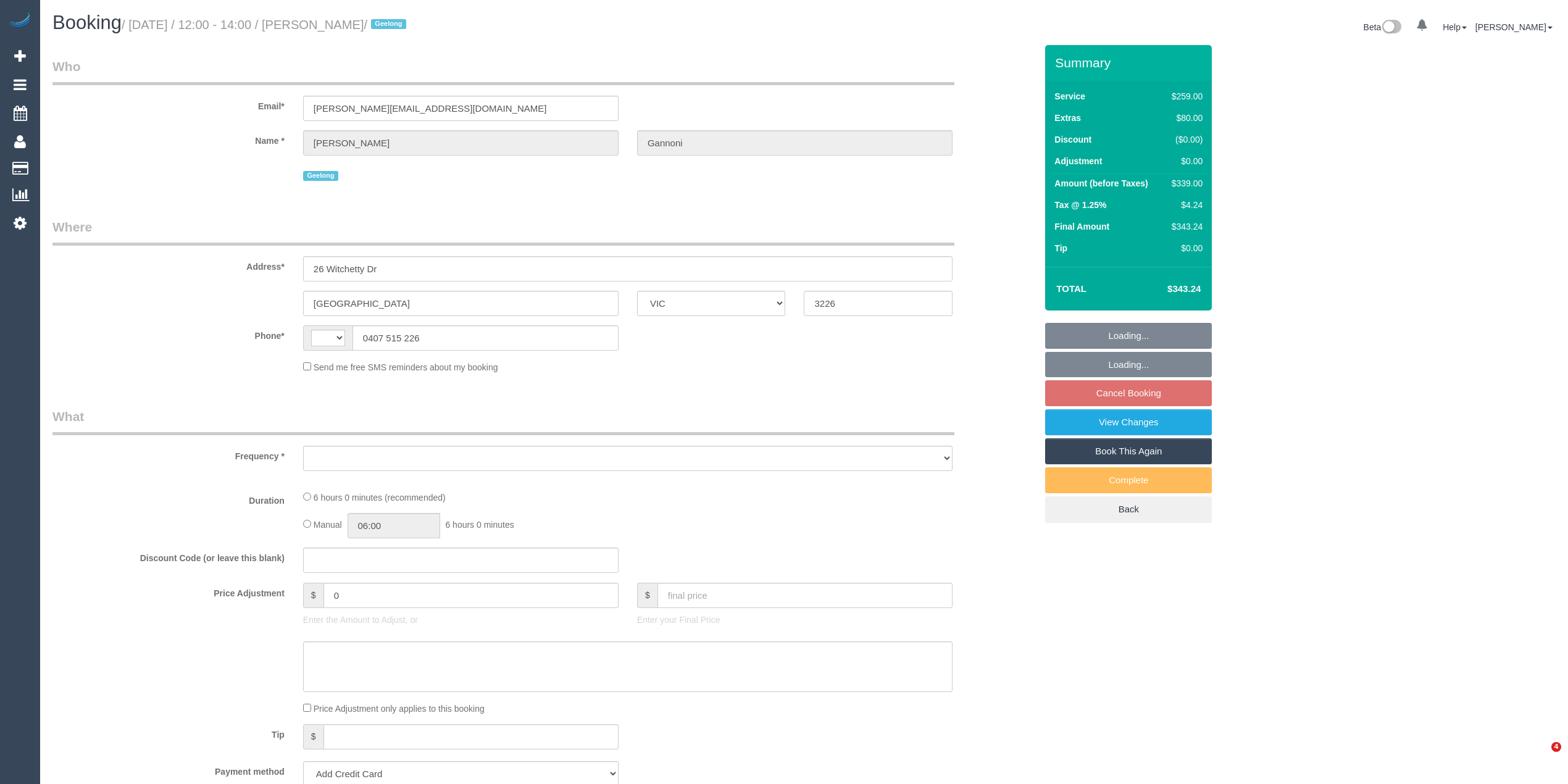
select select "VIC"
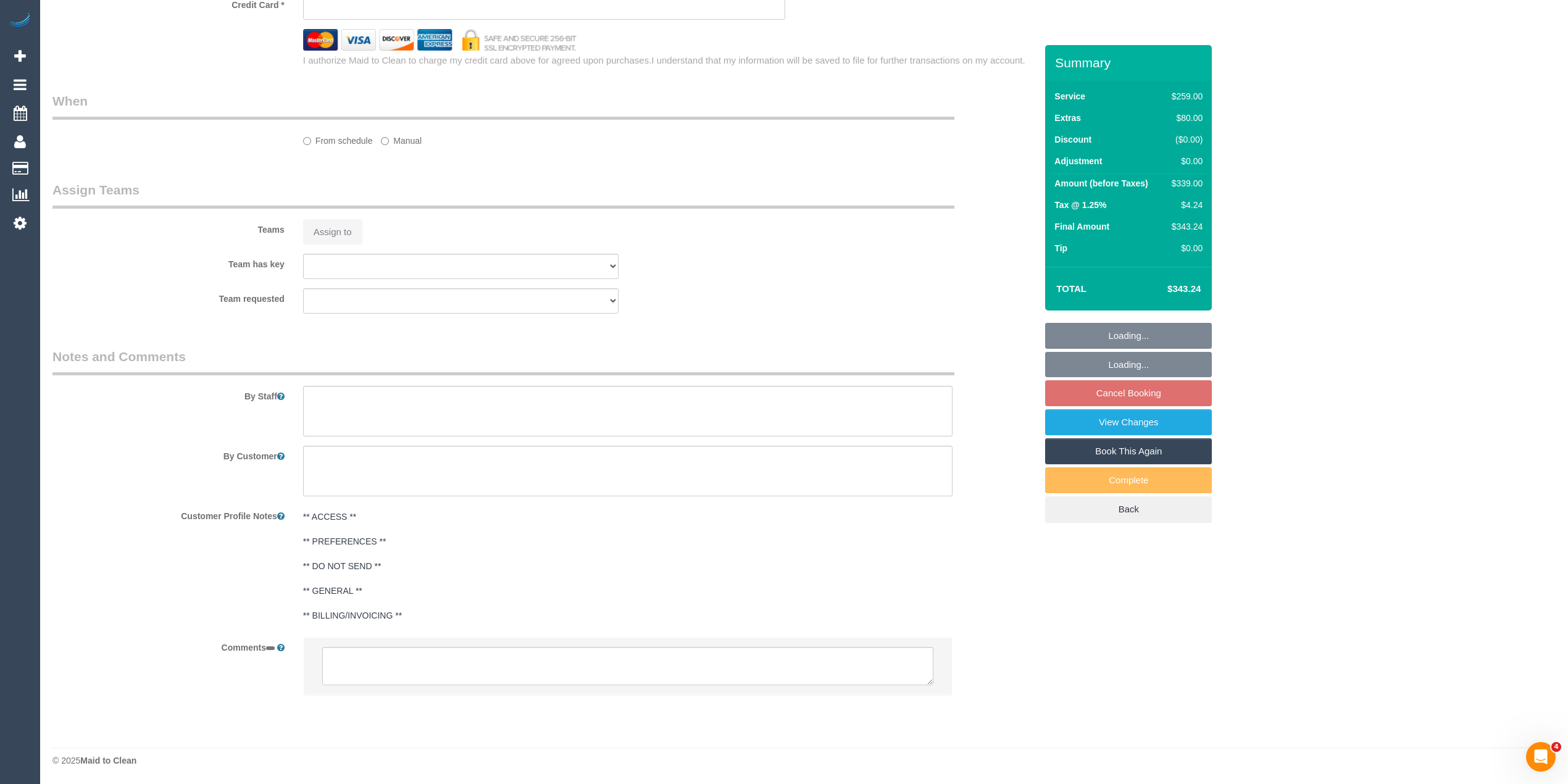
scroll to position [1343, 0]
select select "string:AU"
select select "object:531"
select select "string:stripe-pm_1RgeG72GScqysDRVXMc2TTgI"
select select "number:28"
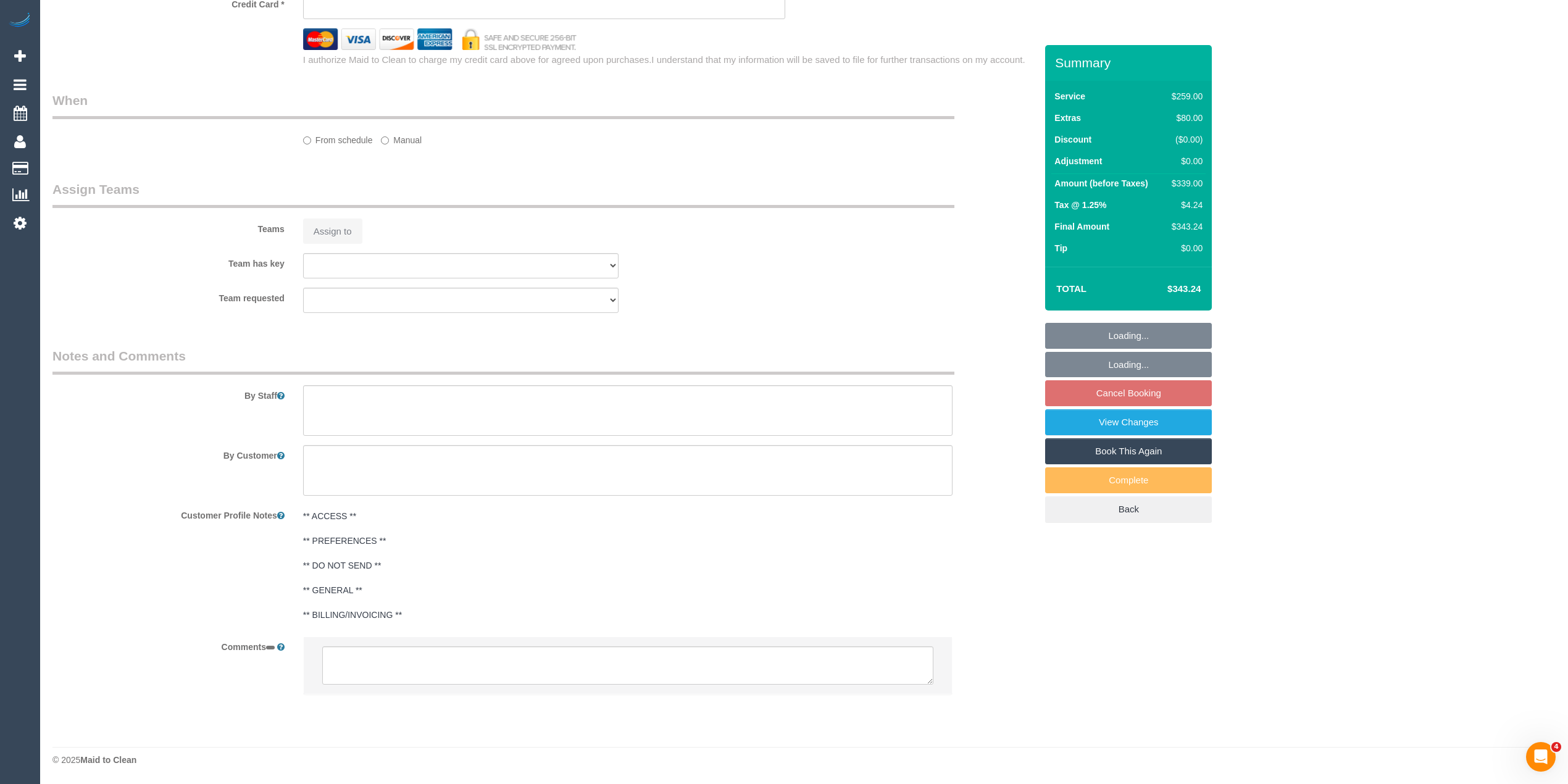
select select "number:14"
select select "number:18"
select select "number:24"
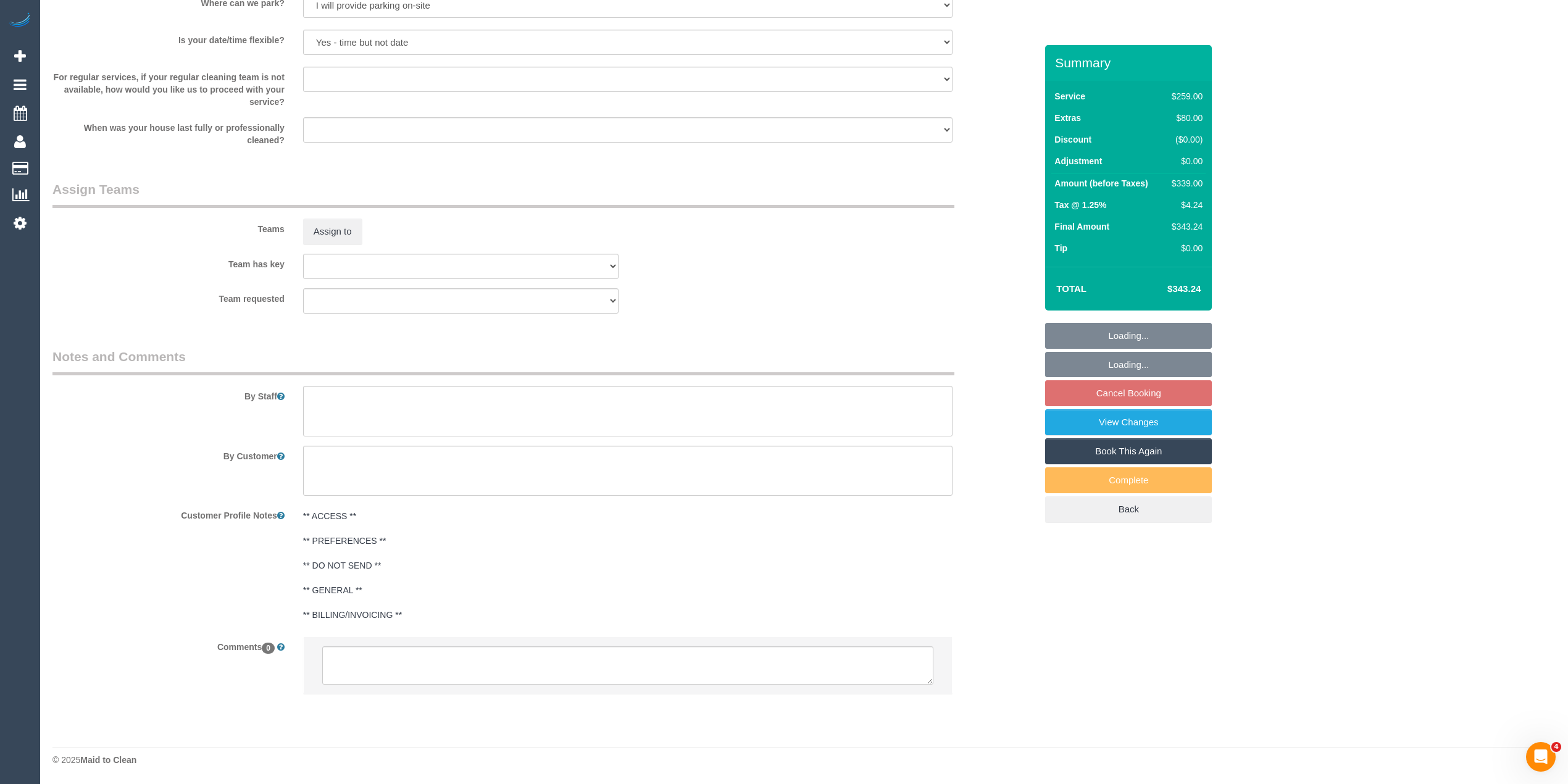
scroll to position [1739, 0]
select select "object:2091"
click at [370, 661] on textarea at bounding box center [628, 665] width 612 height 39
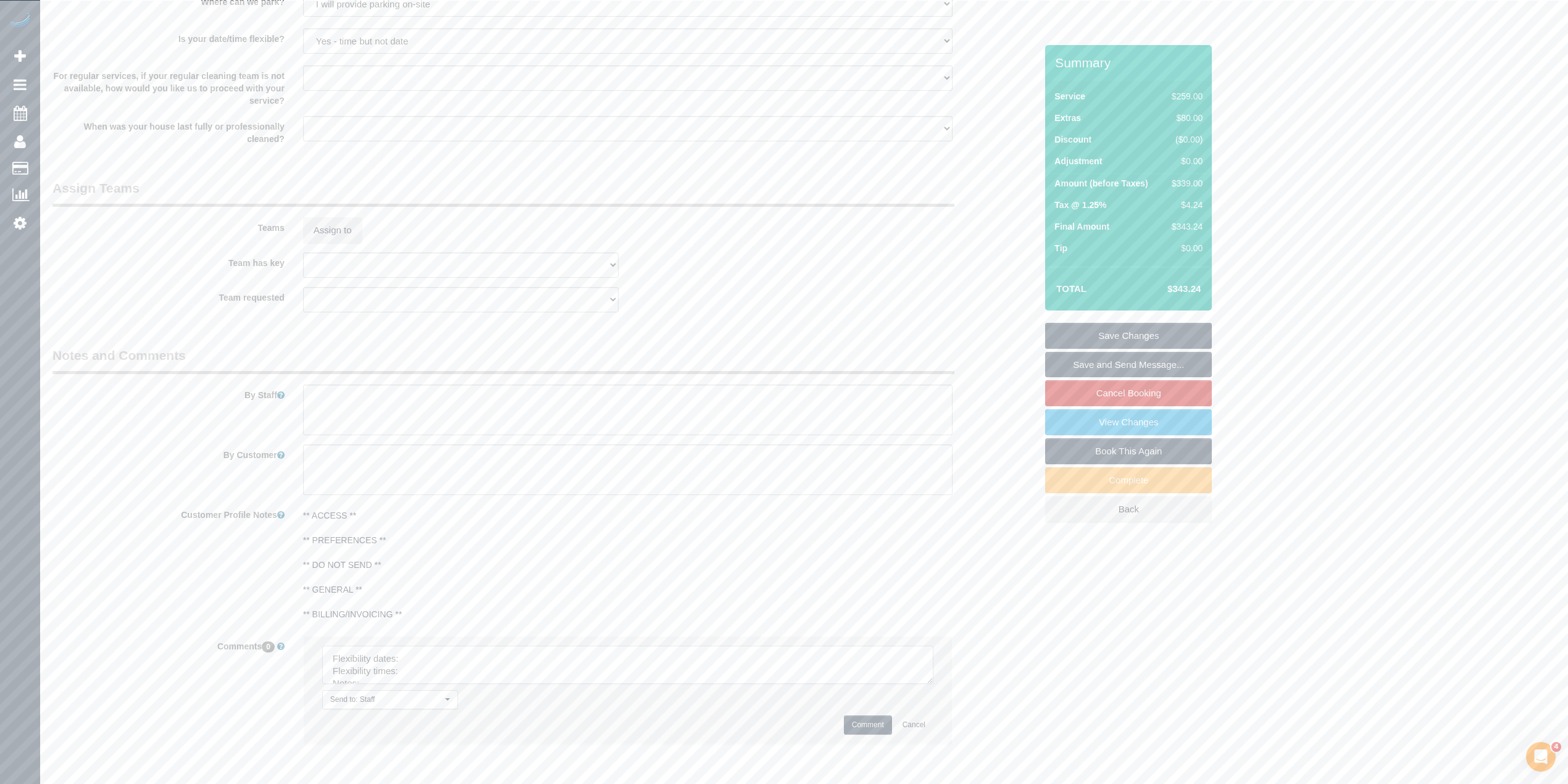
click at [933, 684] on textarea at bounding box center [628, 665] width 612 height 39
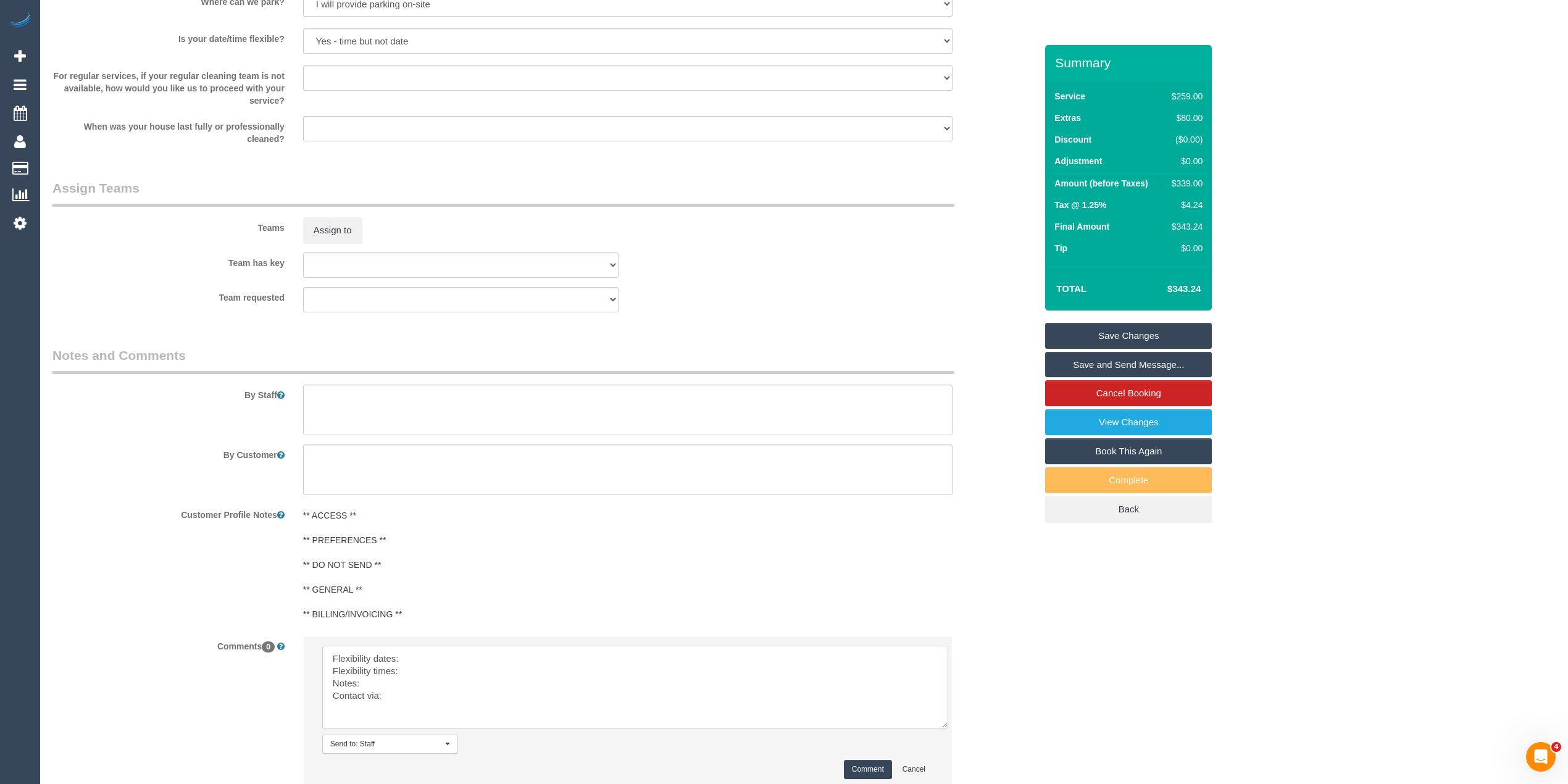
click at [436, 656] on textarea at bounding box center [636, 687] width 626 height 83
click at [438, 675] on textarea at bounding box center [636, 687] width 626 height 83
click at [384, 689] on textarea at bounding box center [636, 687] width 626 height 83
click at [399, 691] on textarea at bounding box center [636, 687] width 626 height 83
type textarea "Flexibility dates: between 30/9 and 3/10 Flexibility times: flexible Notes: app…"
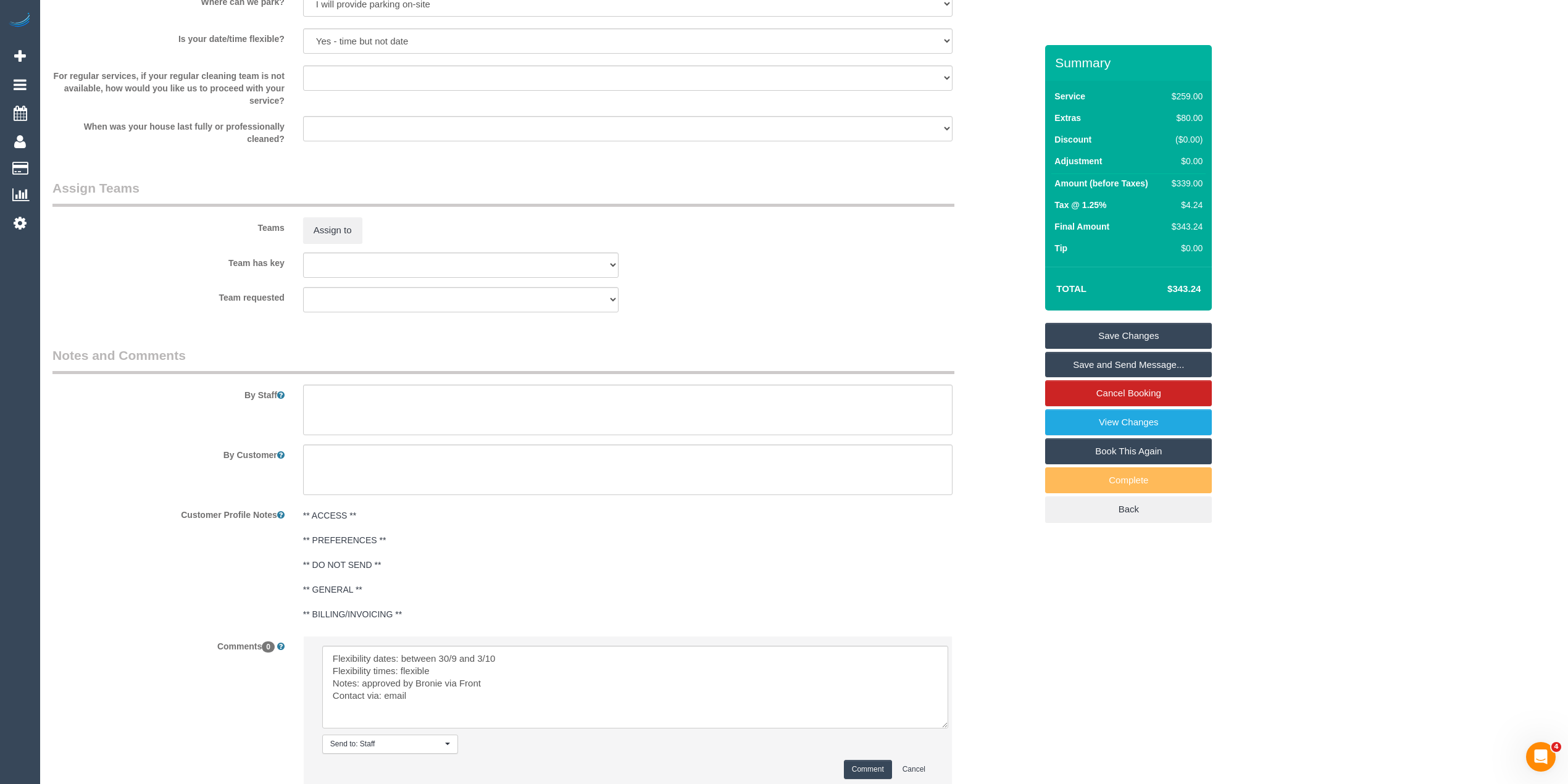
click at [870, 764] on button "Comment" at bounding box center [869, 770] width 48 height 19
